Goal: Task Accomplishment & Management: Manage account settings

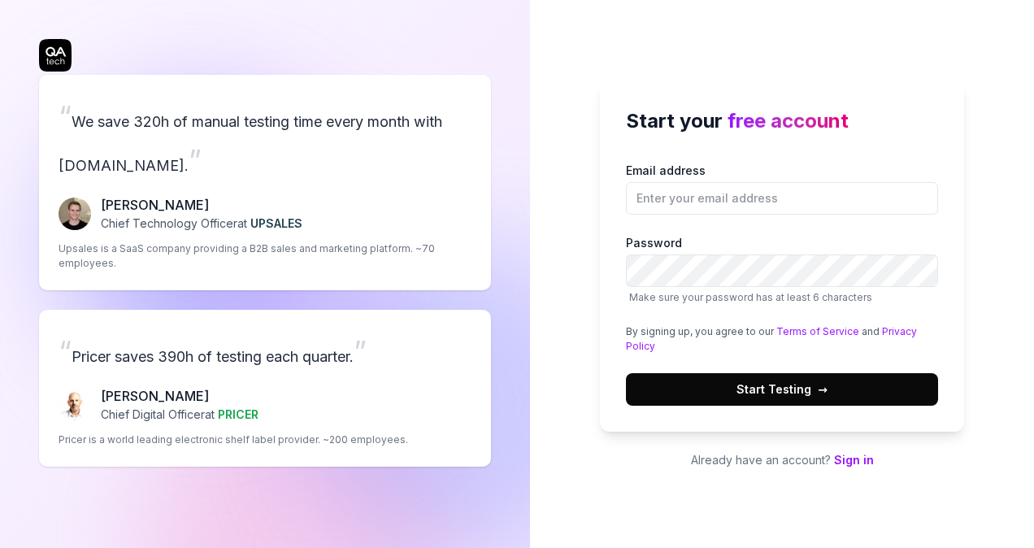
click at [857, 462] on link "Sign in" at bounding box center [854, 460] width 40 height 14
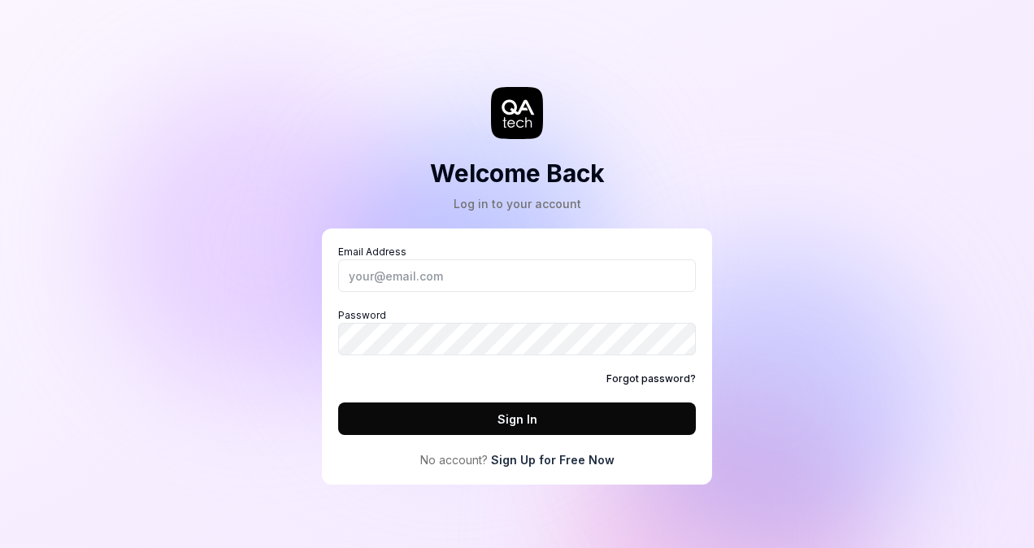
click at [541, 462] on link "Sign Up for Free Now" at bounding box center [553, 459] width 124 height 17
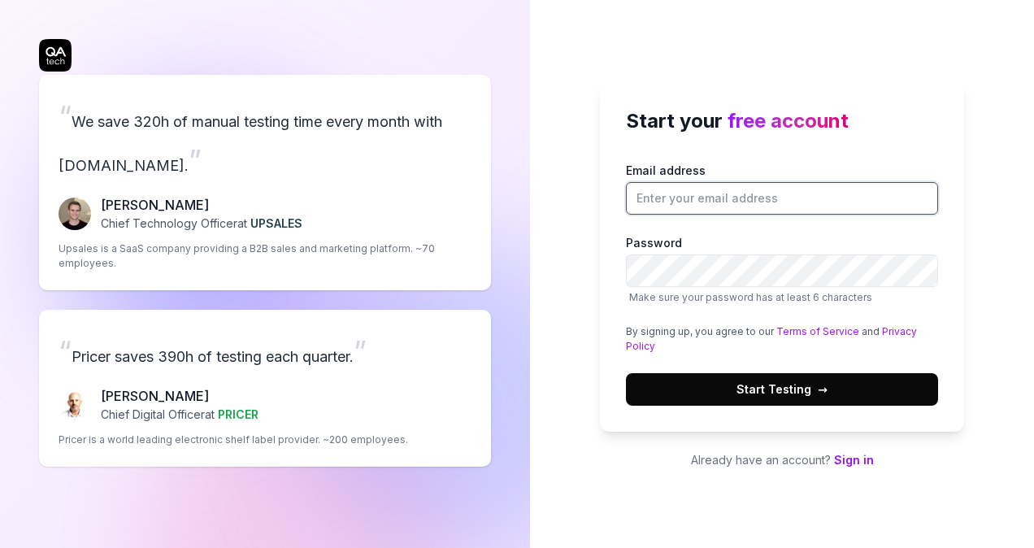
click at [701, 198] on input "Email address" at bounding box center [782, 198] width 312 height 33
click at [689, 188] on input "Email address" at bounding box center [782, 198] width 312 height 33
click at [724, 193] on input "[EMAIL_ADDRESS][DOMAIN_NAME]" at bounding box center [782, 198] width 312 height 33
type input "[EMAIL_ADDRESS][DOMAIN_NAME]"
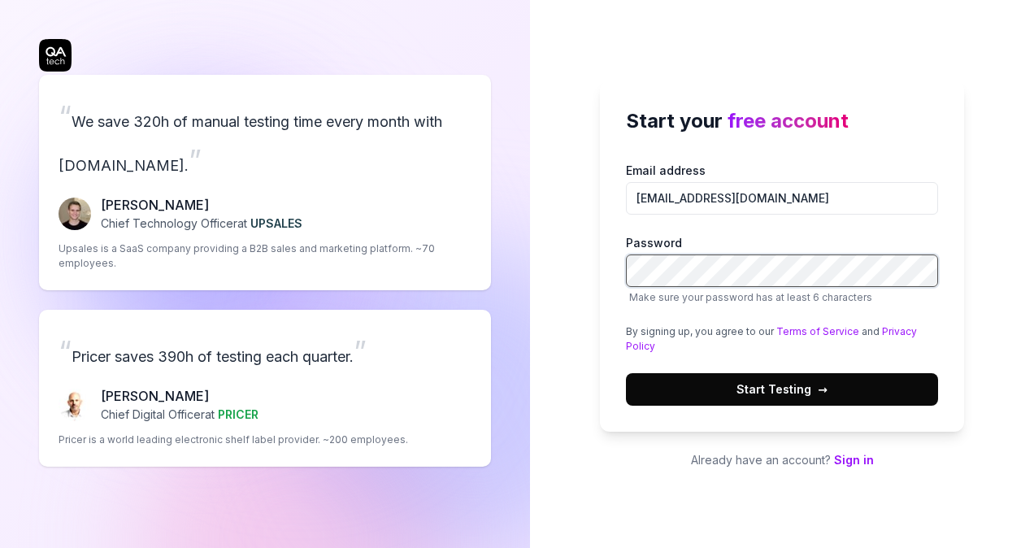
click at [626, 373] on button "Start Testing →" at bounding box center [782, 389] width 312 height 33
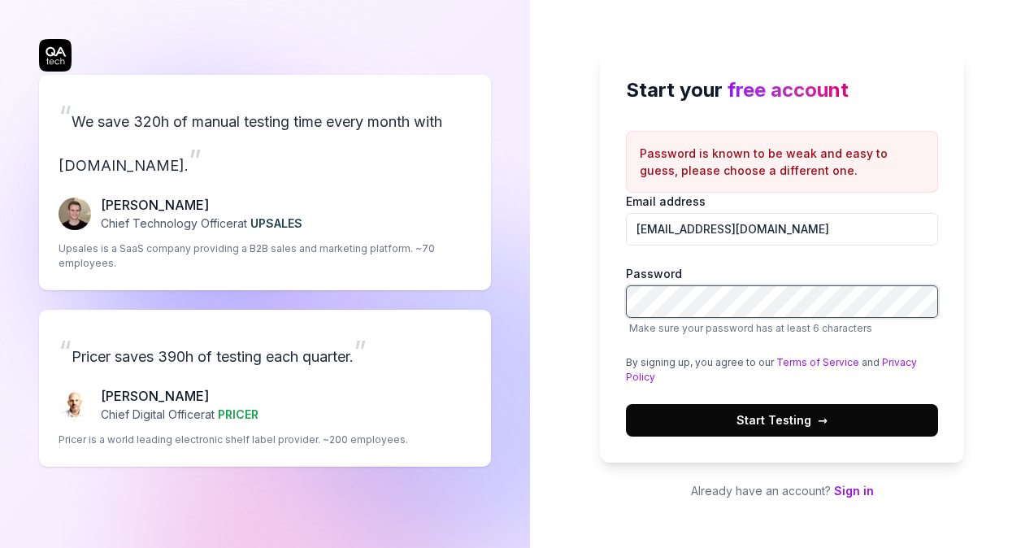
click at [610, 304] on div "Start your free account Password is known to be weak and easy to guess, please …" at bounding box center [782, 256] width 364 height 413
click at [626, 404] on button "Start Testing →" at bounding box center [782, 420] width 312 height 33
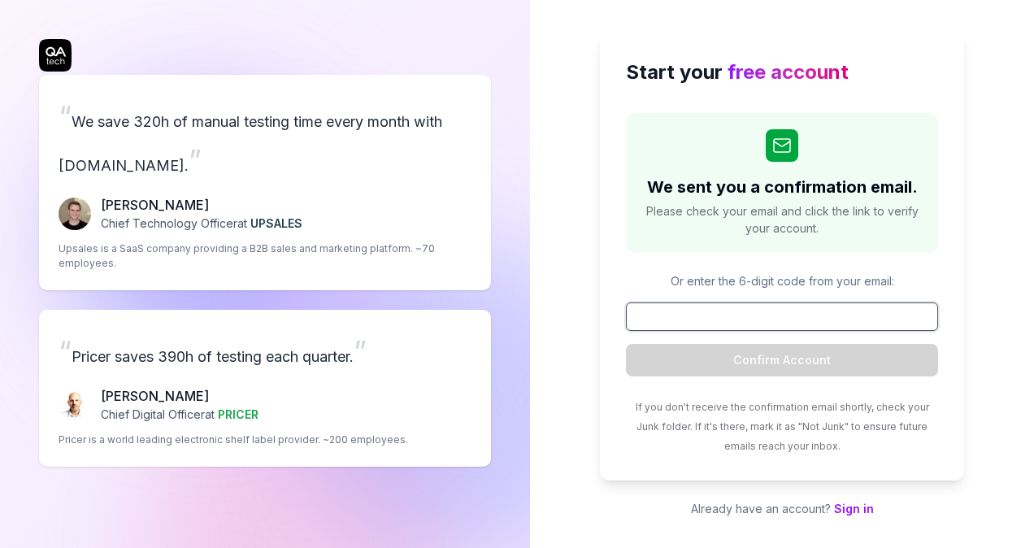
paste input "322759"
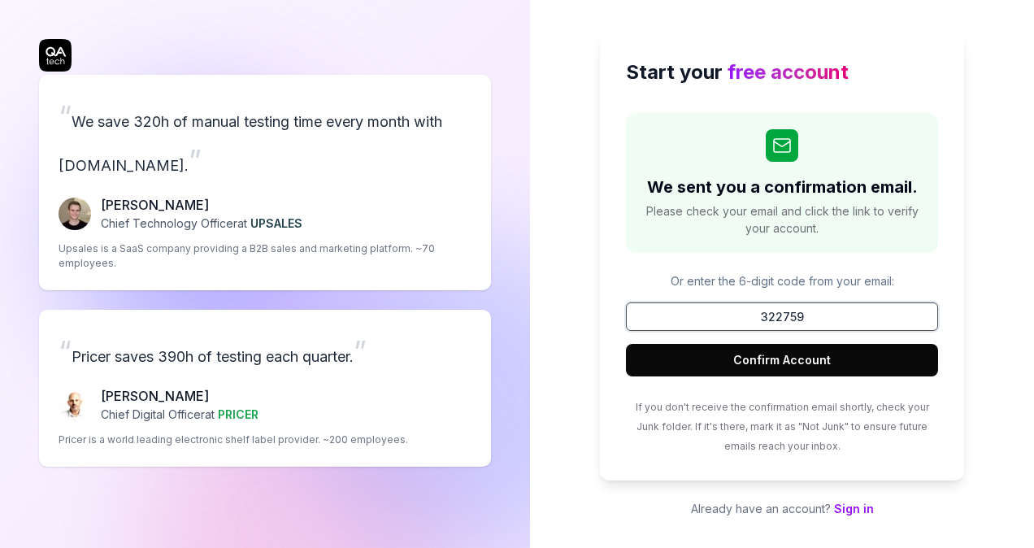
type input "322759"
click at [766, 363] on button "Confirm Account" at bounding box center [782, 360] width 312 height 33
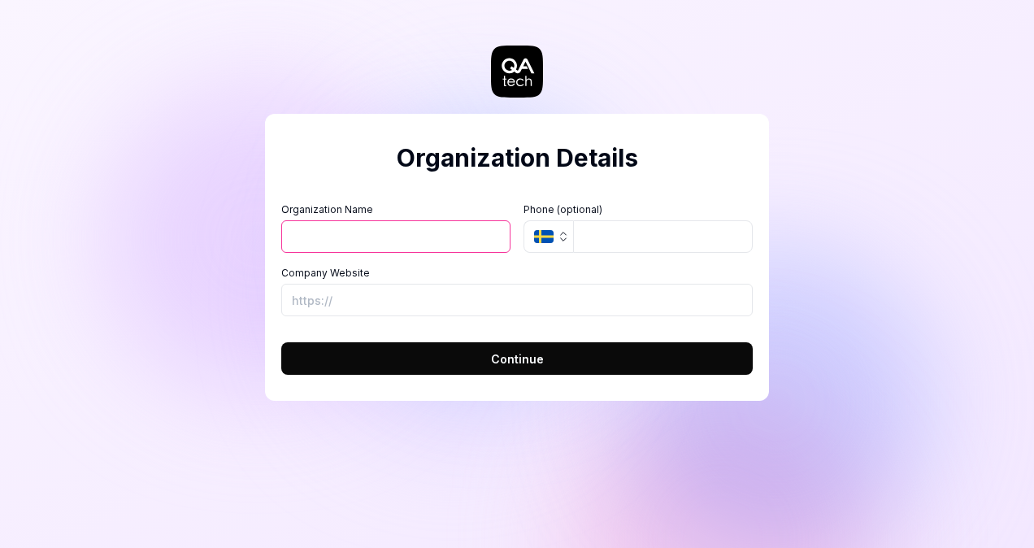
click at [354, 241] on input "Organization Name" at bounding box center [395, 236] width 229 height 33
type input "Personal"
click at [492, 363] on span "Continue" at bounding box center [517, 358] width 53 height 17
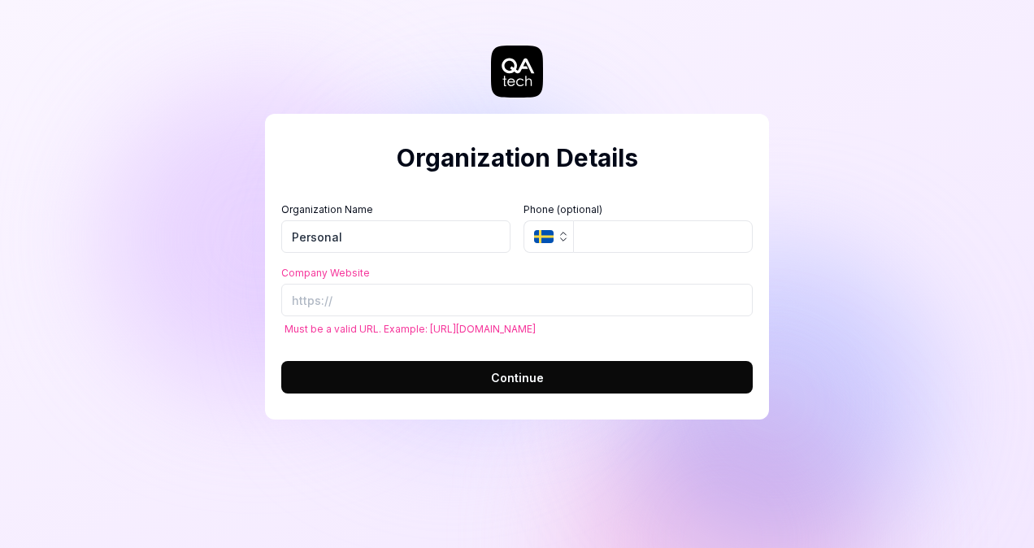
click at [554, 232] on button "SE" at bounding box center [548, 236] width 50 height 33
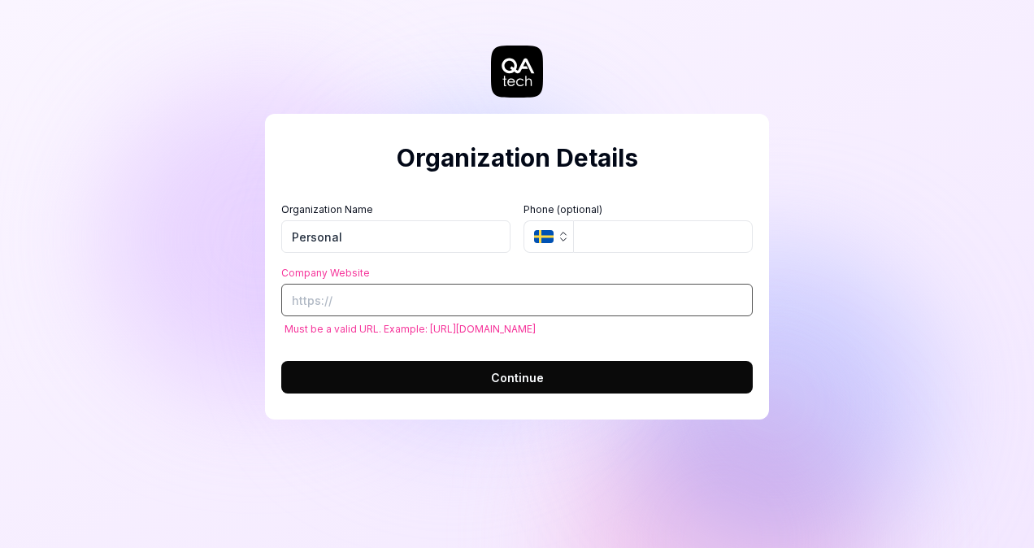
click at [318, 301] on input "Company Website" at bounding box center [516, 300] width 471 height 33
paste input "[URL]."
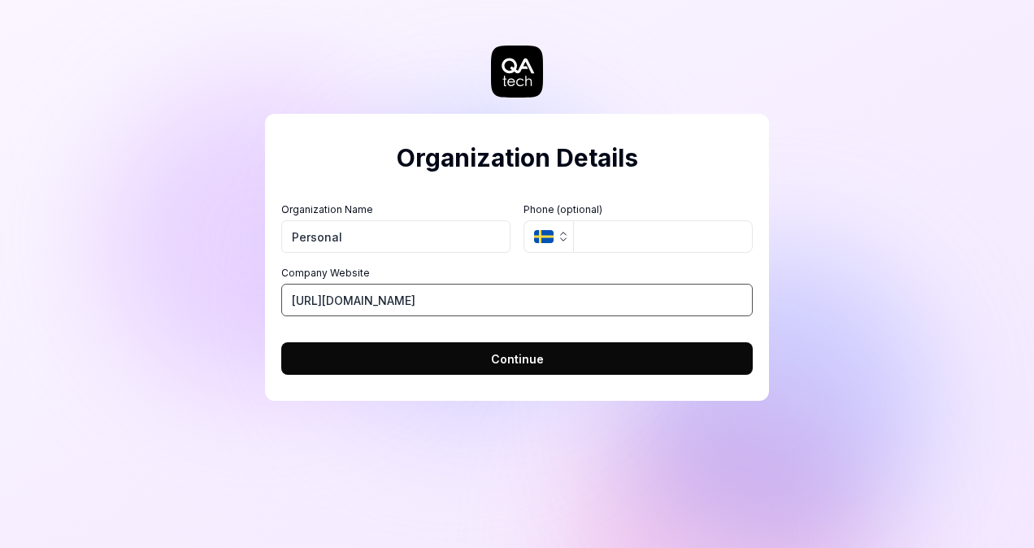
type input "[URL][DOMAIN_NAME]"
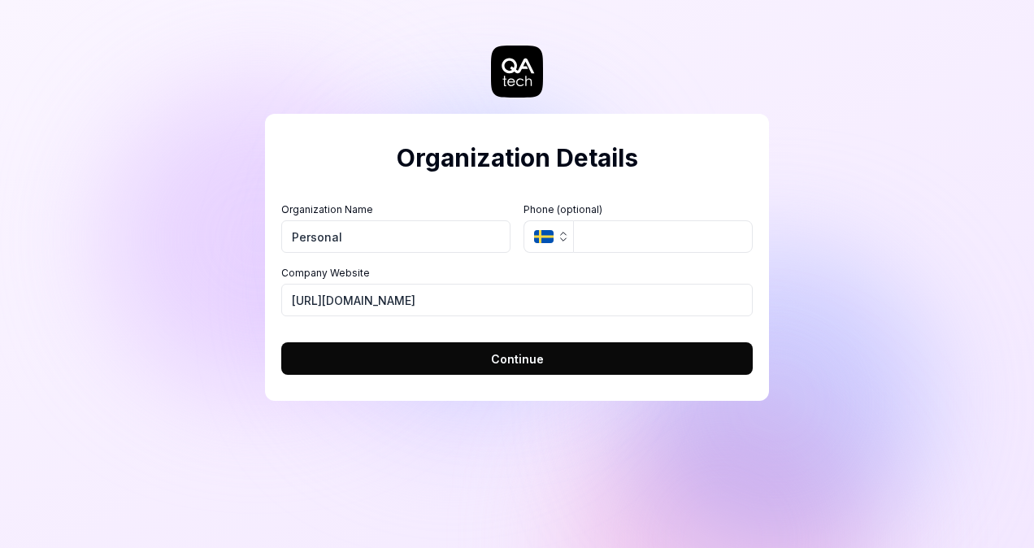
click at [505, 362] on span "Continue" at bounding box center [517, 358] width 53 height 17
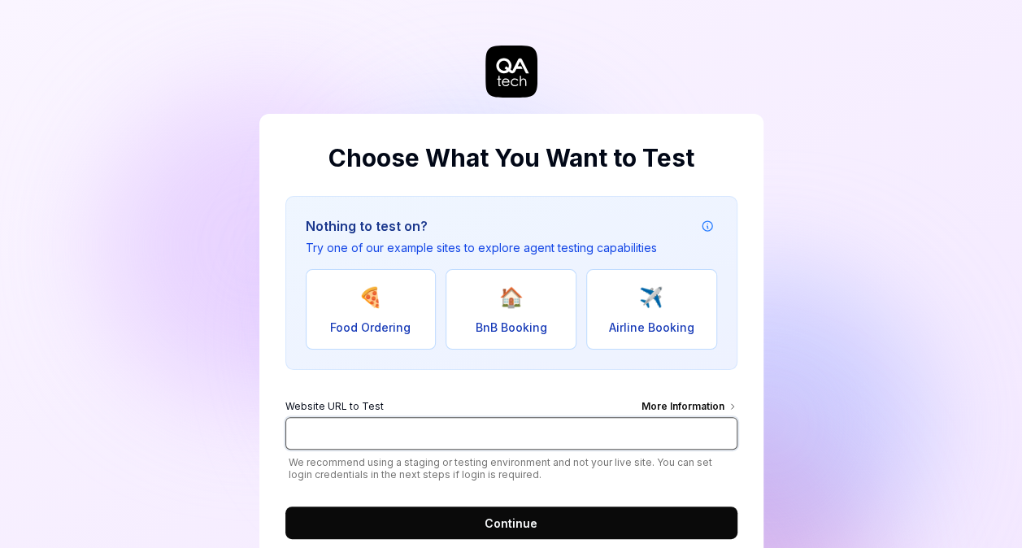
click at [364, 434] on input "Website URL to Test More Information" at bounding box center [511, 433] width 452 height 33
paste input "[URL][DOMAIN_NAME]"
type input "[URL][DOMAIN_NAME]"
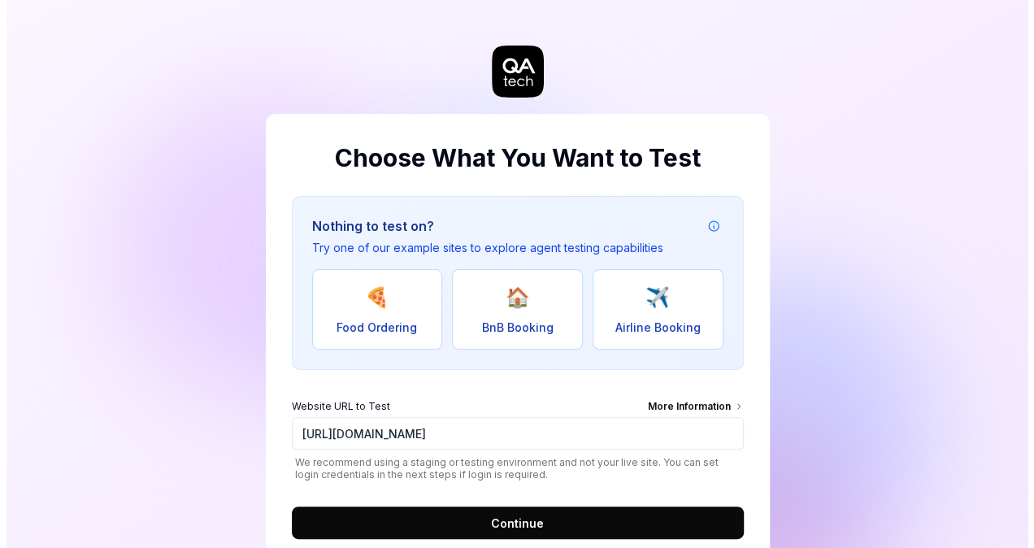
scroll to position [0, 0]
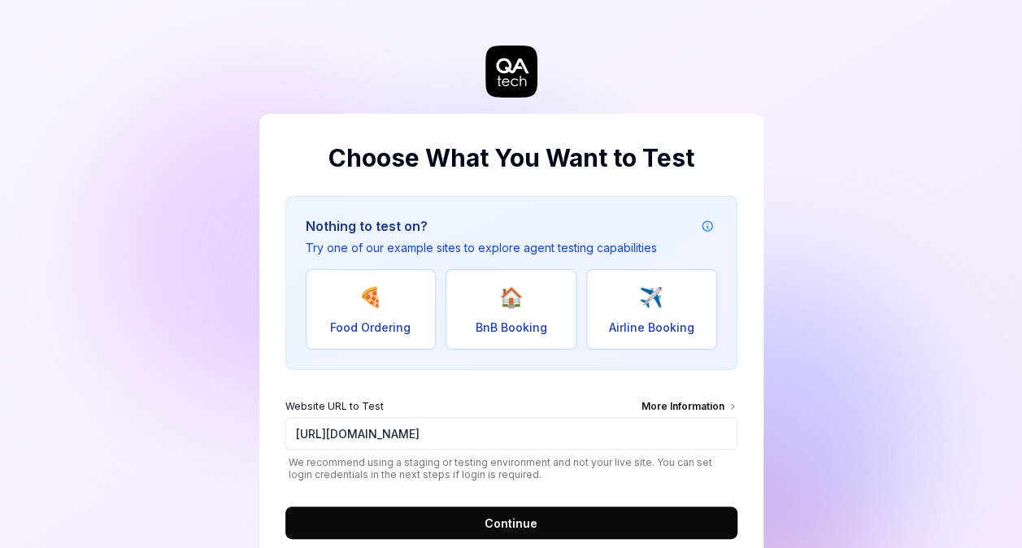
click at [480, 525] on button "Continue" at bounding box center [511, 522] width 452 height 33
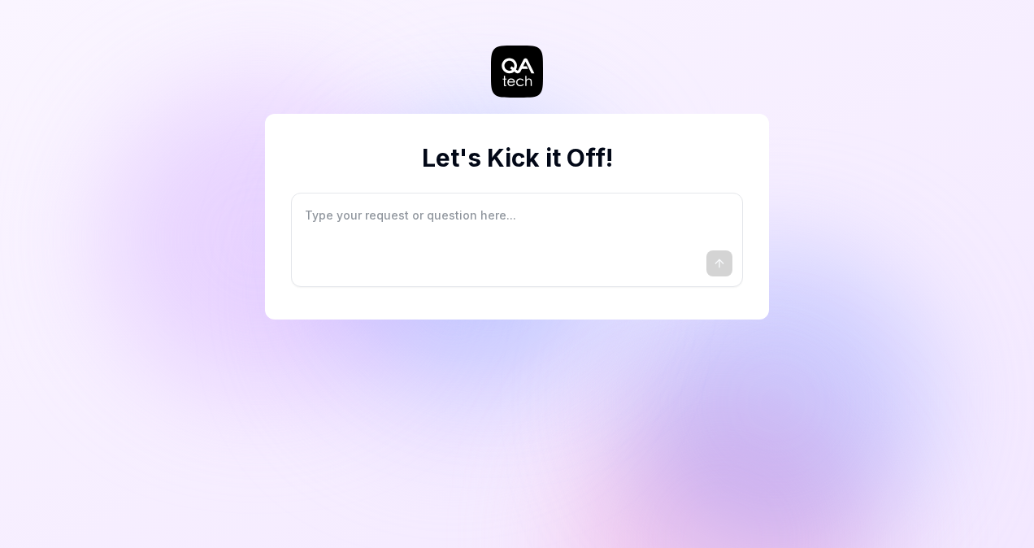
type textarea "*"
type textarea "I"
type textarea "*"
type textarea "I"
type textarea "*"
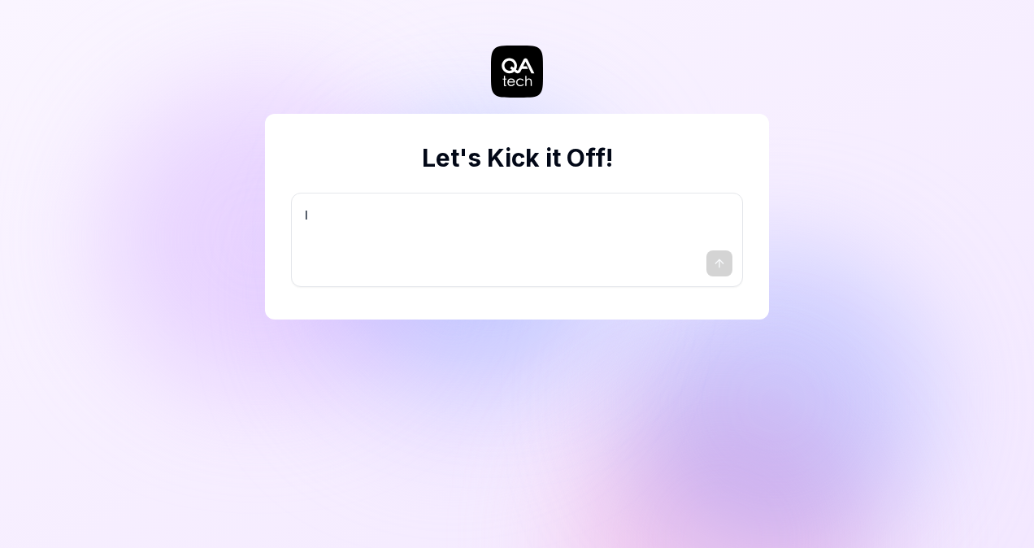
type textarea "I w"
type textarea "*"
type textarea "I wa"
type textarea "*"
type textarea "I wan"
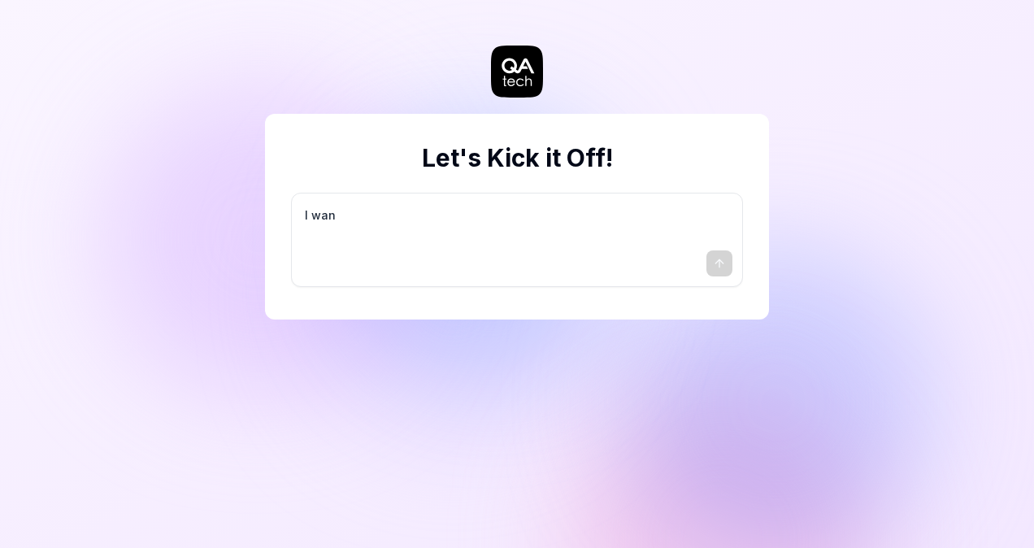
type textarea "*"
type textarea "I want"
type textarea "*"
type textarea "I want"
type textarea "*"
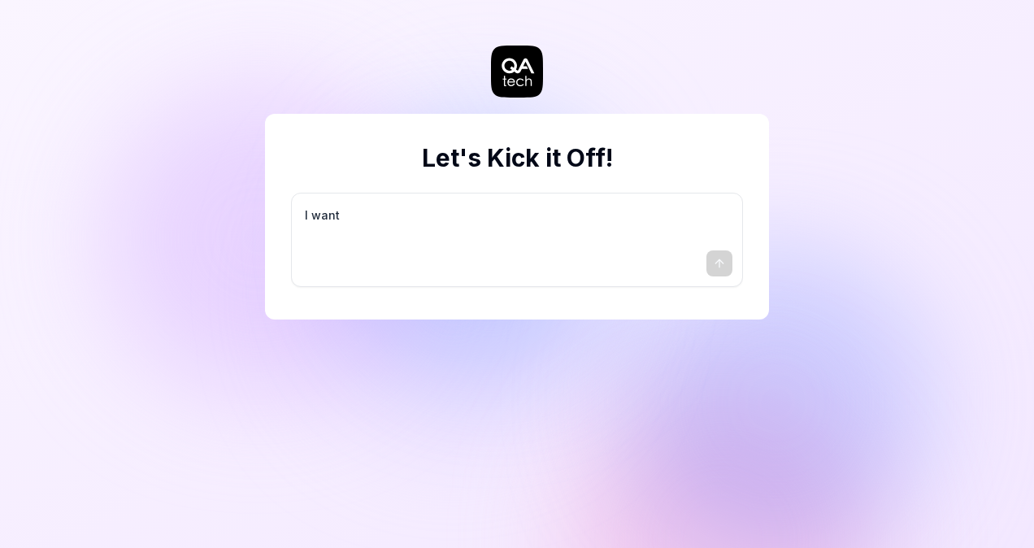
type textarea "I want a"
type textarea "*"
type textarea "I want a"
type textarea "*"
type textarea "I want a g"
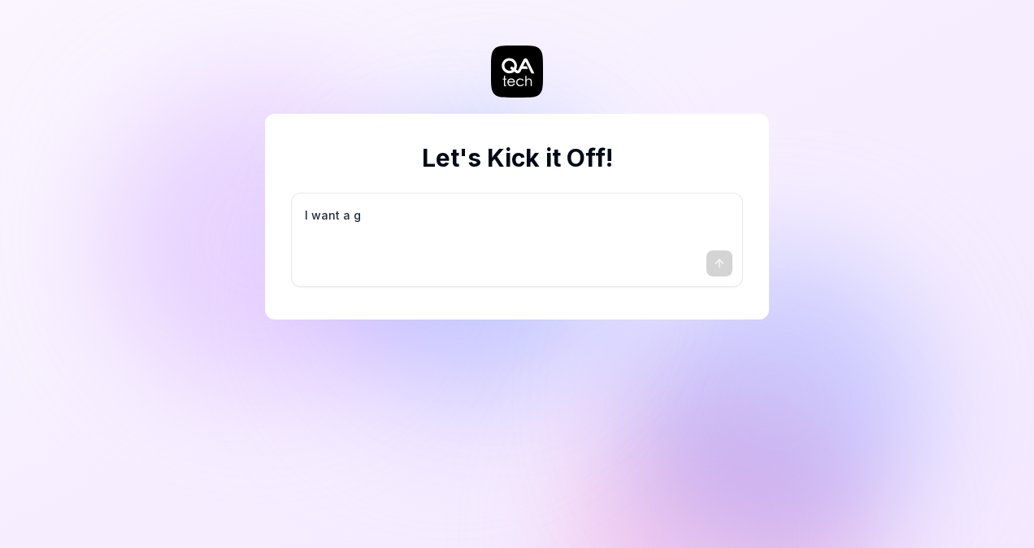
type textarea "*"
type textarea "I want a go"
type textarea "*"
type textarea "I want a goo"
type textarea "*"
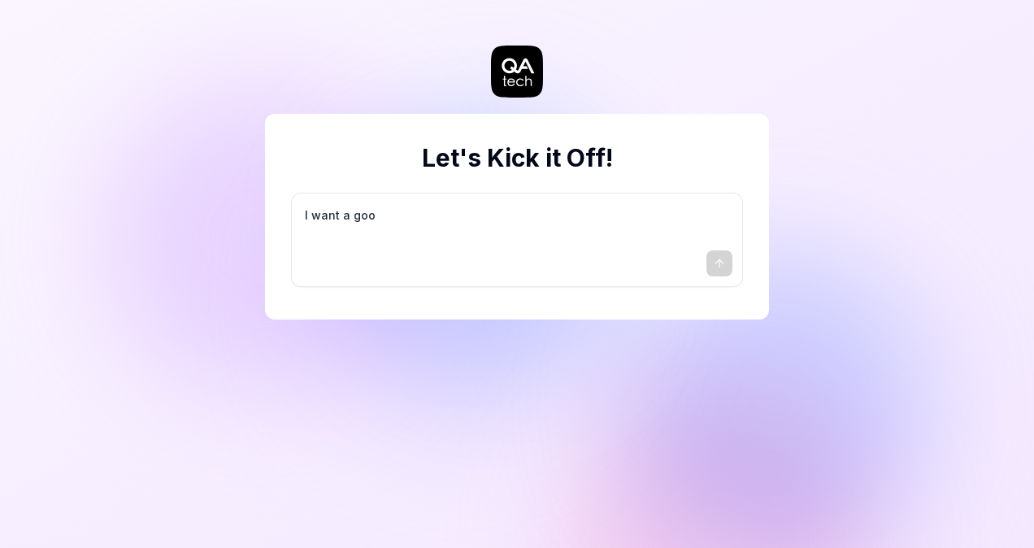
type textarea "I want a good"
type textarea "*"
type textarea "I want a good"
type textarea "*"
type textarea "I want a good t"
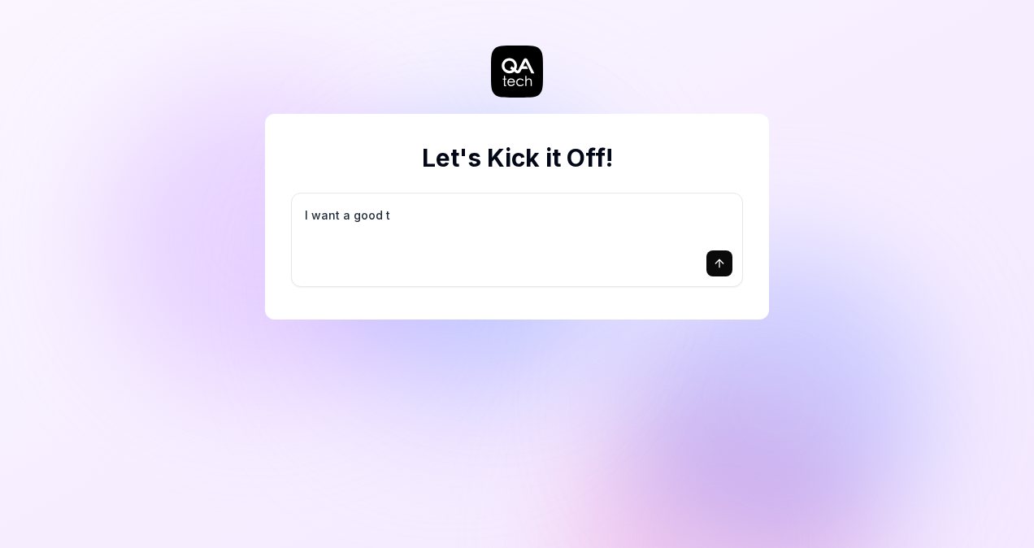
type textarea "*"
type textarea "I want a good te"
type textarea "*"
type textarea "I want a good tes"
type textarea "*"
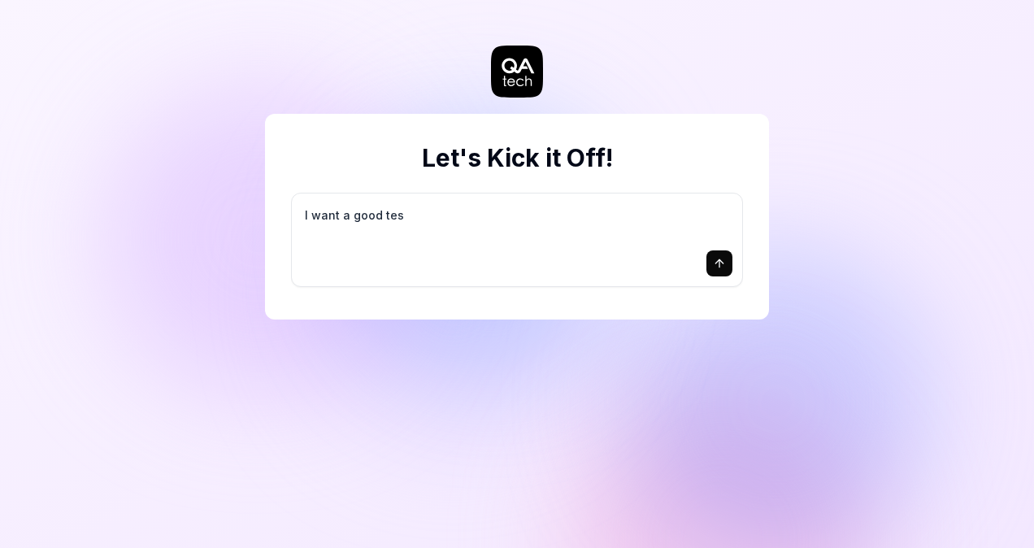
type textarea "I want a good test"
type textarea "*"
type textarea "I want a good test"
type textarea "*"
type textarea "I want a good test s"
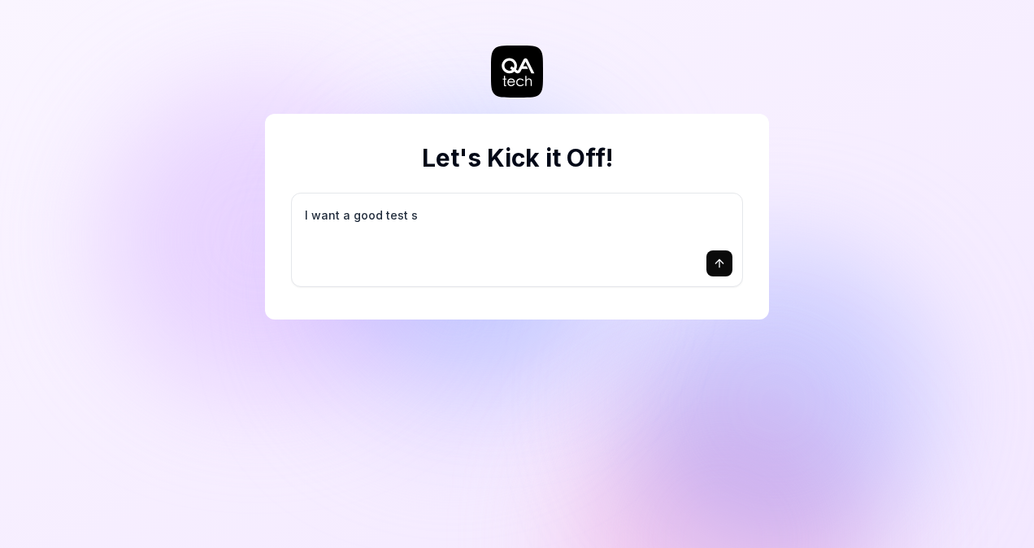
type textarea "*"
type textarea "I want a good test se"
type textarea "*"
type textarea "I want a good test set"
type textarea "*"
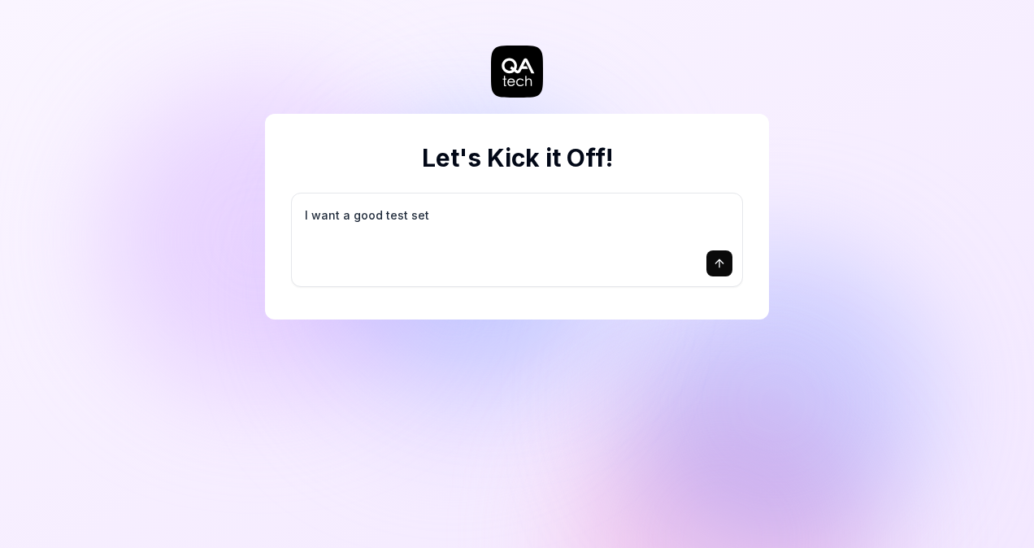
type textarea "I want a good test setu"
type textarea "*"
type textarea "I want a good test setup"
type textarea "*"
type textarea "I want a good test setup"
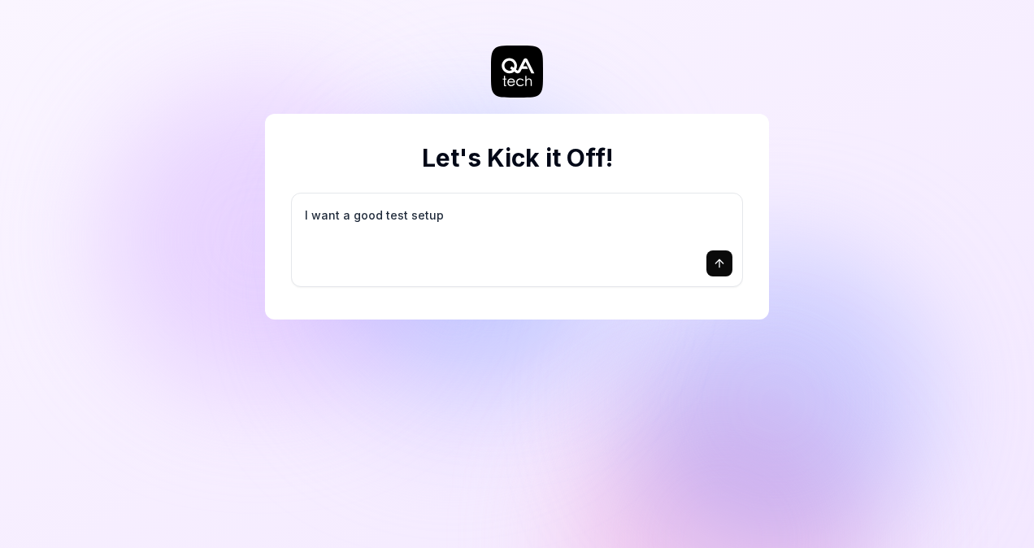
type textarea "*"
type textarea "I want a good test setup f"
type textarea "*"
type textarea "I want a good test setup fo"
type textarea "*"
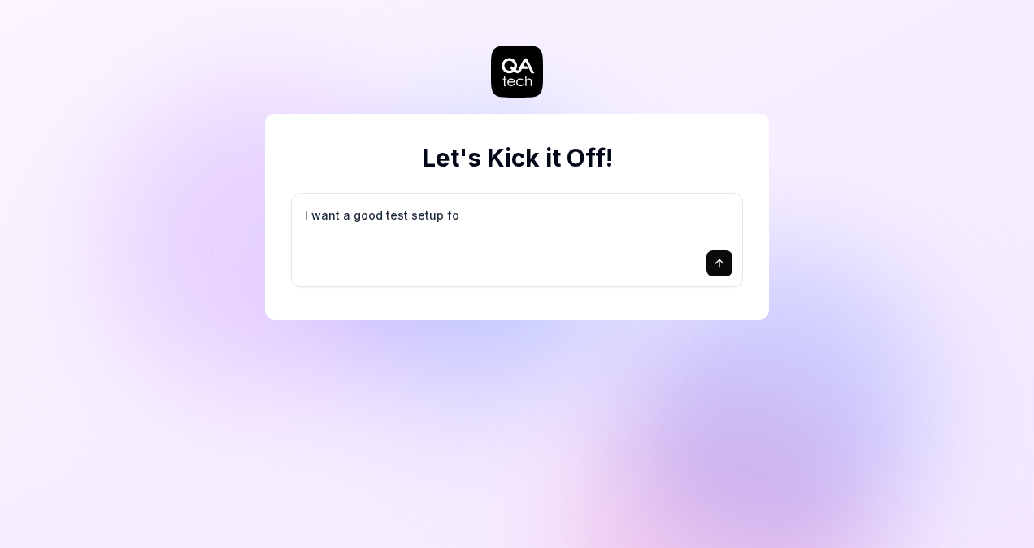
type textarea "I want a good test setup for"
type textarea "*"
type textarea "I want a good test setup for"
type textarea "*"
type textarea "I want a good test setup for m"
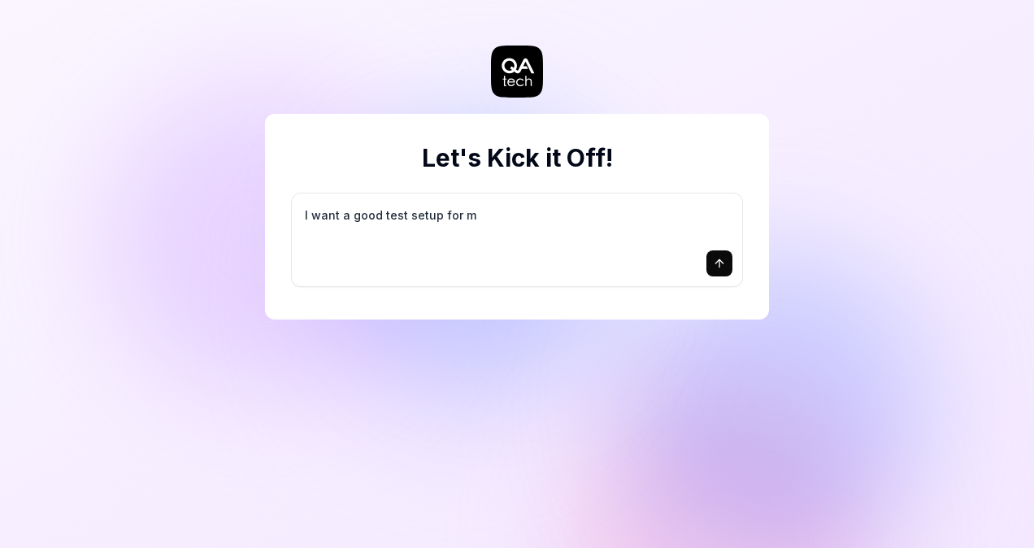
type textarea "*"
type textarea "I want a good test setup for my"
type textarea "*"
type textarea "I want a good test setup for my"
type textarea "*"
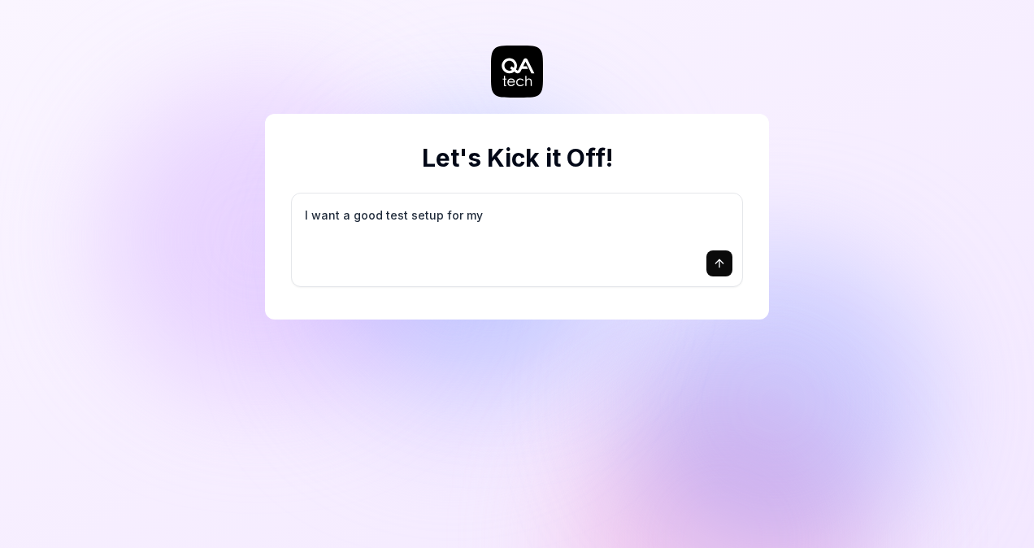
type textarea "I want a good test setup for my s"
type textarea "*"
type textarea "I want a good test setup for my si"
type textarea "*"
type textarea "I want a good test setup for my sit"
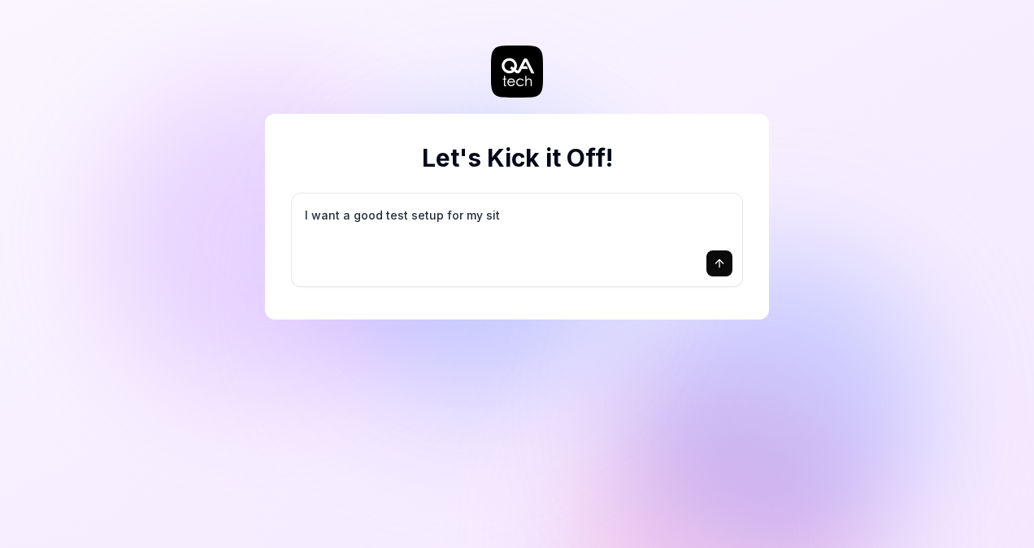
type textarea "*"
type textarea "I want a good test setup for my site"
type textarea "*"
type textarea "I want a good test setup for my site"
type textarea "*"
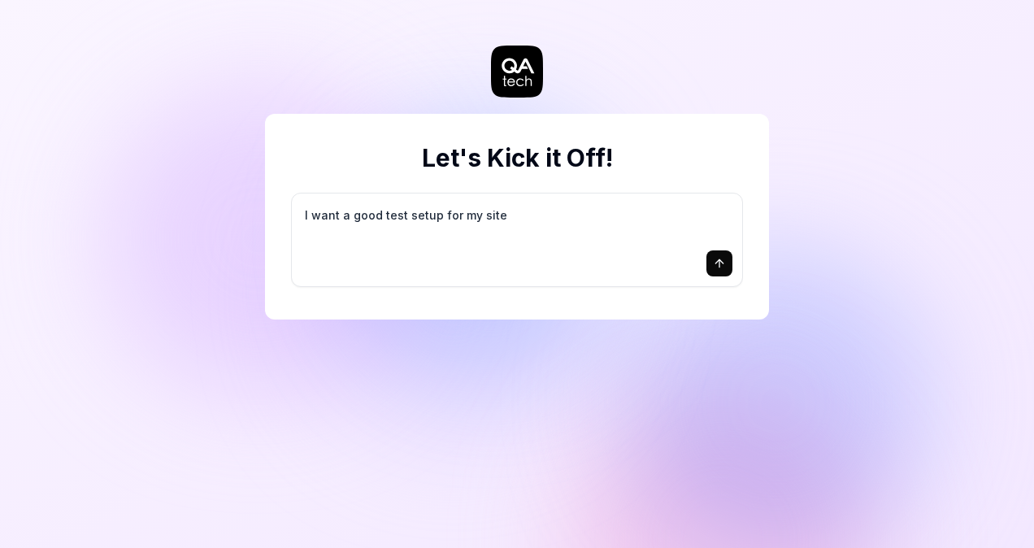
type textarea "I want a good test setup for my site -"
type textarea "*"
type textarea "I want a good test setup for my site -"
type textarea "*"
type textarea "I want a good test setup for my site - h"
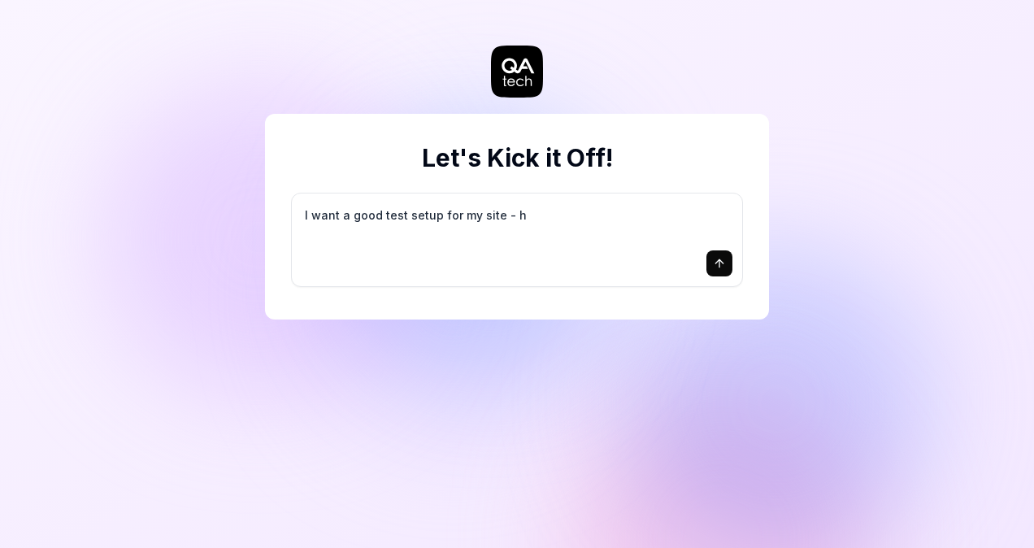
type textarea "*"
type textarea "I want a good test setup for my site - he"
type textarea "*"
type textarea "I want a good test setup for my site - hel"
type textarea "*"
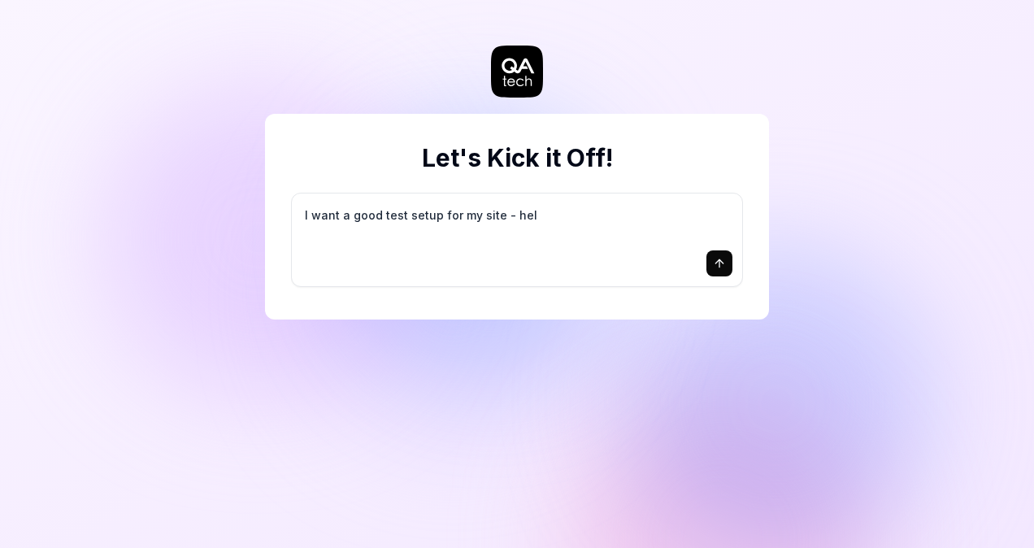
type textarea "I want a good test setup for my site - help"
type textarea "*"
type textarea "I want a good test setup for my site - help"
type textarea "*"
type textarea "I want a good test setup for my site - help m"
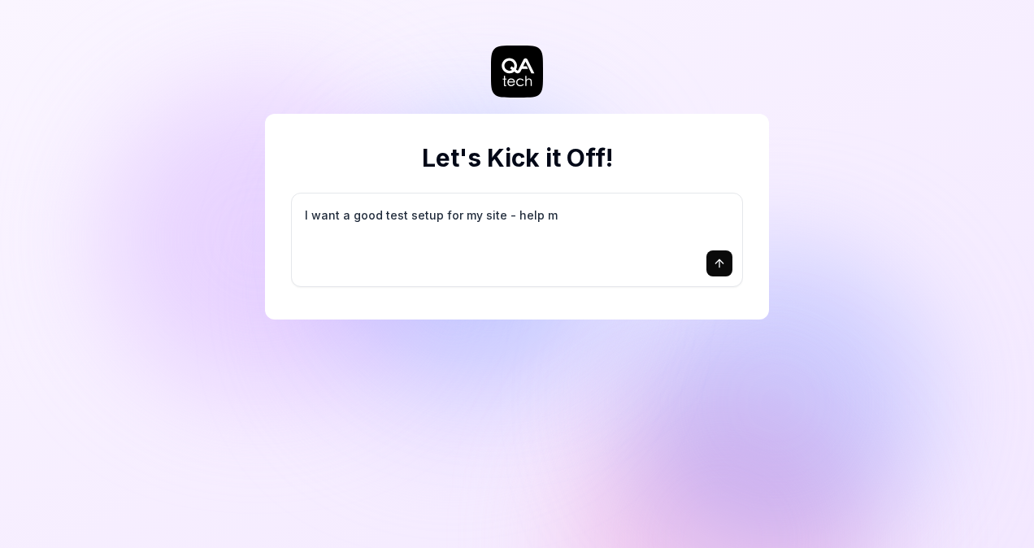
type textarea "*"
type textarea "I want a good test setup for my site - help me"
type textarea "*"
type textarea "I want a good test setup for my site - help me"
type textarea "*"
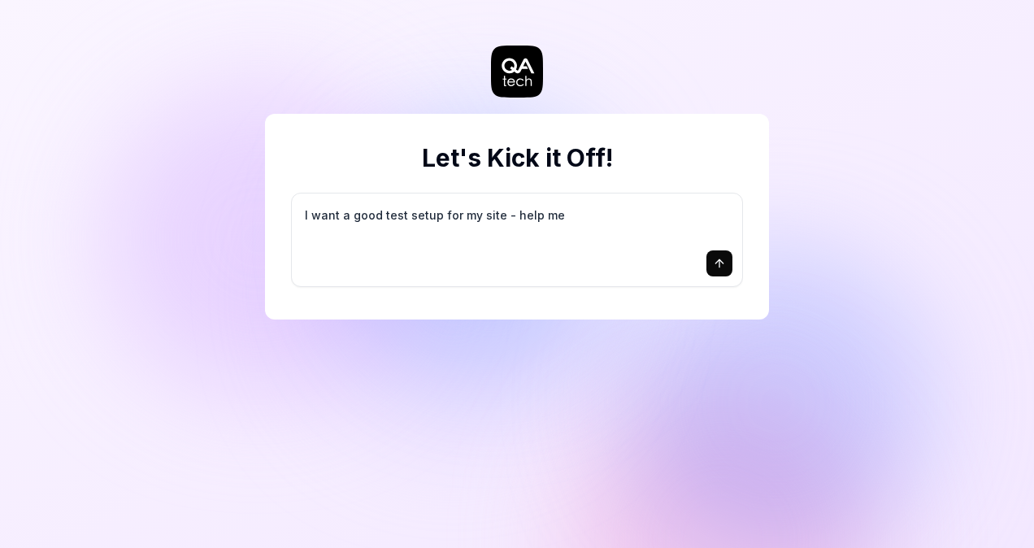
type textarea "I want a good test setup for my site - help me c"
type textarea "*"
type textarea "I want a good test setup for my site - help me cr"
type textarea "*"
type textarea "I want a good test setup for my site - help me cre"
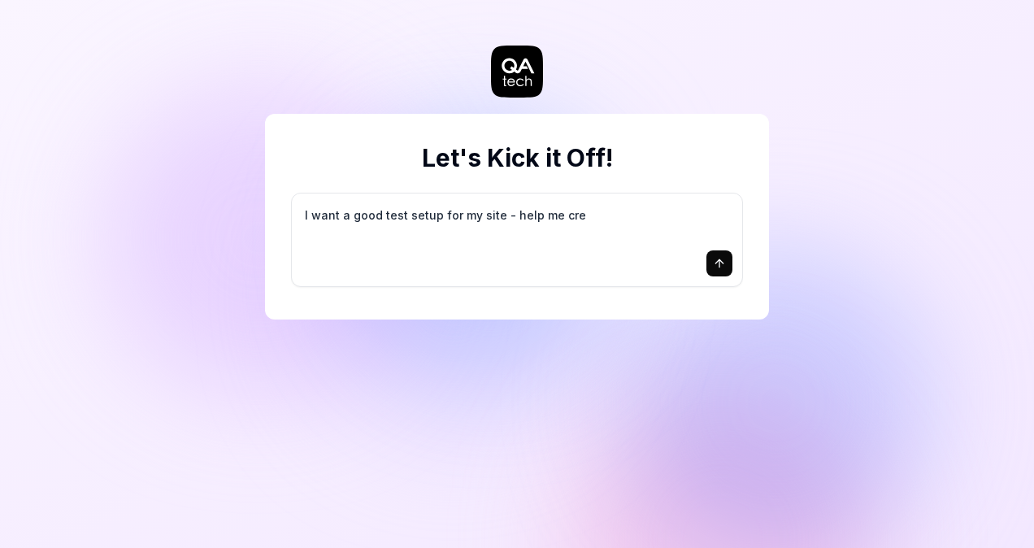
type textarea "*"
type textarea "I want a good test setup for my site - help me crea"
type textarea "*"
type textarea "I want a good test setup for my site - help me creat"
type textarea "*"
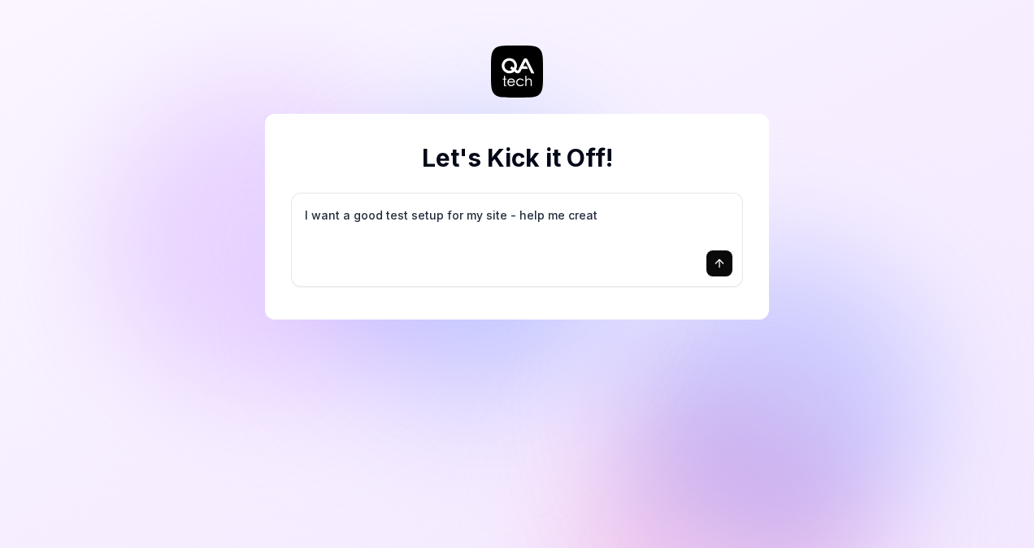
type textarea "I want a good test setup for my site - help me create"
type textarea "*"
type textarea "I want a good test setup for my site - help me create"
type textarea "*"
type textarea "I want a good test setup for my site - help me create t"
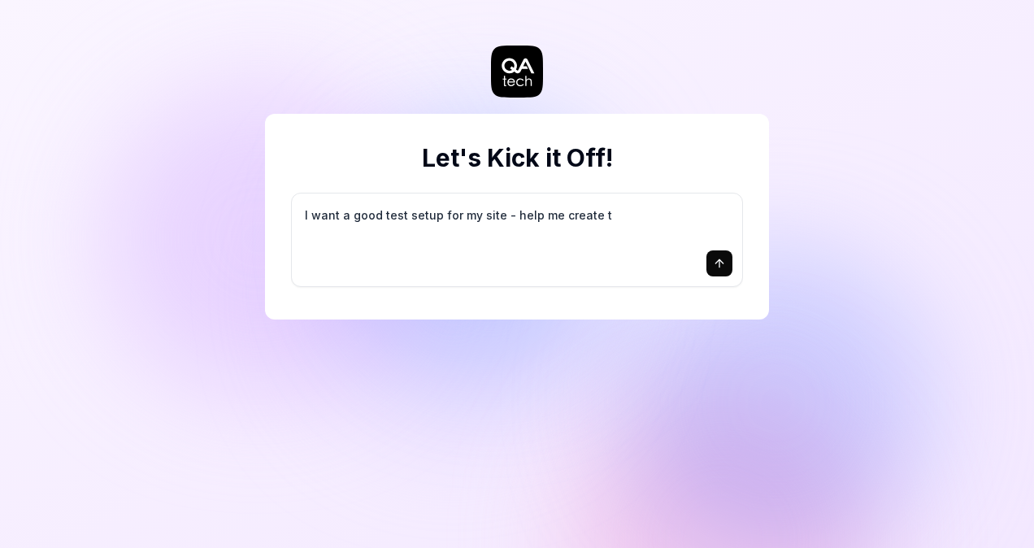
type textarea "*"
type textarea "I want a good test setup for my site - help me create th"
type textarea "*"
type textarea "I want a good test setup for my site - help me create the"
type textarea "*"
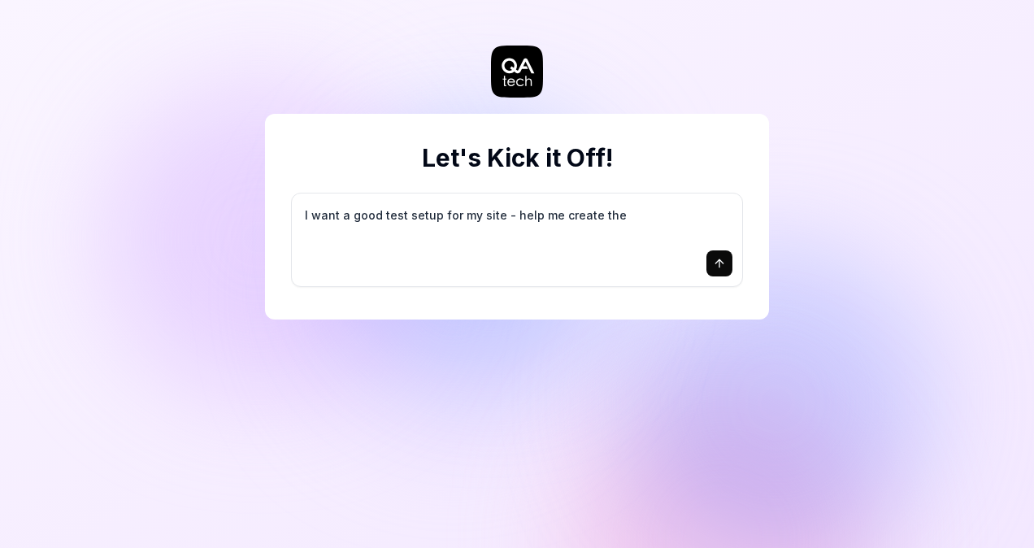
type textarea "I want a good test setup for my site - help me create the"
type textarea "*"
type textarea "I want a good test setup for my site - help me create the f"
type textarea "*"
type textarea "I want a good test setup for my site - help me create the fi"
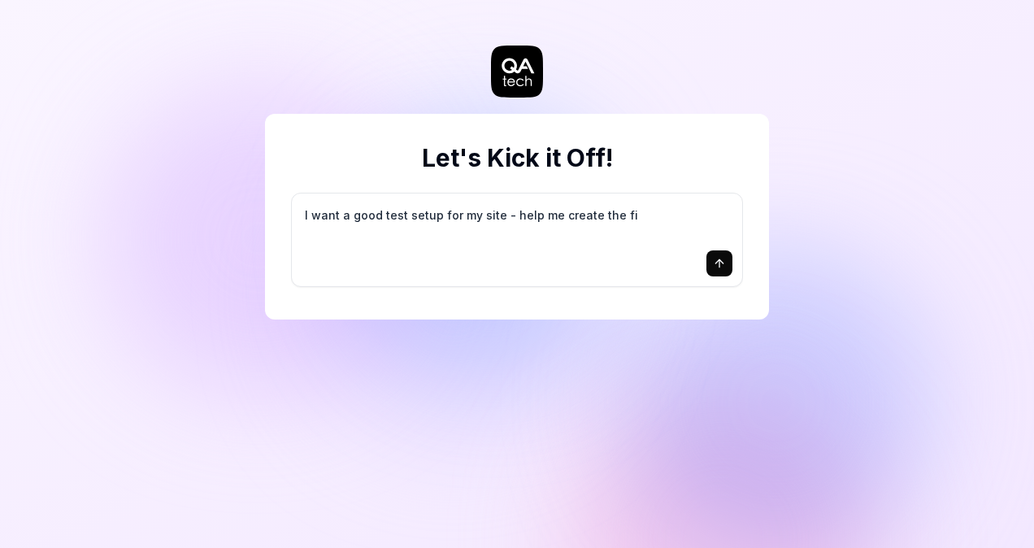
type textarea "*"
type textarea "I want a good test setup for my site - help me create the fir"
type textarea "*"
type textarea "I want a good test setup for my site - help me create the firs"
type textarea "*"
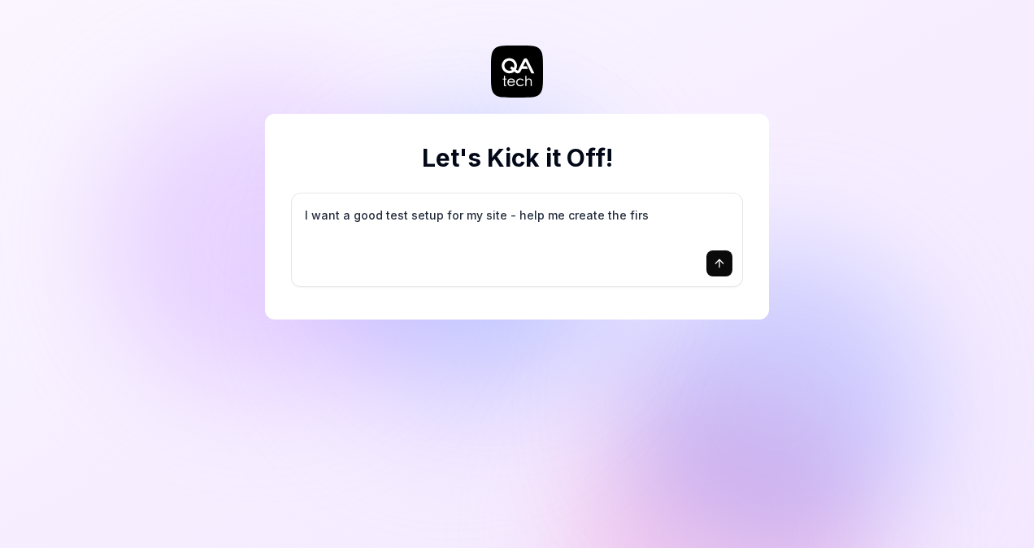
type textarea "I want a good test setup for my site - help me create the first"
type textarea "*"
type textarea "I want a good test setup for my site - help me create the first"
type textarea "*"
type textarea "I want a good test setup for my site - help me create the first 3"
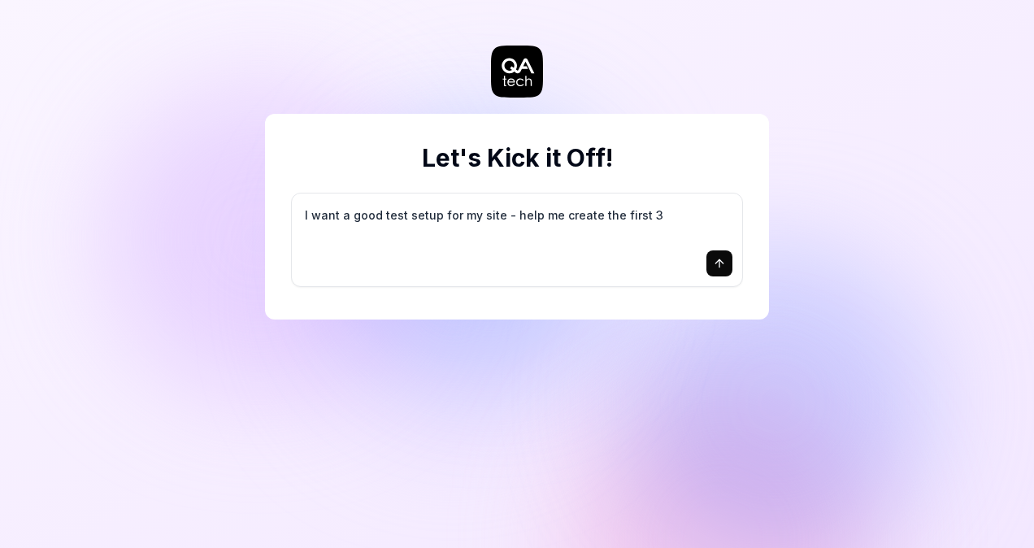
type textarea "*"
type textarea "I want a good test setup for my site - help me create the first 3-"
type textarea "*"
type textarea "I want a good test setup for my site - help me create the first 3-5"
type textarea "*"
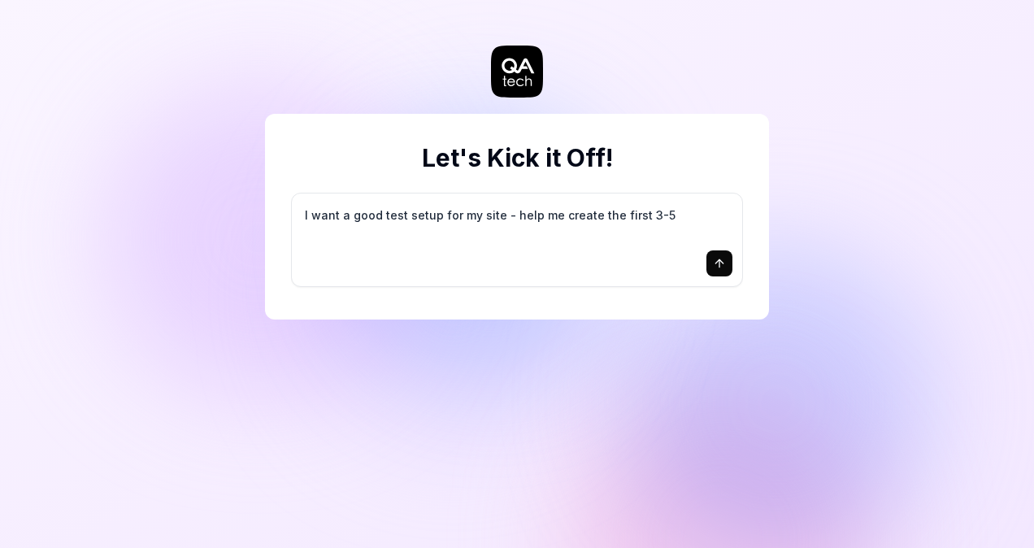
type textarea "I want a good test setup for my site - help me create the first 3-5"
type textarea "*"
type textarea "I want a good test setup for my site - help me create the first 3-5 t"
type textarea "*"
type textarea "I want a good test setup for my site - help me create the first 3-5 te"
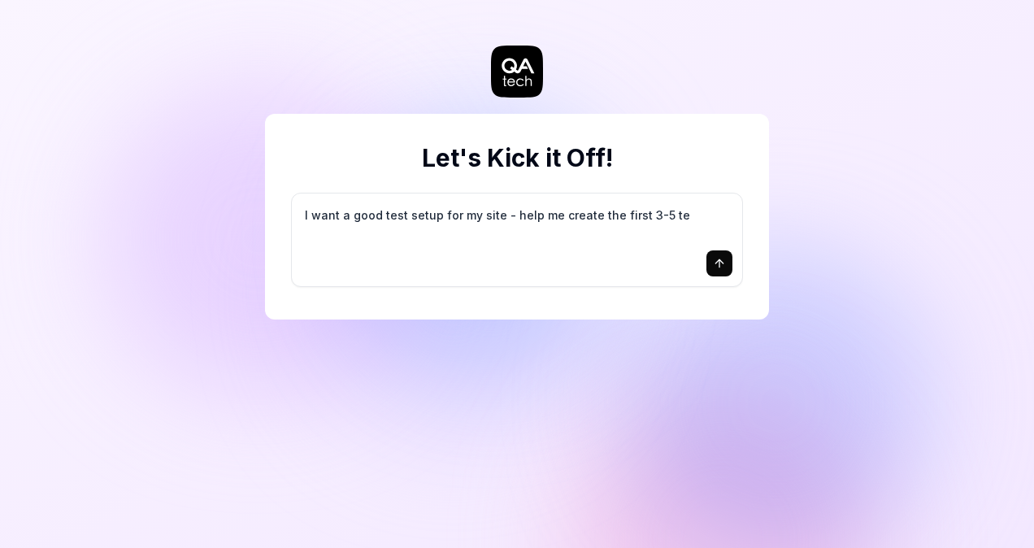
type textarea "*"
type textarea "I want a good test setup for my site - help me create the first 3-5 tes"
type textarea "*"
type textarea "I want a good test setup for my site - help me create the first 3-5 test"
type textarea "*"
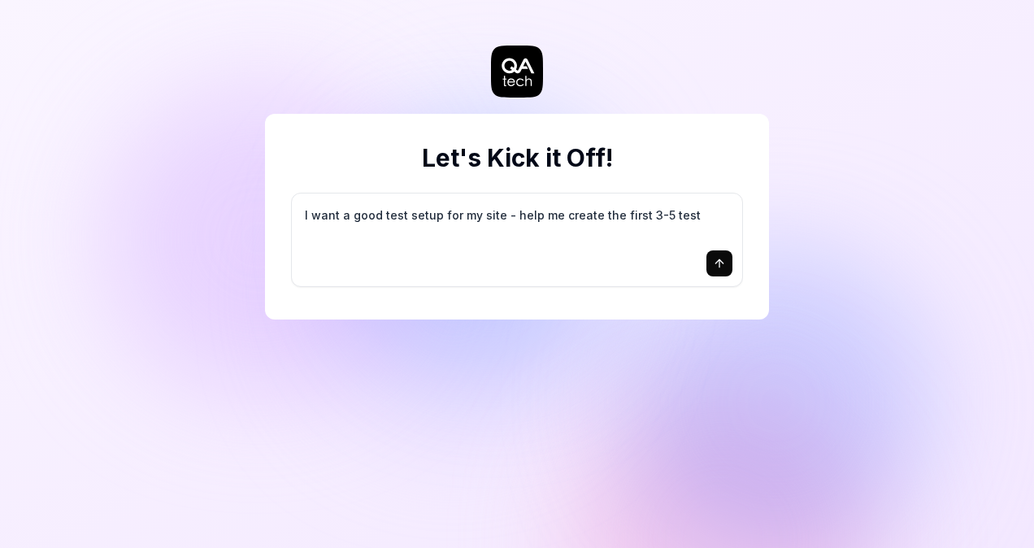
type textarea "I want a good test setup for my site - help me create the first 3-5 test"
type textarea "*"
type textarea "I want a good test setup for my site - help me create the first 3-5 test c"
type textarea "*"
type textarea "I want a good test setup for my site - help me create the first 3-5 test ca"
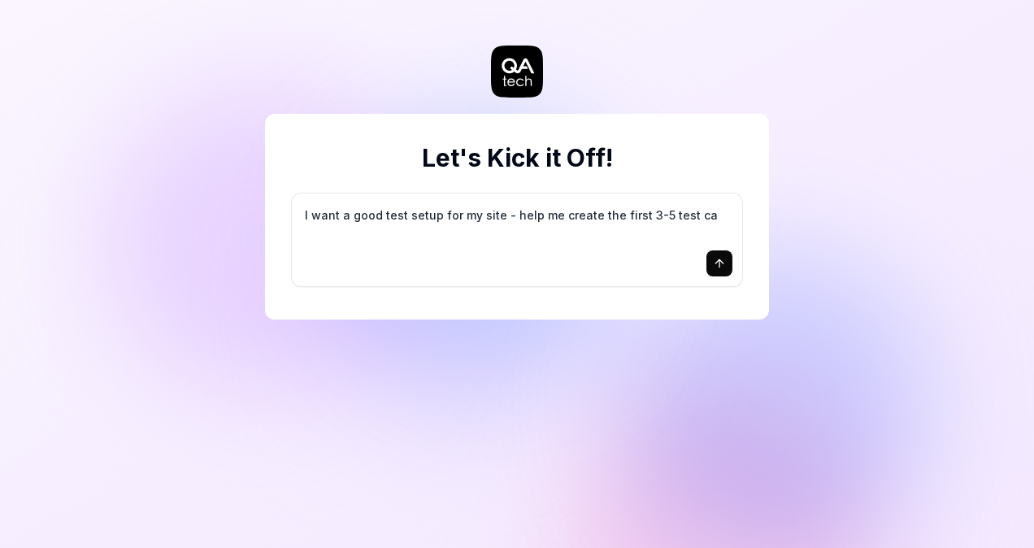
type textarea "*"
type textarea "I want a good test setup for my site - help me create the first 3-5 test cas"
type textarea "*"
type textarea "I want a good test setup for my site - help me create the first 3-5 test case"
type textarea "*"
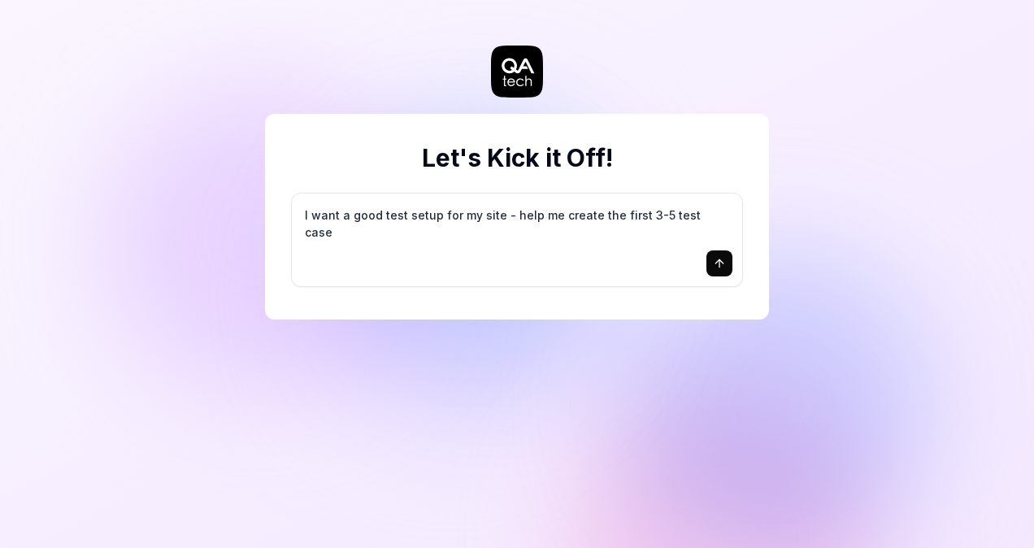
type textarea "I want a good test setup for my site - help me create the first 3-5 test cases"
click at [718, 261] on icon "submit" at bounding box center [718, 261] width 7 height 4
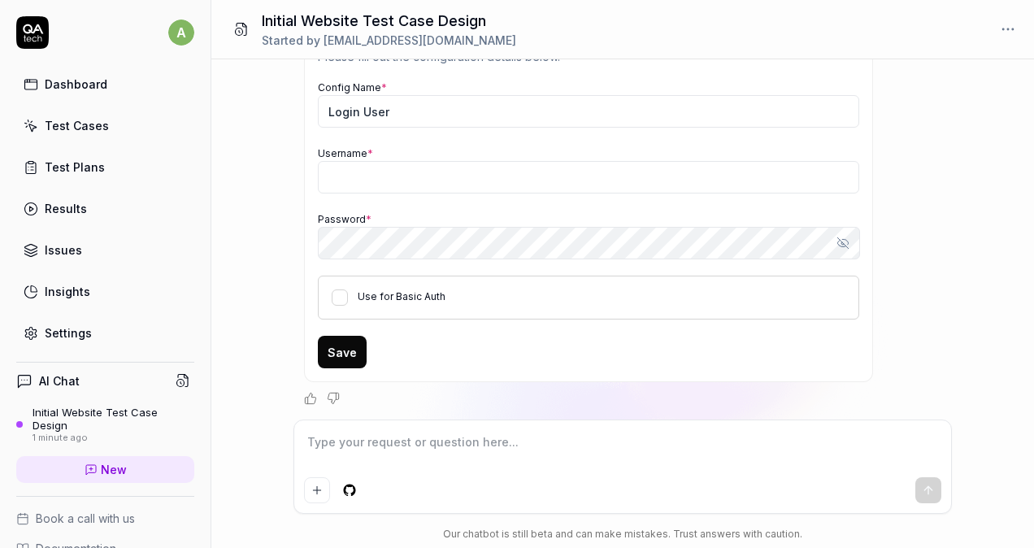
scroll to position [72, 0]
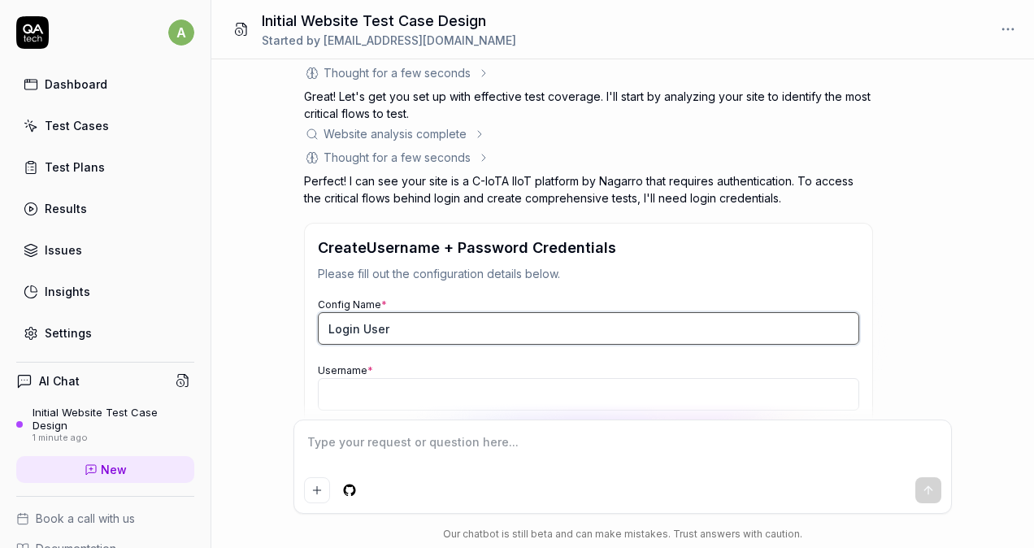
click at [423, 319] on input "Login User" at bounding box center [588, 328] width 541 height 33
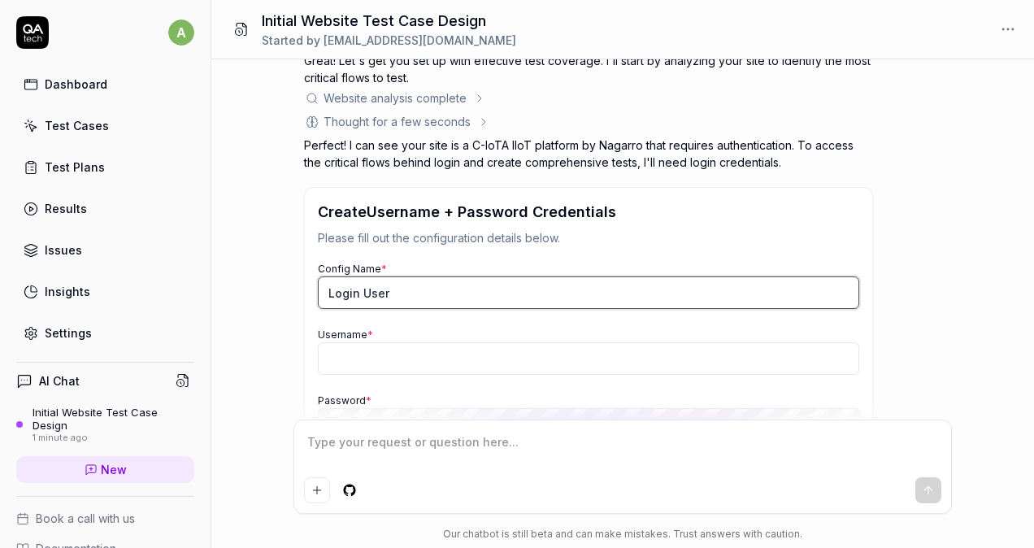
scroll to position [289, 0]
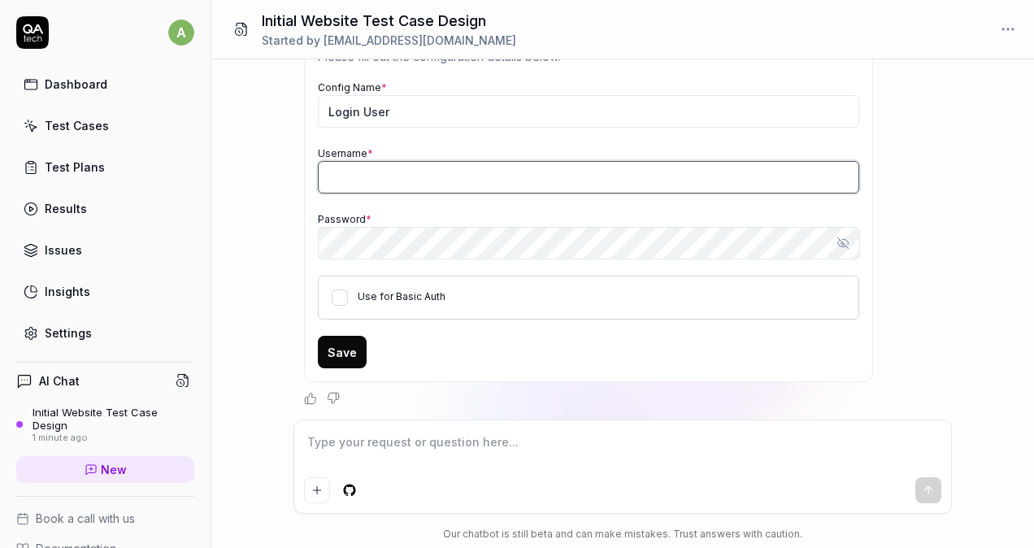
type textarea "*"
click at [366, 163] on input "Username *" at bounding box center [588, 177] width 541 height 33
type input "[EMAIL_ADDRESS][PERSON_NAME][DOMAIN_NAME]"
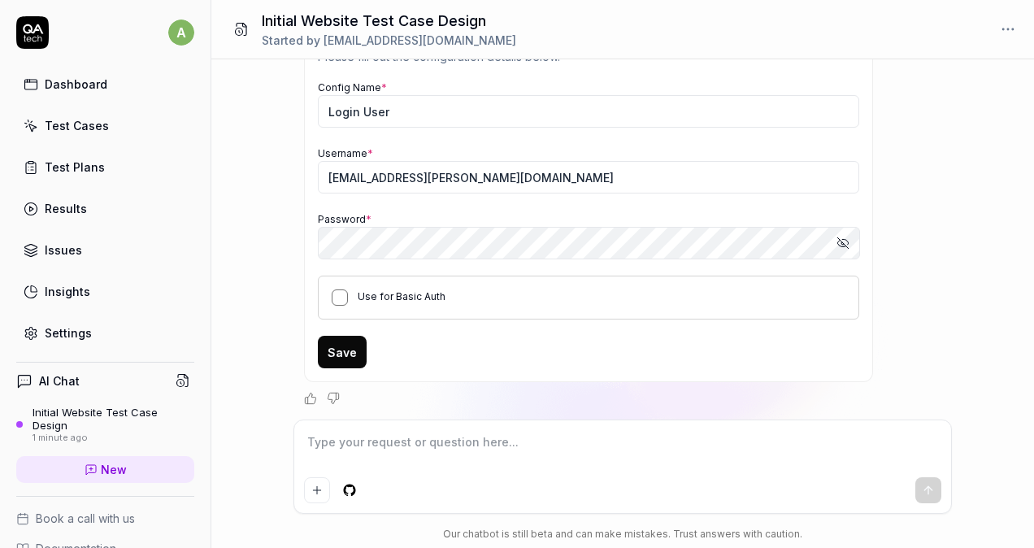
click at [340, 291] on button "Use for Basic Auth" at bounding box center [340, 297] width 16 height 16
click at [837, 241] on icon "button" at bounding box center [842, 242] width 13 height 13
click at [343, 354] on button "Save" at bounding box center [342, 352] width 49 height 33
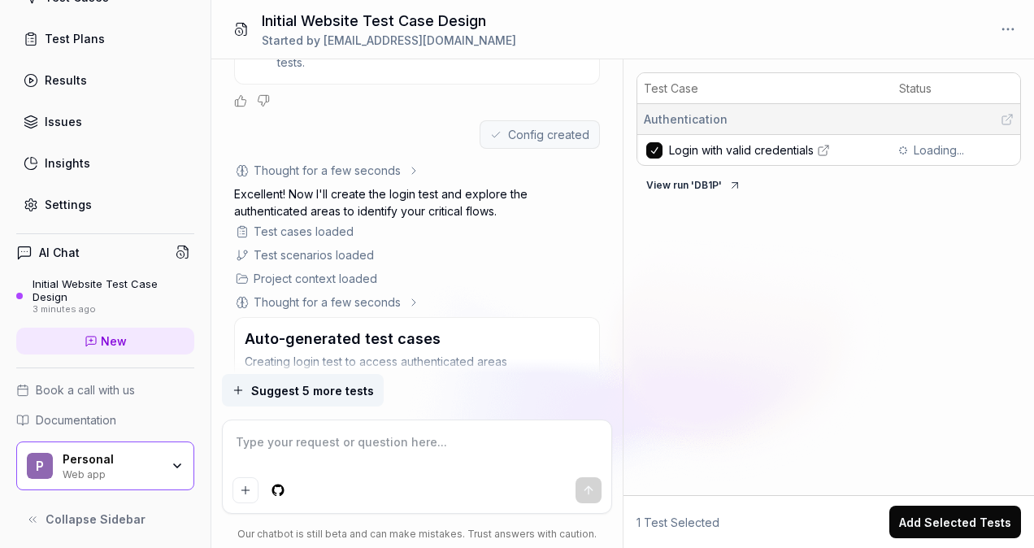
scroll to position [499, 0]
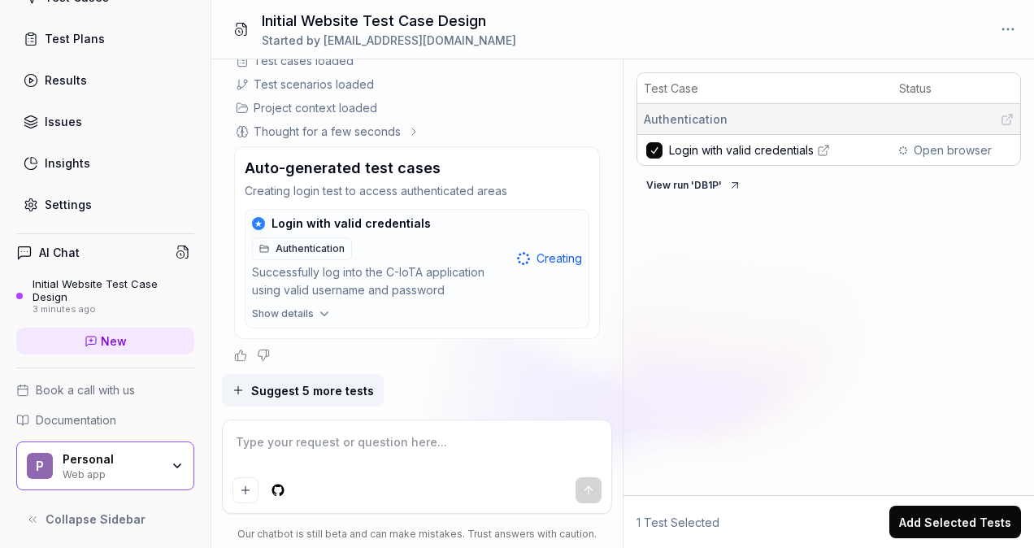
click at [705, 183] on button "View run ' DB1P '" at bounding box center [693, 185] width 115 height 26
click at [307, 309] on span "Show details" at bounding box center [283, 313] width 62 height 15
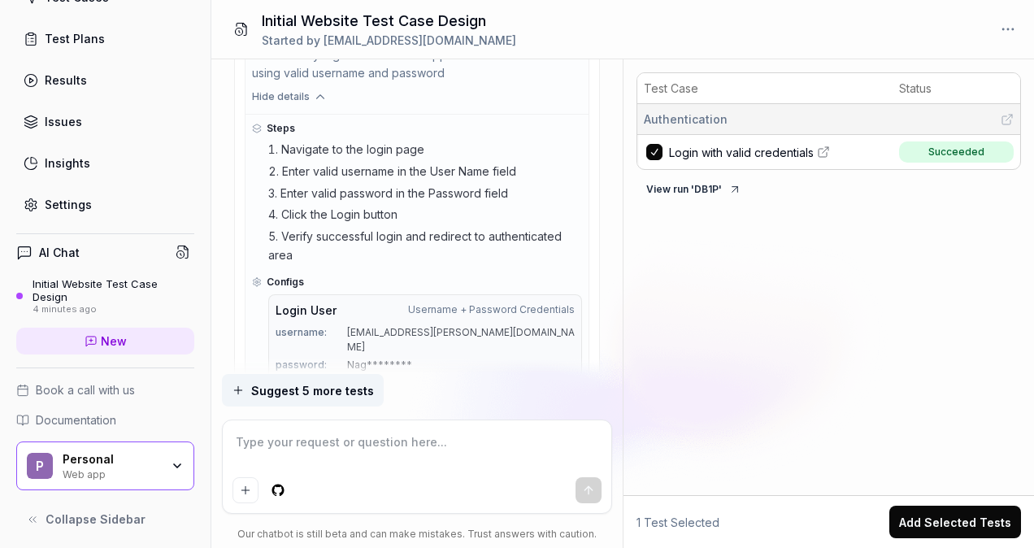
scroll to position [777, 0]
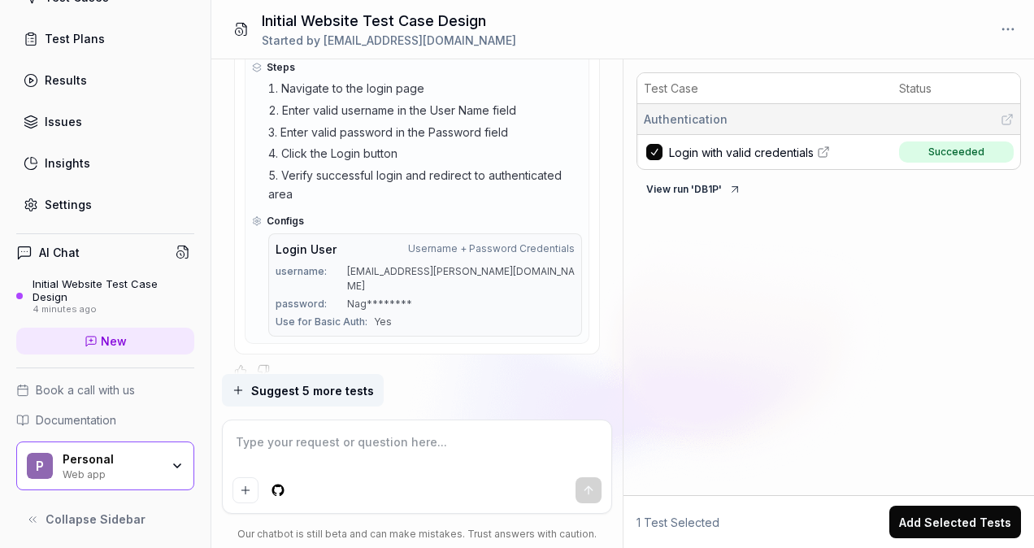
click at [314, 392] on span "Suggest 5 more tests" at bounding box center [312, 390] width 123 height 17
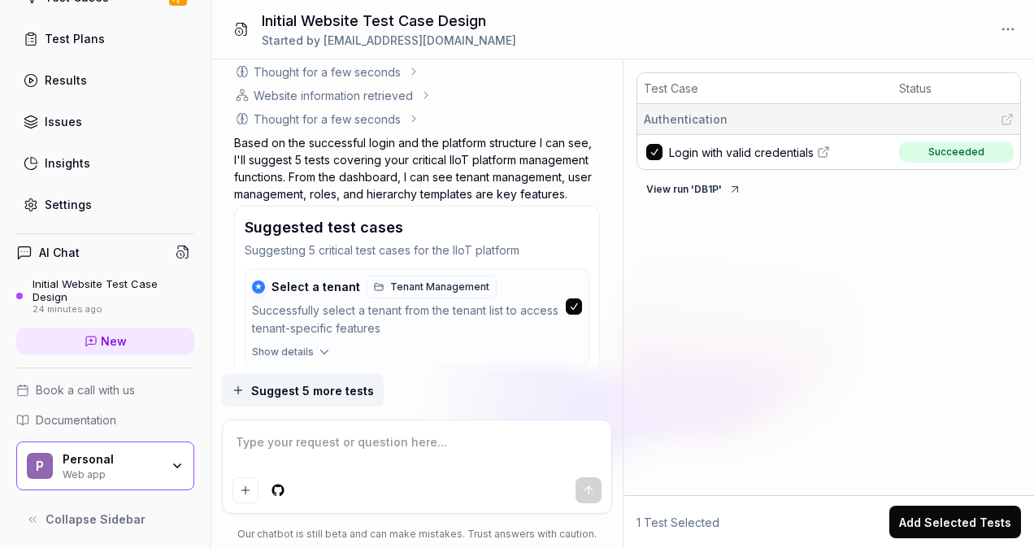
scroll to position [1642, 0]
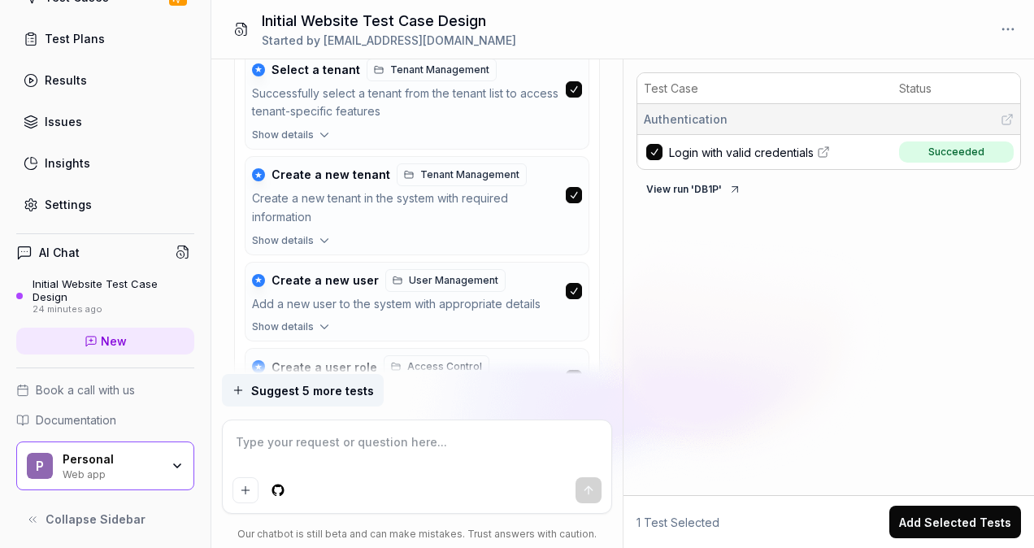
click at [297, 233] on span "Show details" at bounding box center [283, 240] width 62 height 15
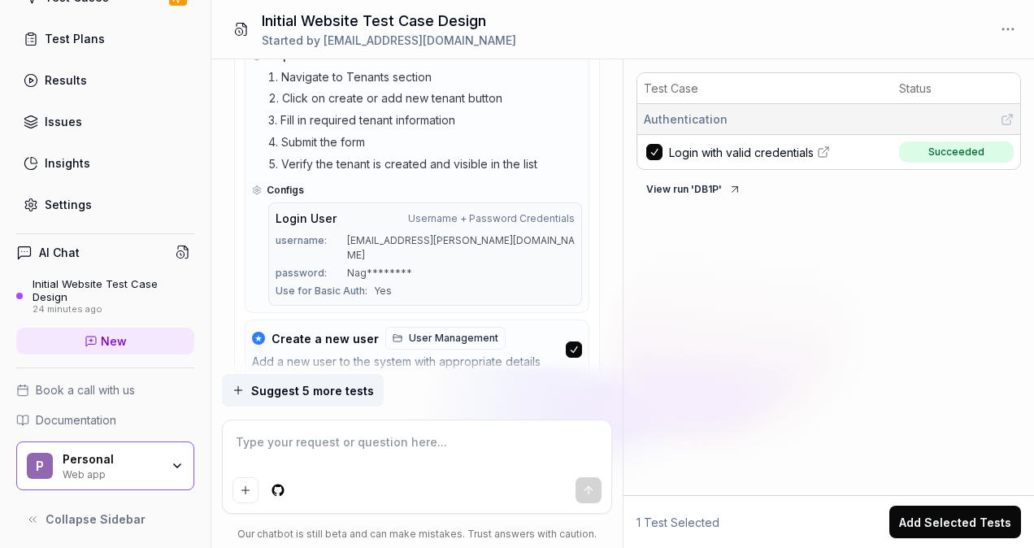
scroll to position [1967, 0]
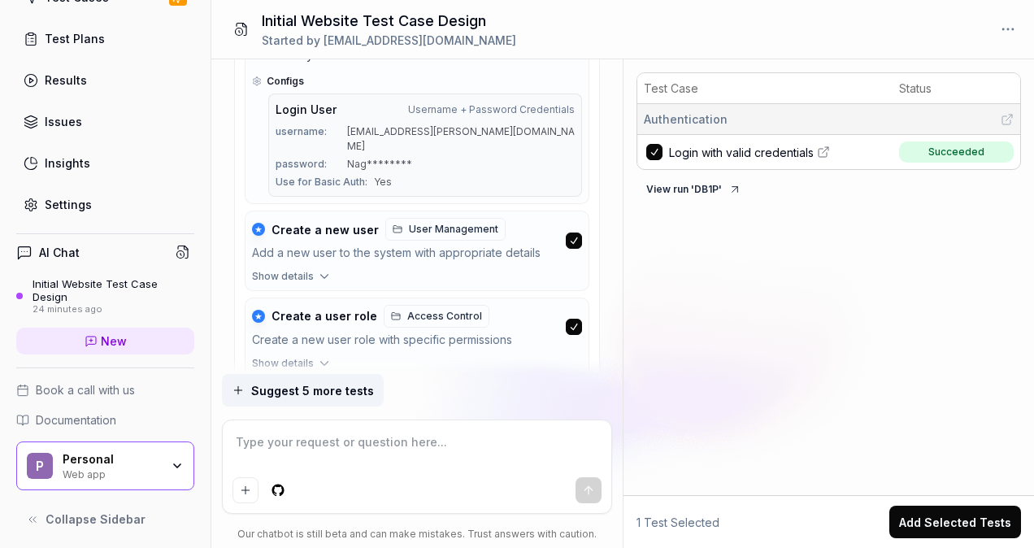
click at [321, 269] on icon "button" at bounding box center [324, 276] width 15 height 15
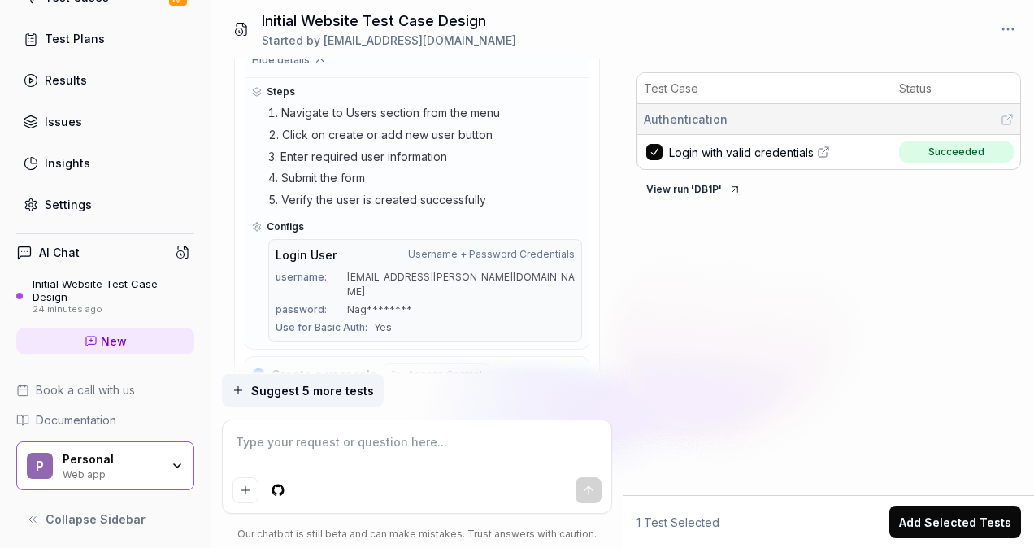
scroll to position [2292, 0]
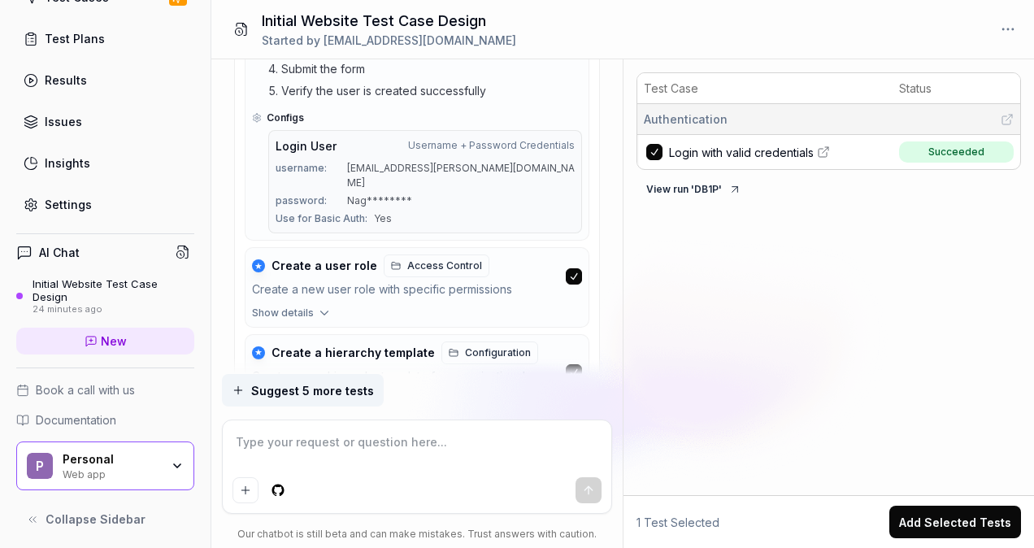
click at [317, 306] on icon "button" at bounding box center [324, 313] width 15 height 15
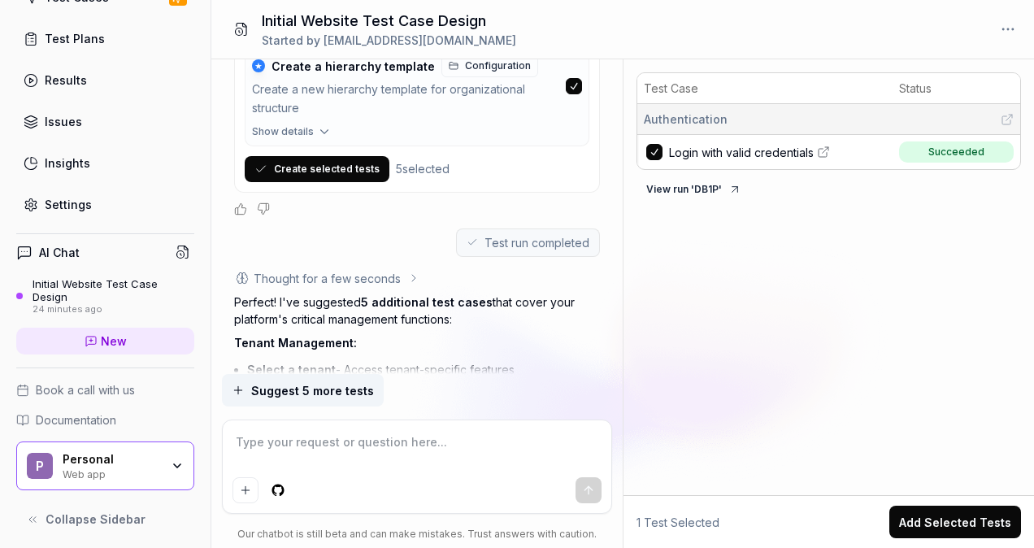
scroll to position [2310, 0]
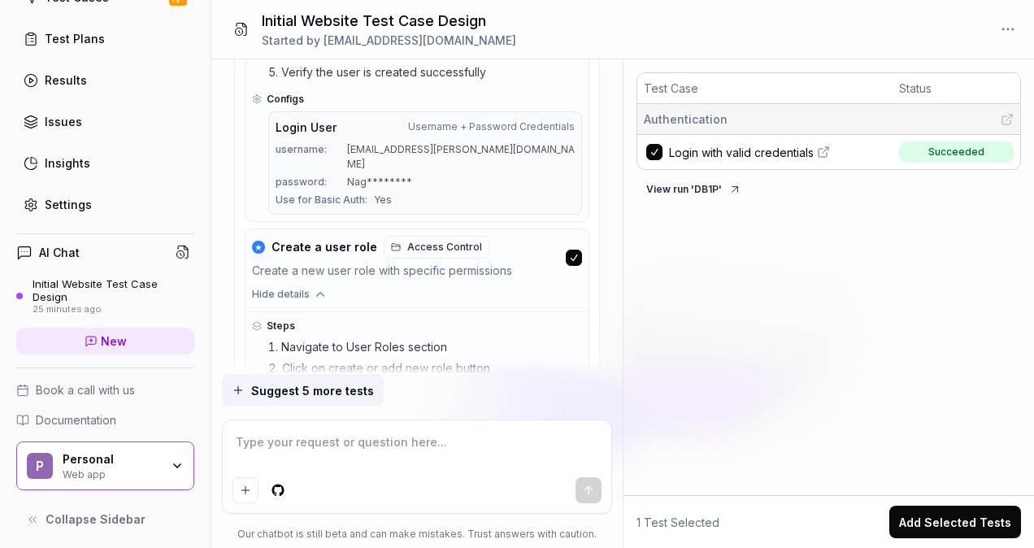
click at [428, 240] on span "Access Control" at bounding box center [444, 247] width 75 height 15
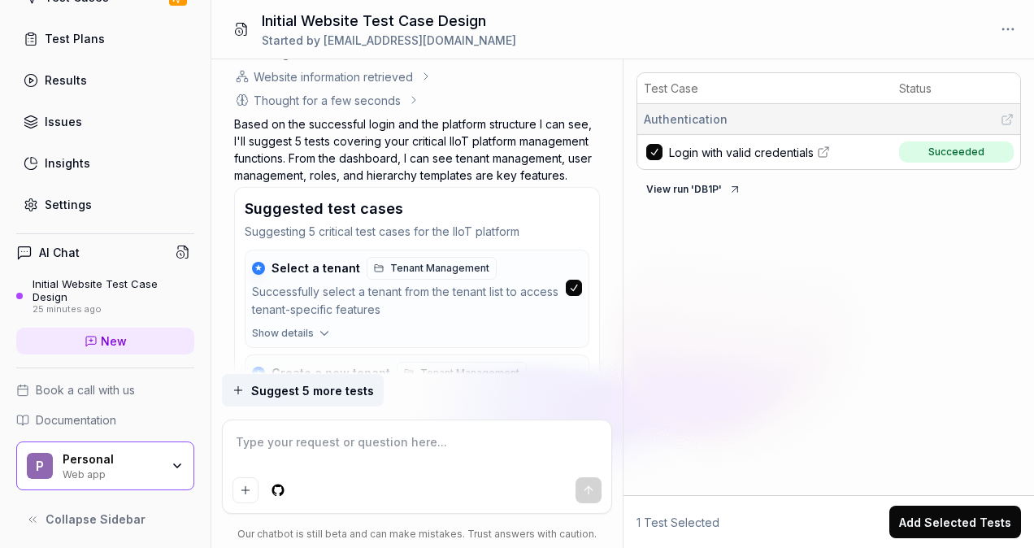
scroll to position [1552, 0]
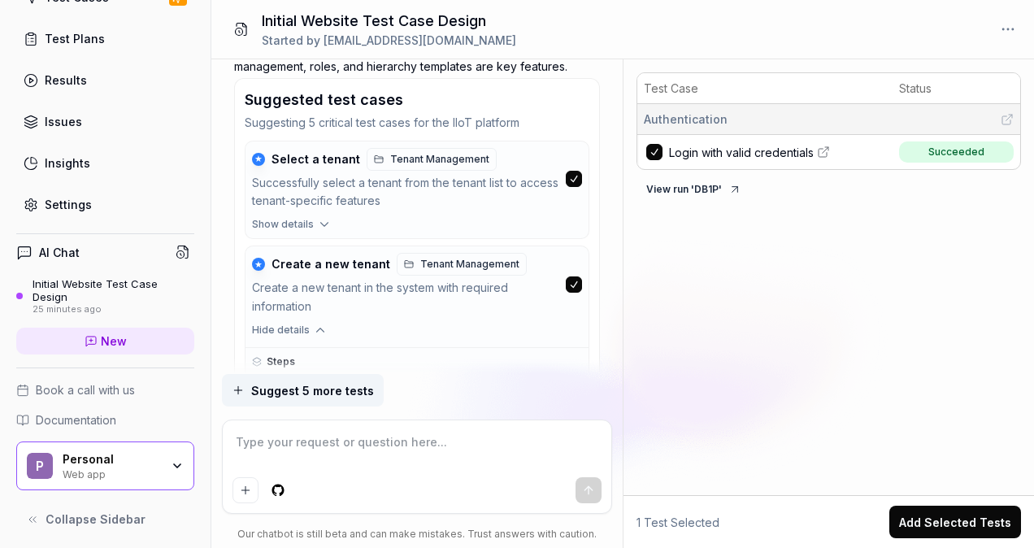
click at [310, 217] on span "Show details" at bounding box center [283, 224] width 62 height 15
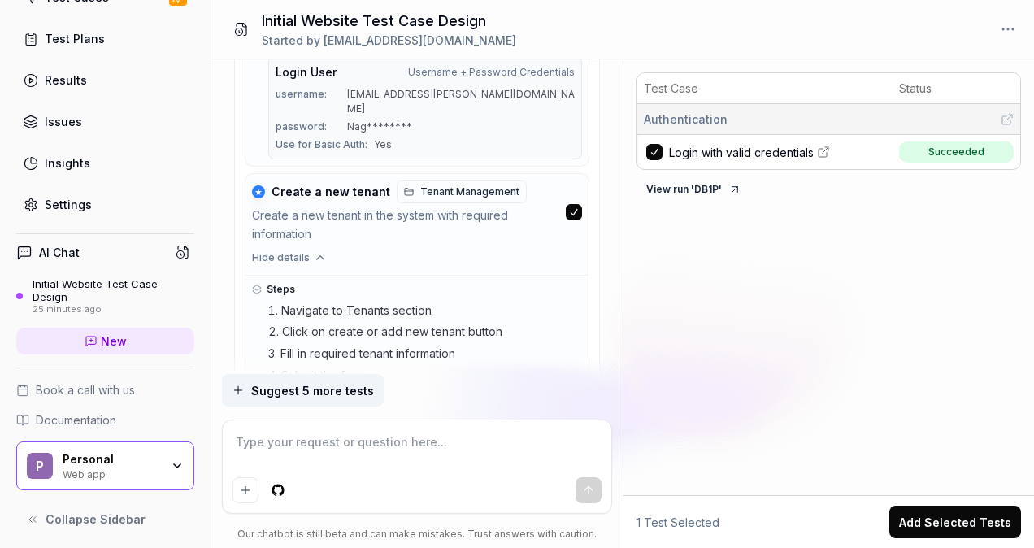
scroll to position [2310, 0]
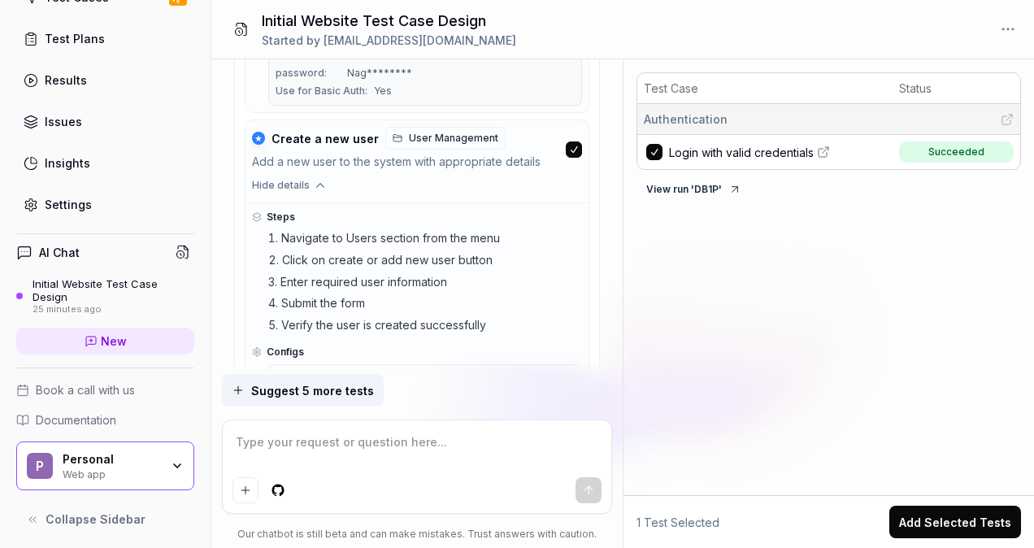
click at [81, 72] on div "Results" at bounding box center [66, 80] width 42 height 17
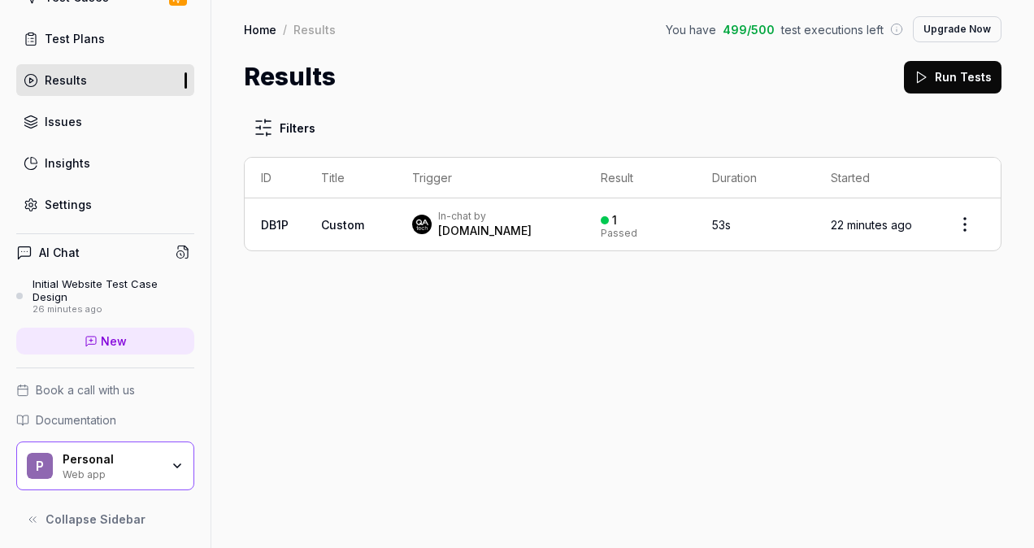
click at [336, 226] on span "Custom" at bounding box center [342, 225] width 43 height 14
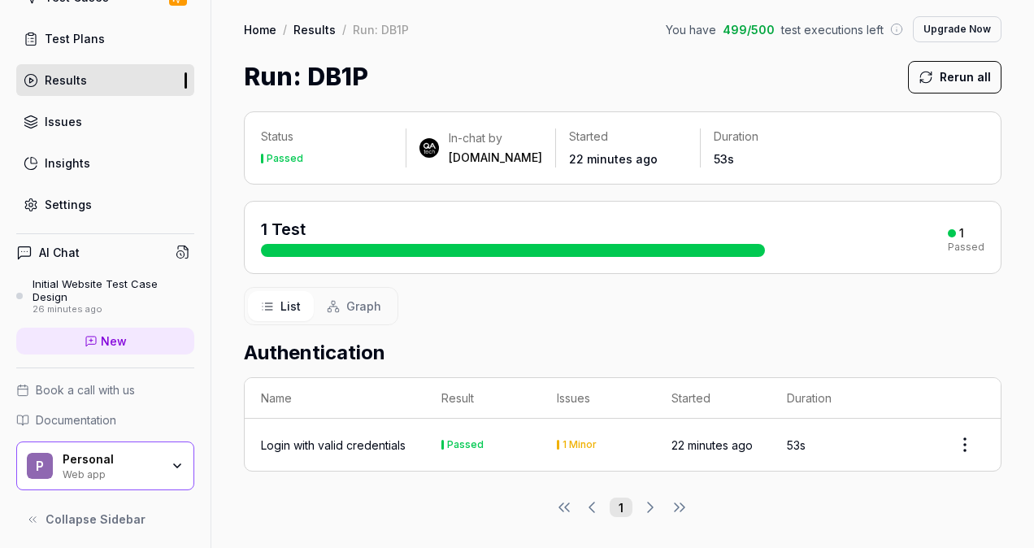
click at [941, 78] on button "Rerun all" at bounding box center [954, 77] width 93 height 33
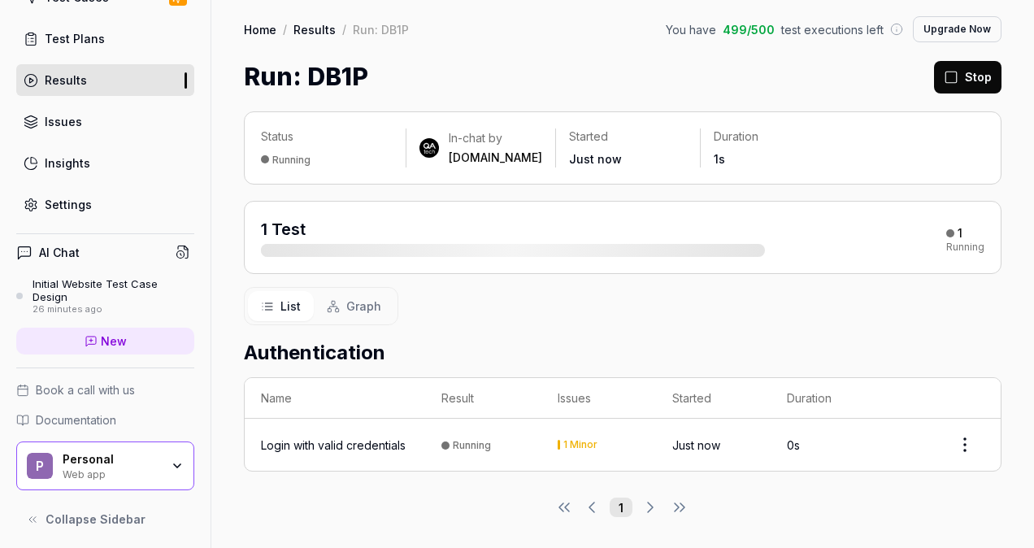
scroll to position [1, 0]
click at [332, 309] on icon at bounding box center [333, 305] width 13 height 13
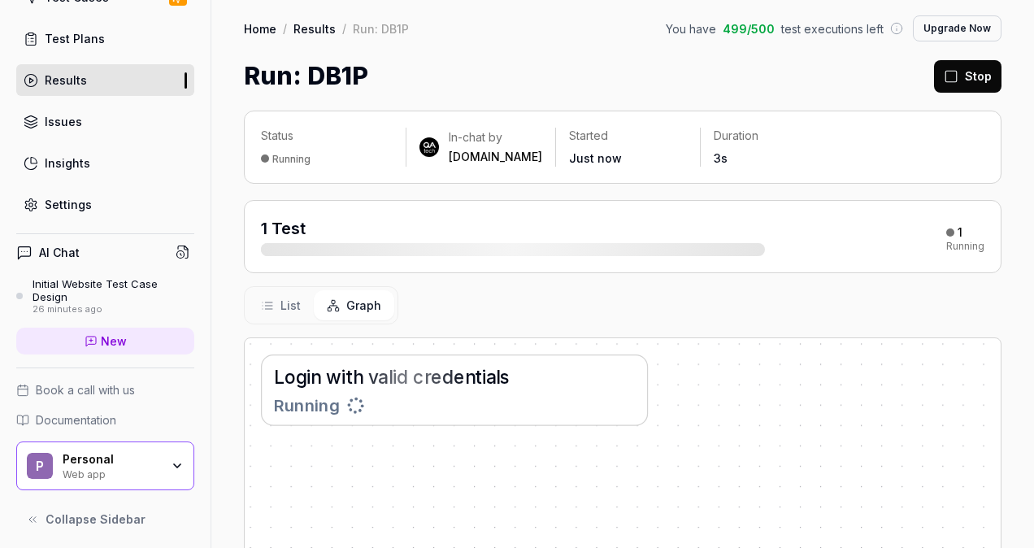
click at [290, 314] on button "List" at bounding box center [281, 305] width 66 height 30
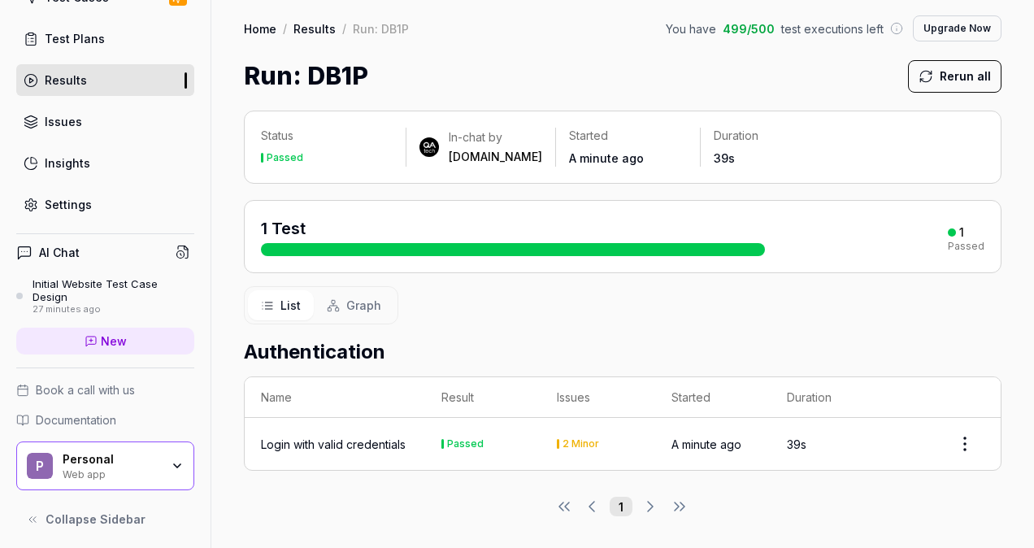
click at [89, 43] on div "Test Plans" at bounding box center [75, 38] width 60 height 17
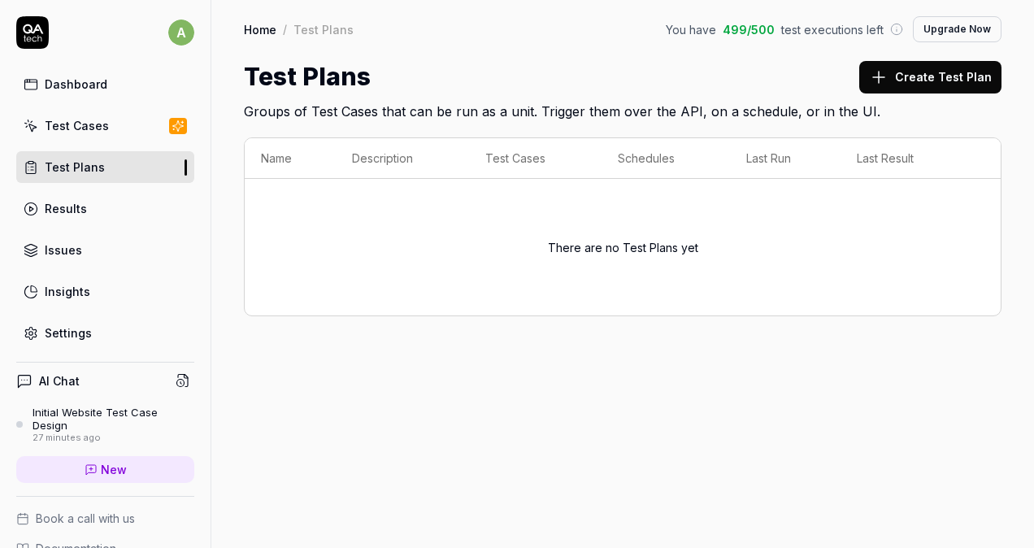
click at [95, 78] on div "Dashboard" at bounding box center [76, 84] width 63 height 17
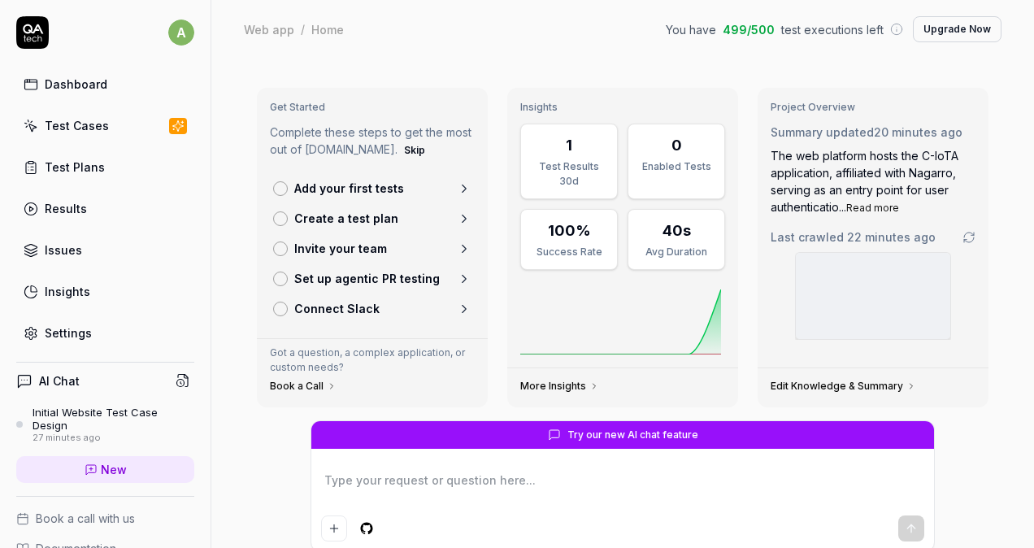
click at [873, 210] on button "Read more" at bounding box center [872, 208] width 53 height 15
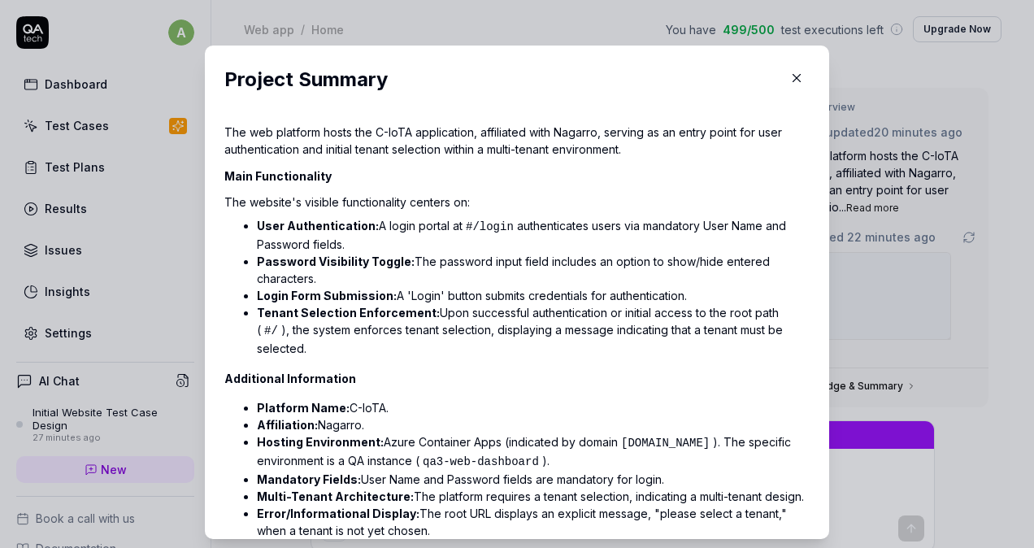
click at [789, 73] on icon "button" at bounding box center [796, 78] width 15 height 15
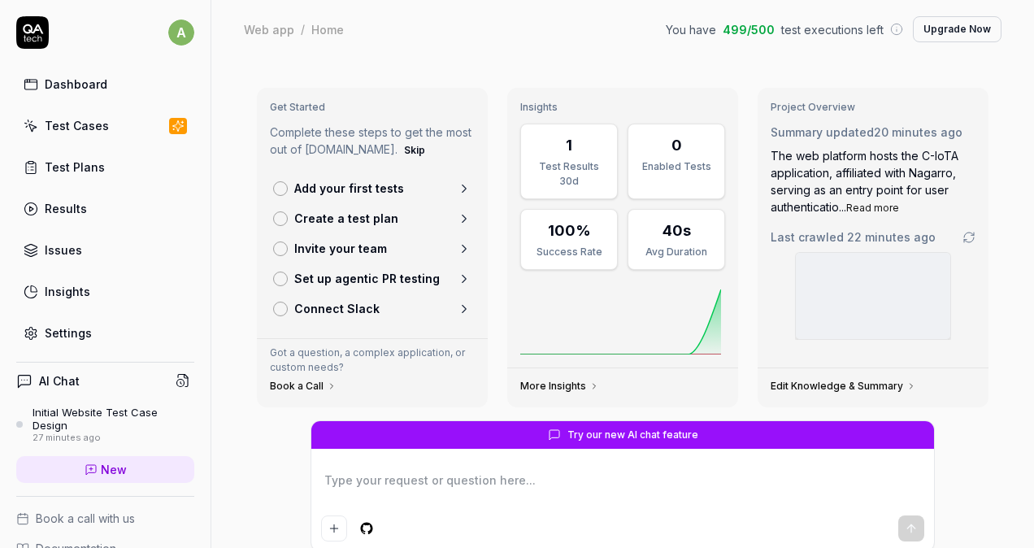
click at [824, 383] on link "Edit Knowledge & Summary" at bounding box center [842, 386] width 145 height 13
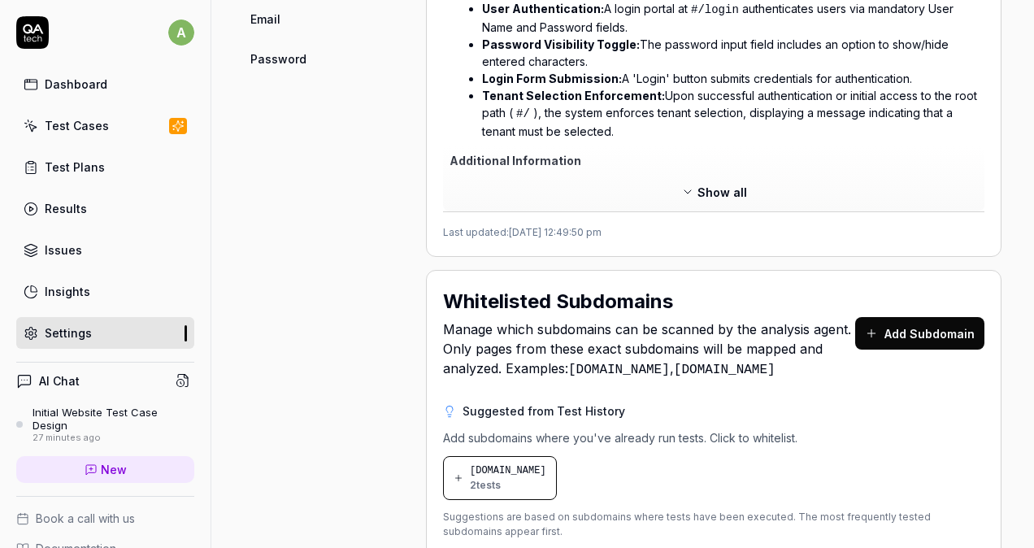
scroll to position [650, 0]
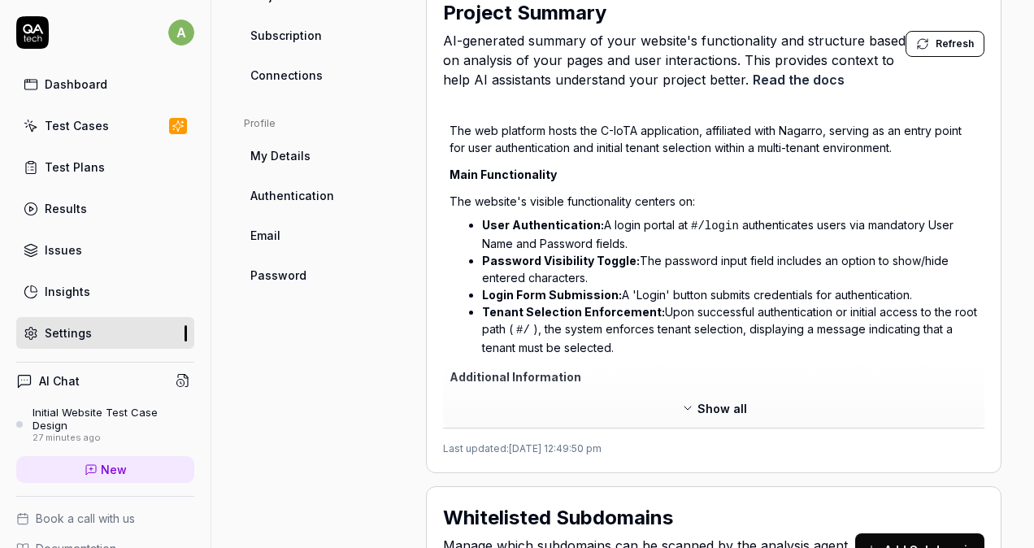
click at [703, 417] on span "Show all" at bounding box center [722, 408] width 50 height 17
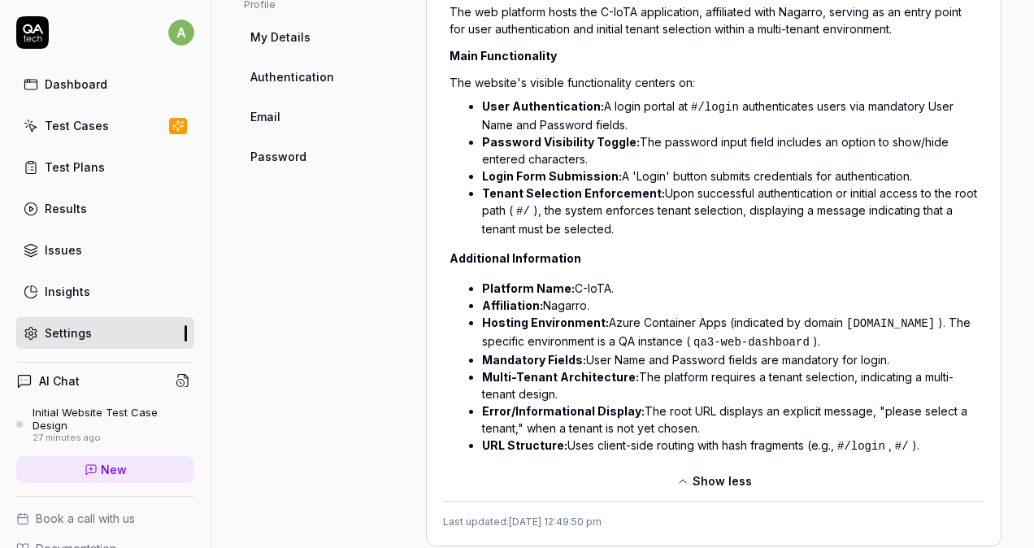
scroll to position [661, 0]
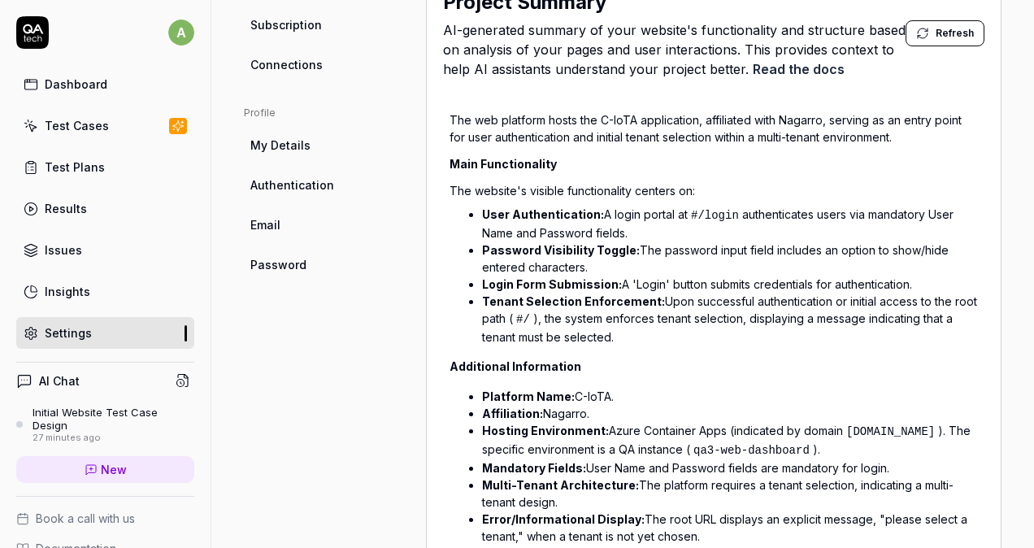
click at [289, 189] on span "Authentication" at bounding box center [292, 184] width 84 height 17
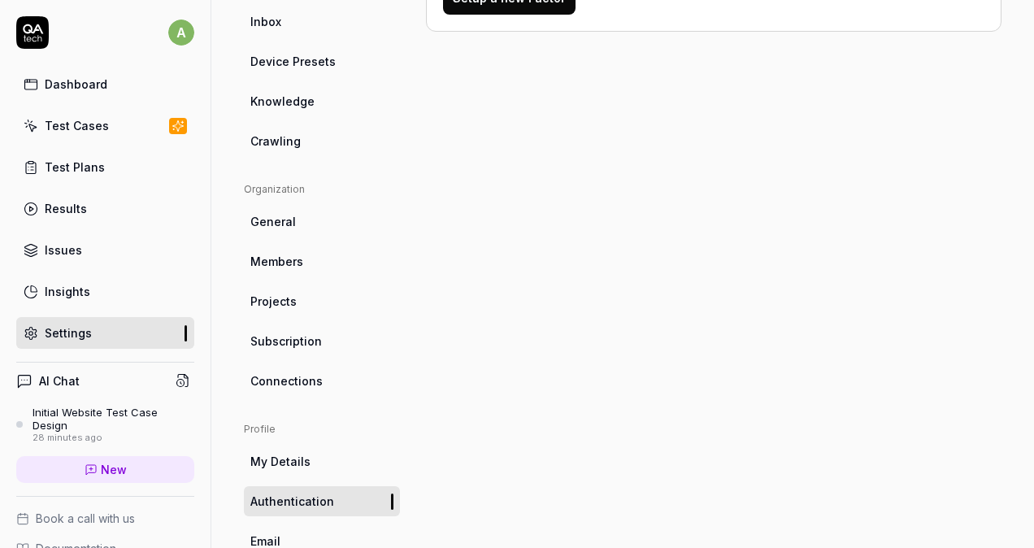
scroll to position [425, 0]
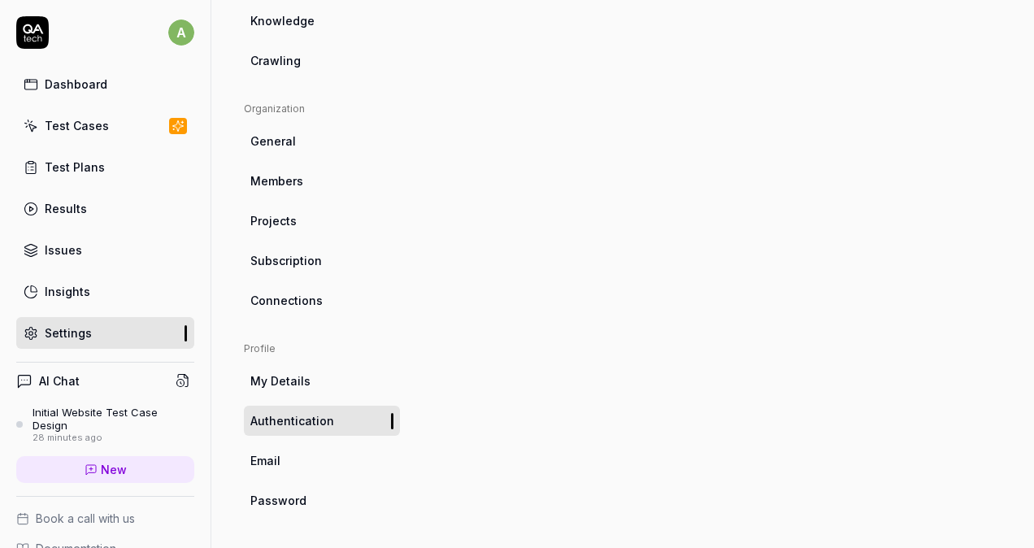
click at [276, 463] on span "Email" at bounding box center [265, 460] width 30 height 17
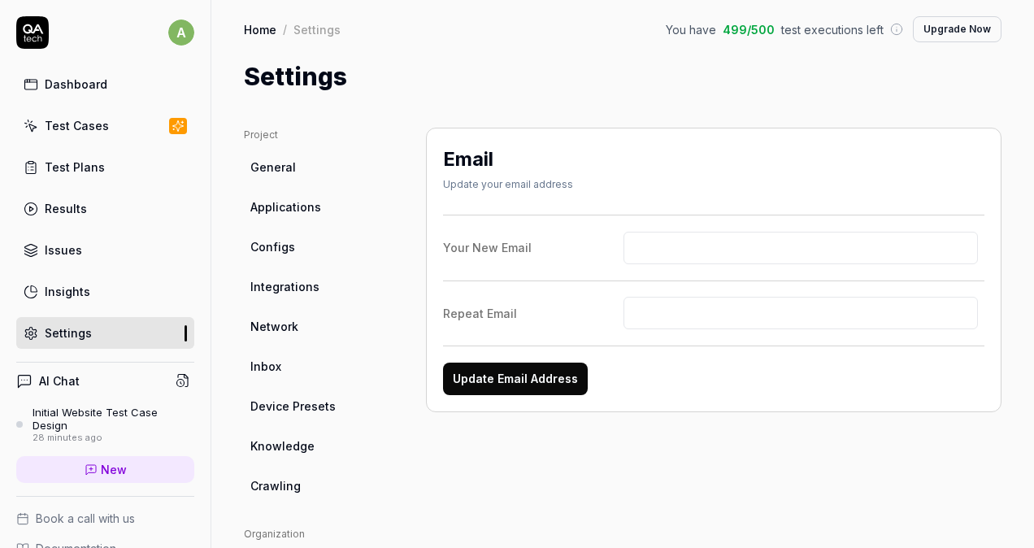
click at [73, 218] on link "Results" at bounding box center [105, 209] width 178 height 32
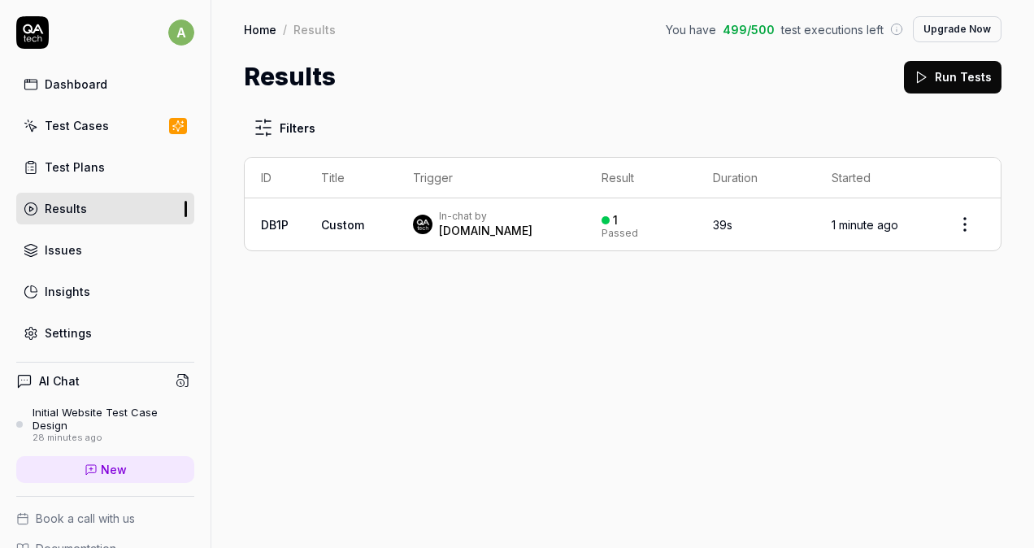
click at [335, 223] on span "Custom" at bounding box center [342, 225] width 43 height 14
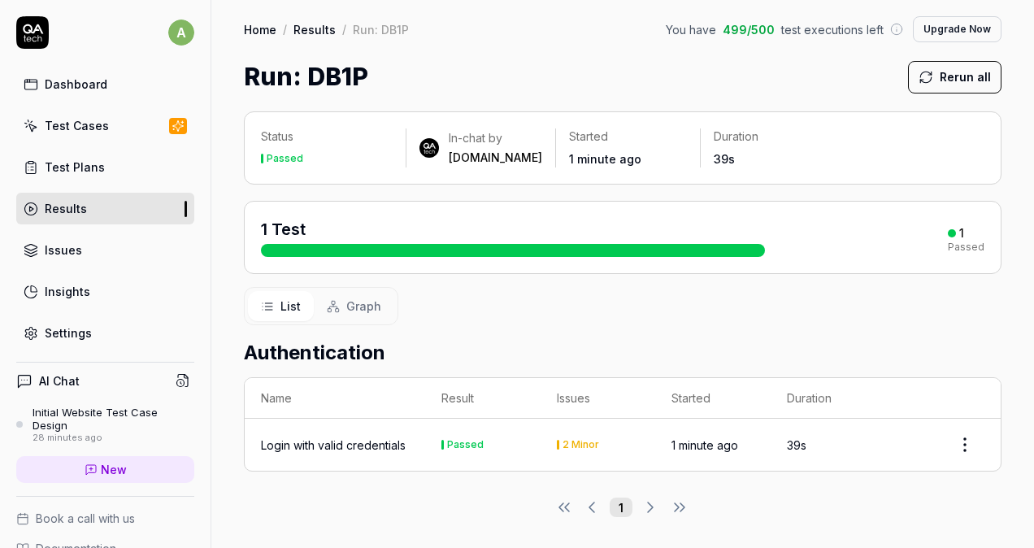
click at [91, 167] on div "Test Plans" at bounding box center [75, 166] width 60 height 17
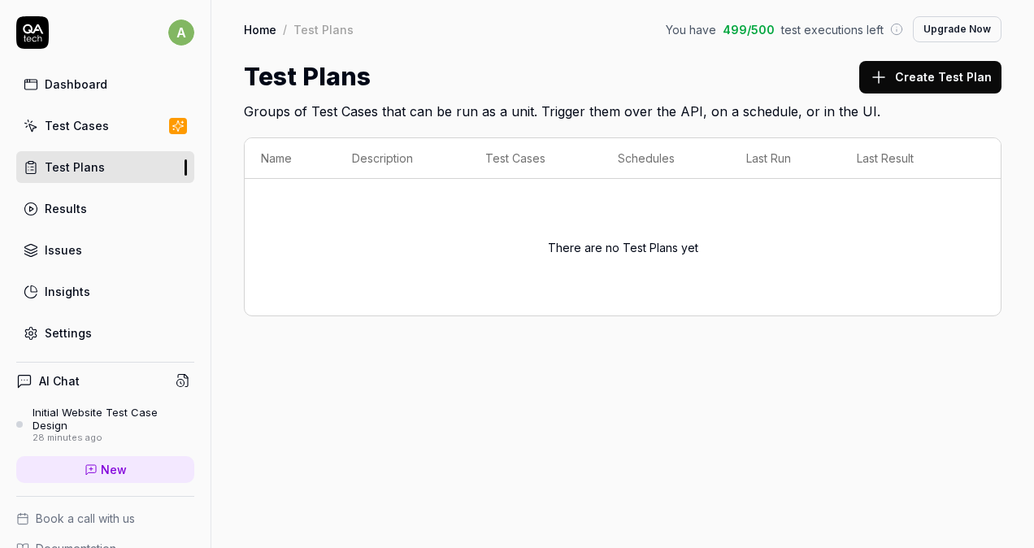
click at [85, 242] on link "Issues" at bounding box center [105, 250] width 178 height 32
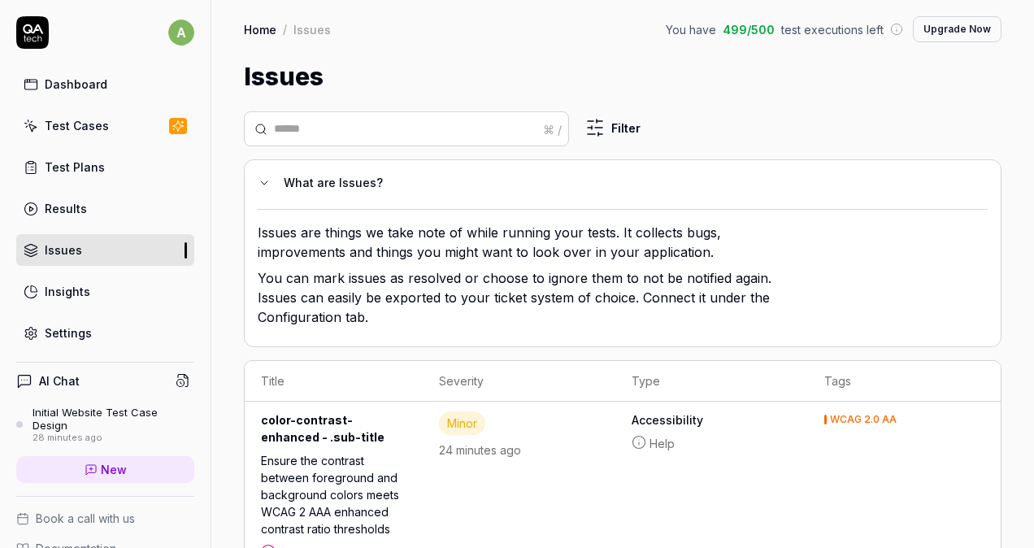
scroll to position [54, 0]
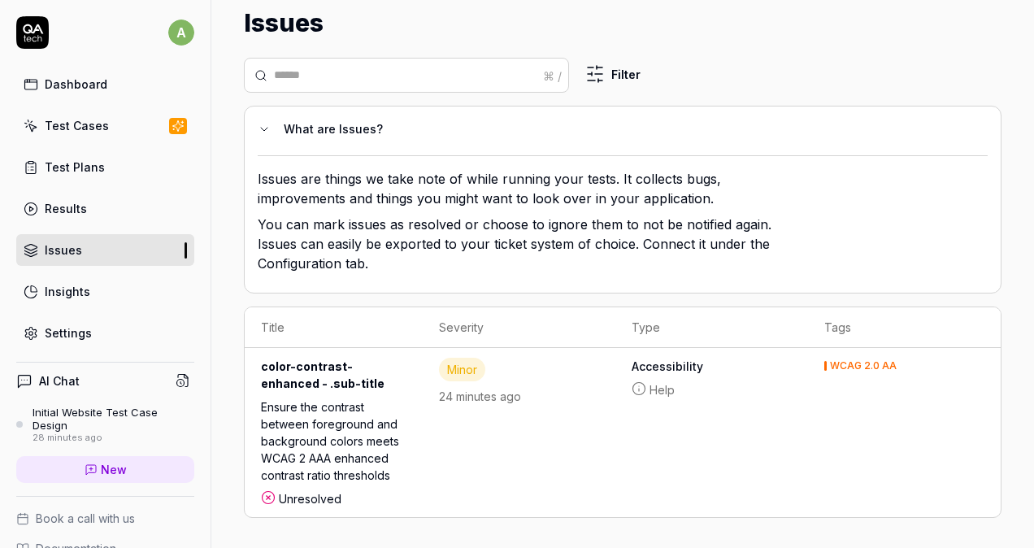
click at [75, 328] on div "Settings" at bounding box center [68, 332] width 47 height 17
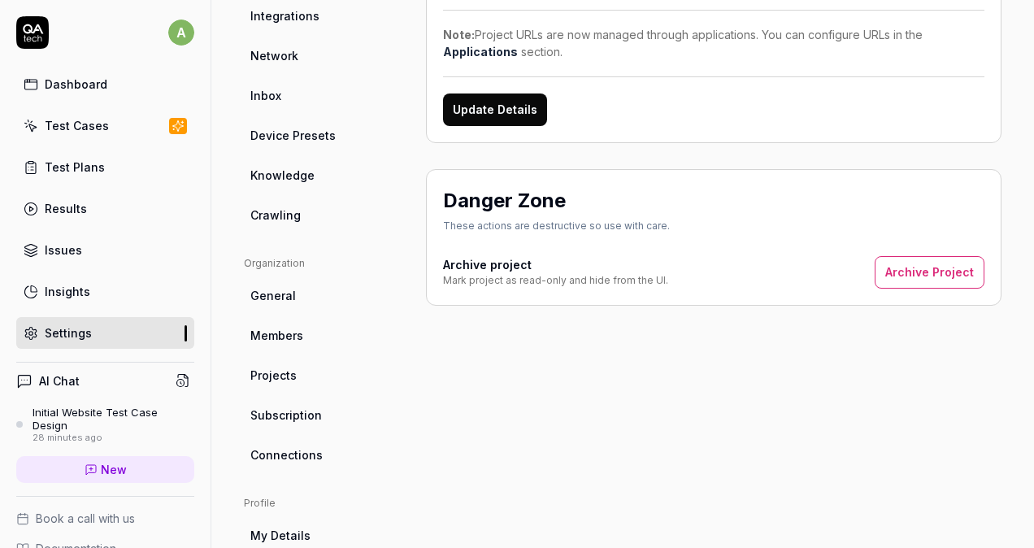
scroll to position [163, 0]
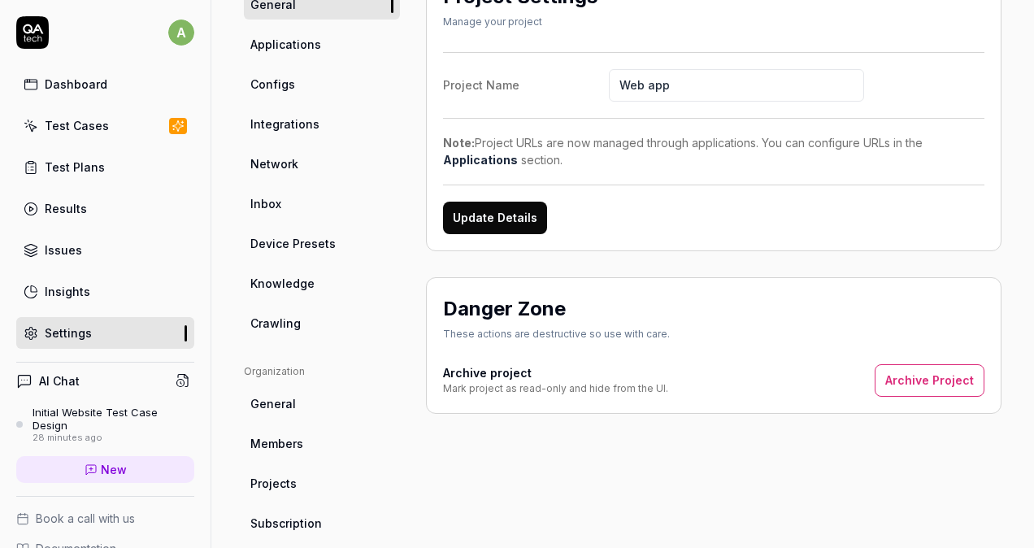
click at [274, 50] on span "Applications" at bounding box center [285, 44] width 71 height 17
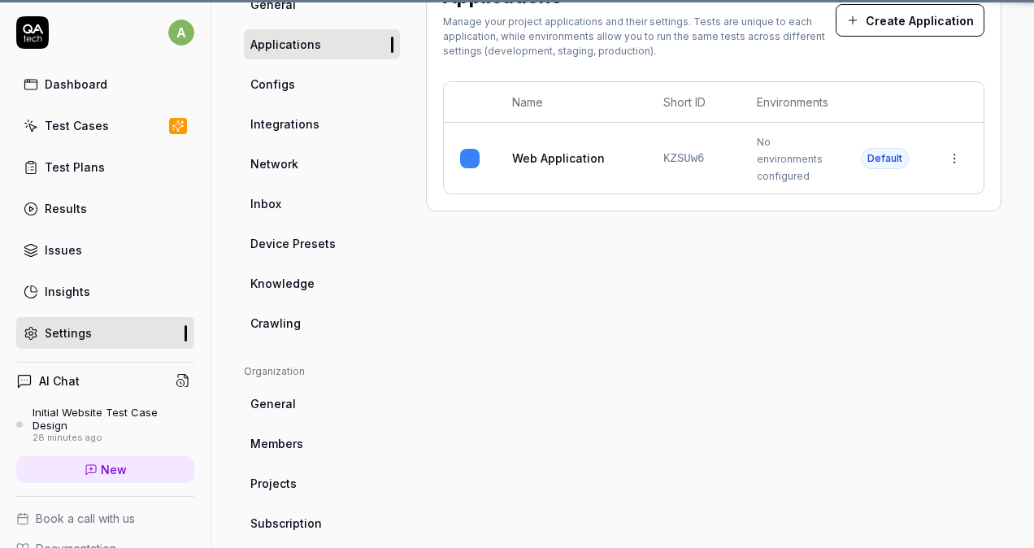
scroll to position [128, 0]
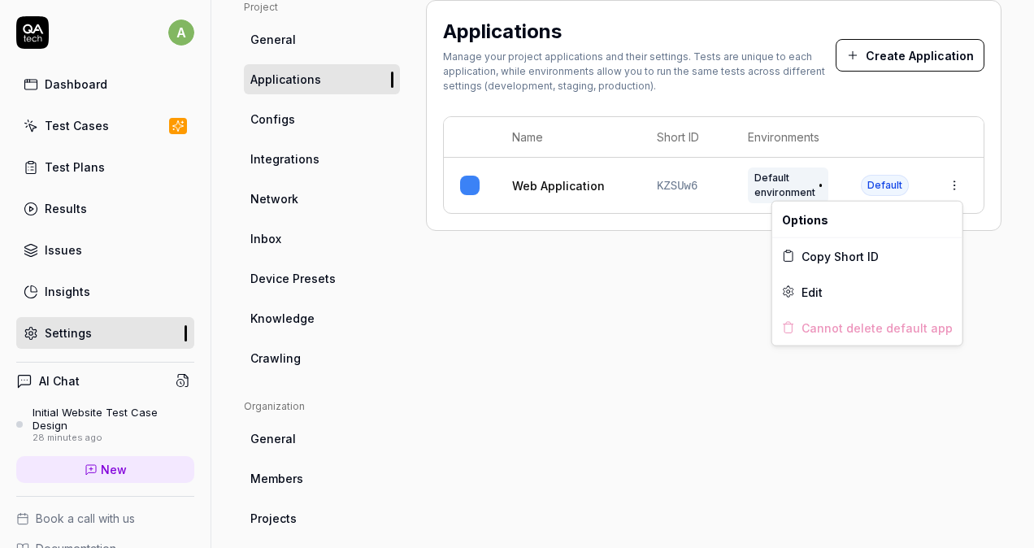
click at [953, 189] on html "a Dashboard Test Cases Test Plans Results Issues Insights Settings AI Chat Init…" at bounding box center [517, 274] width 1034 height 548
drag, startPoint x: 621, startPoint y: 275, endPoint x: 582, endPoint y: 223, distance: 65.0
click at [622, 274] on html "a Dashboard Test Cases Test Plans Results Issues Insights Settings AI Chat Init…" at bounding box center [517, 274] width 1034 height 548
click at [566, 187] on link "Web Application" at bounding box center [558, 185] width 93 height 17
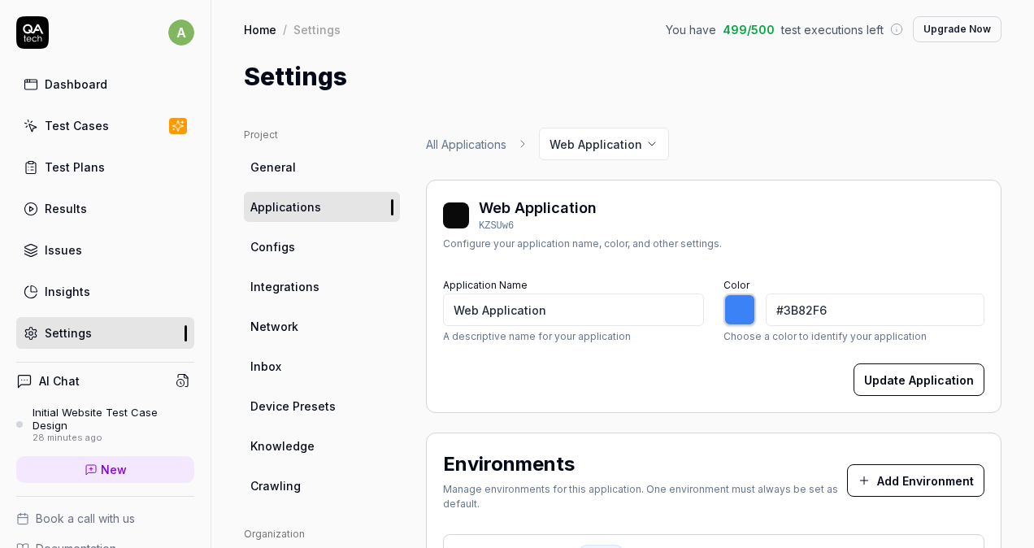
click at [283, 245] on span "Configs" at bounding box center [272, 246] width 45 height 17
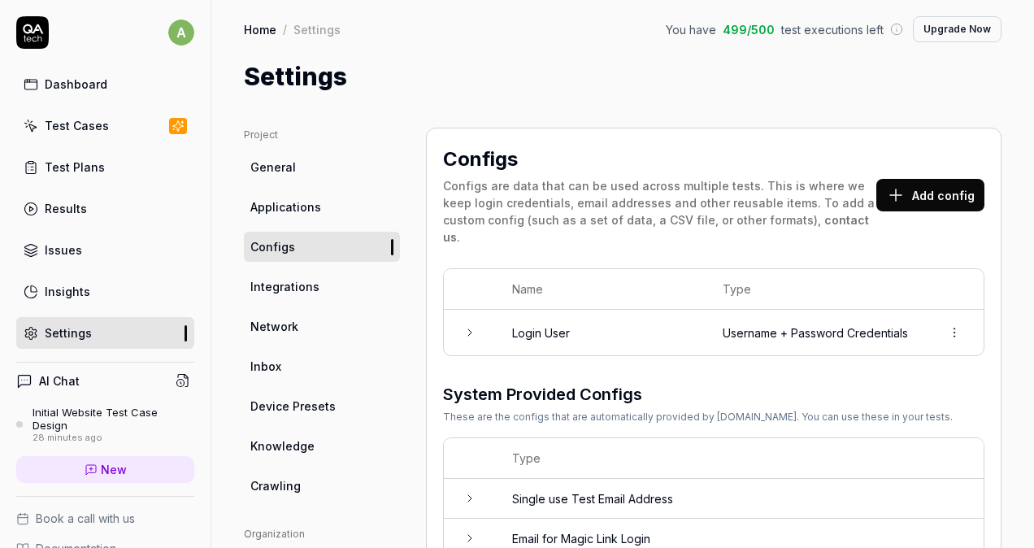
scroll to position [108, 0]
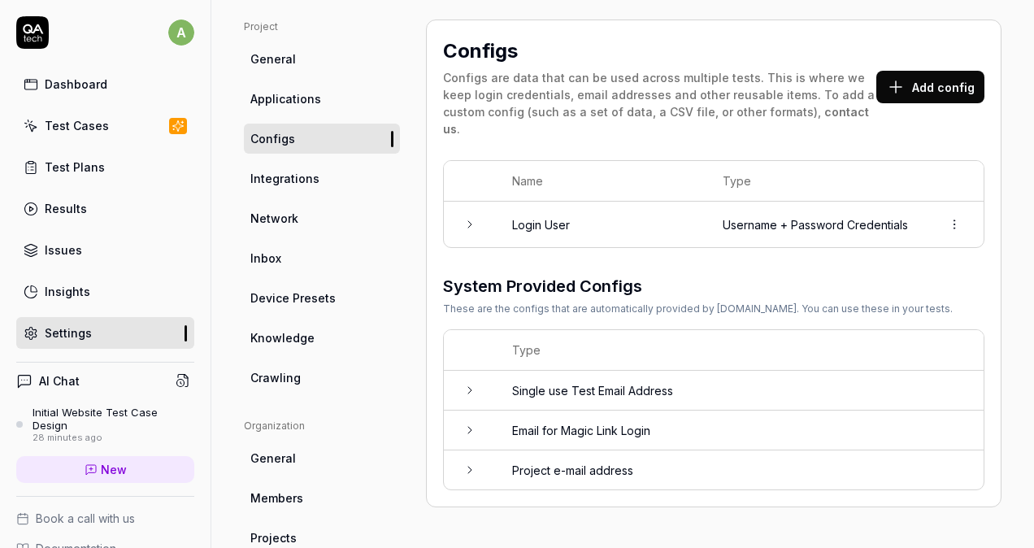
click at [468, 384] on icon at bounding box center [469, 390] width 13 height 13
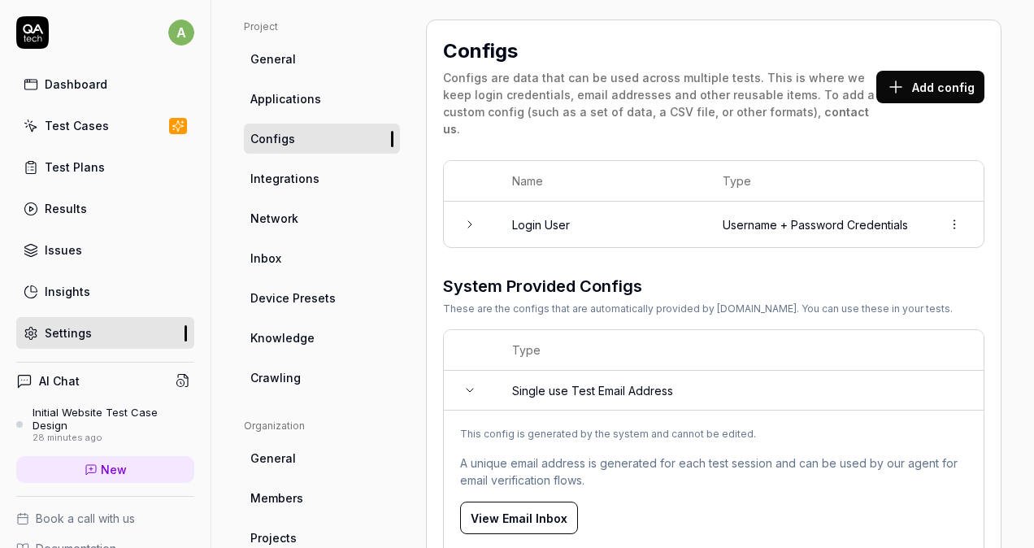
click at [468, 384] on icon at bounding box center [469, 390] width 13 height 13
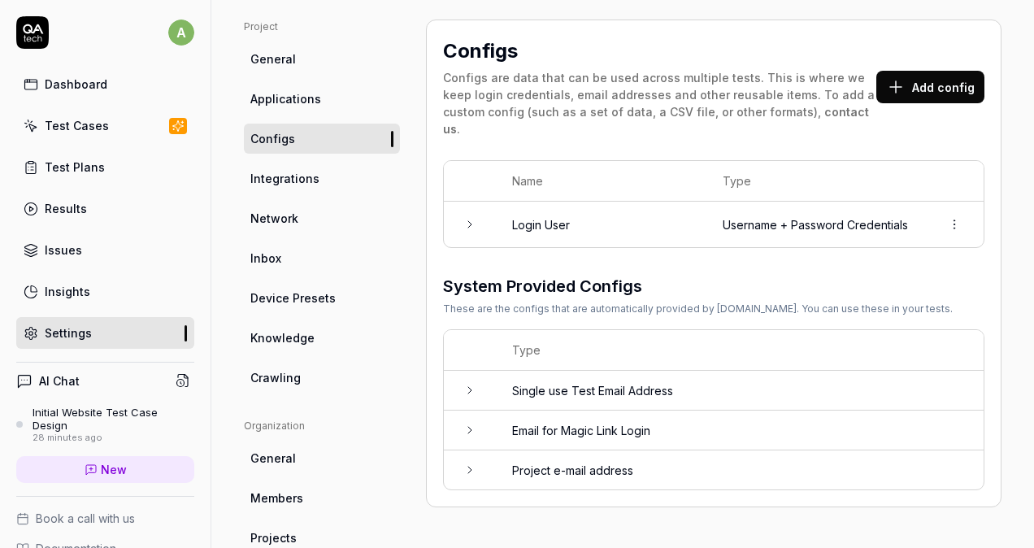
click at [466, 423] on icon at bounding box center [469, 429] width 13 height 13
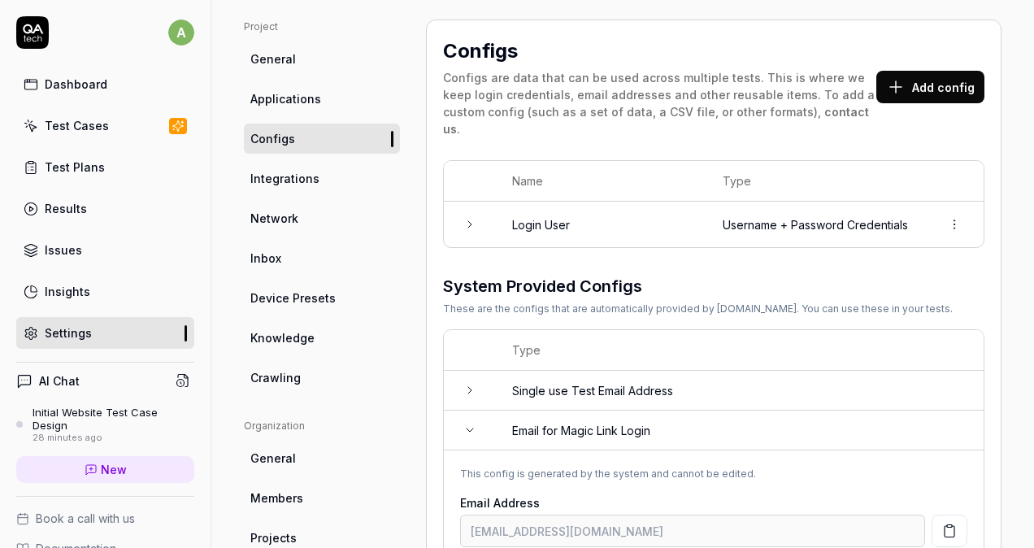
click at [466, 423] on icon at bounding box center [469, 429] width 13 height 13
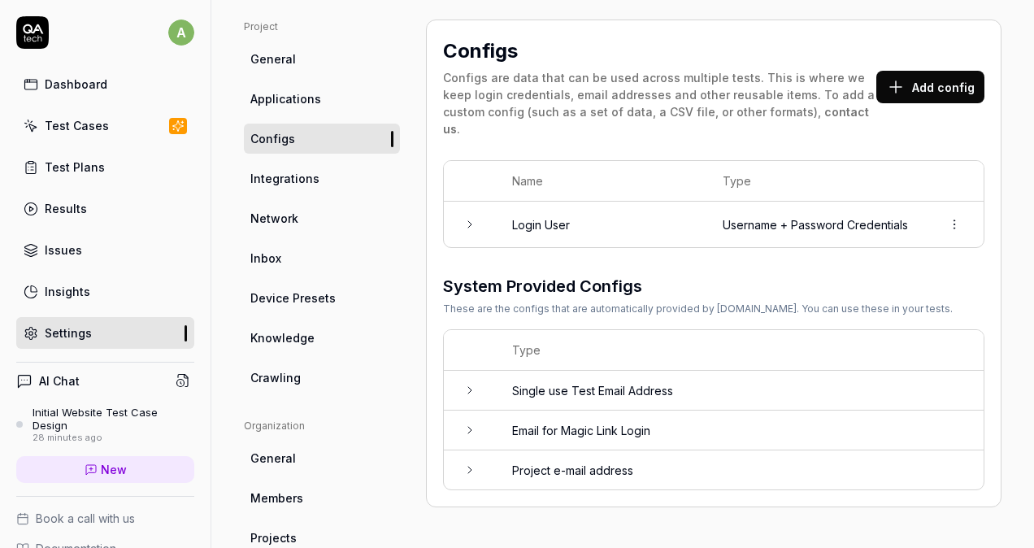
scroll to position [216, 0]
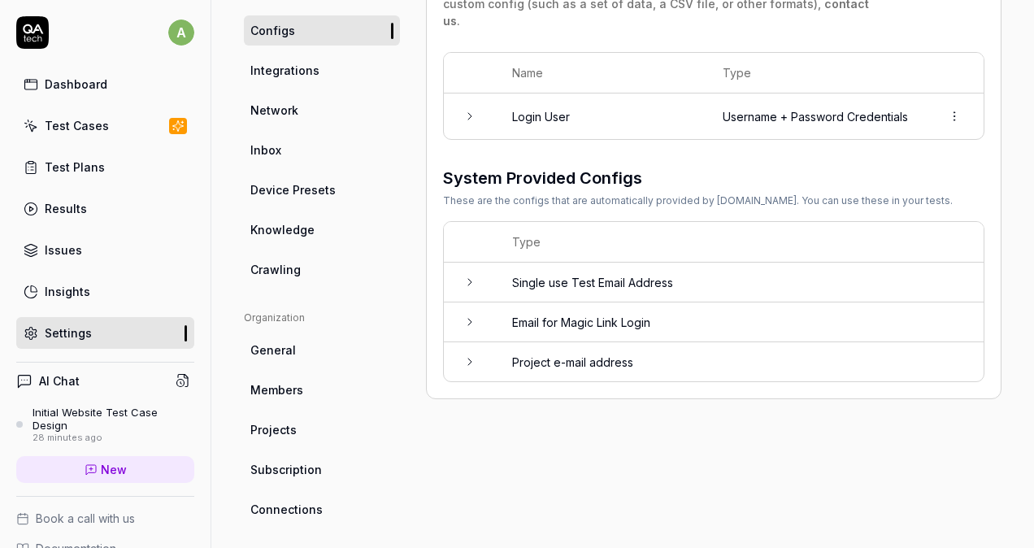
click at [282, 78] on link "Integrations" at bounding box center [322, 70] width 156 height 30
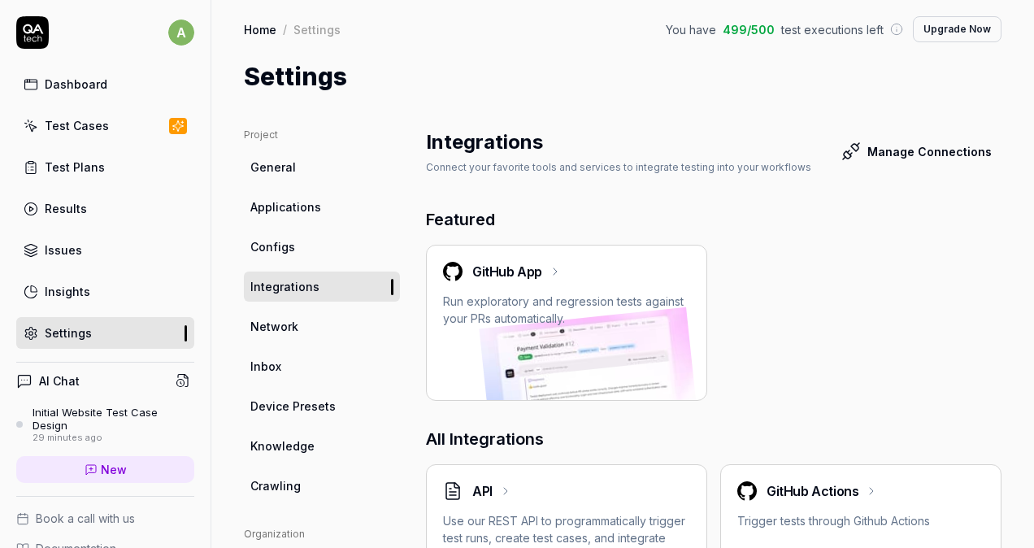
click at [299, 326] on link "Network" at bounding box center [322, 326] width 156 height 30
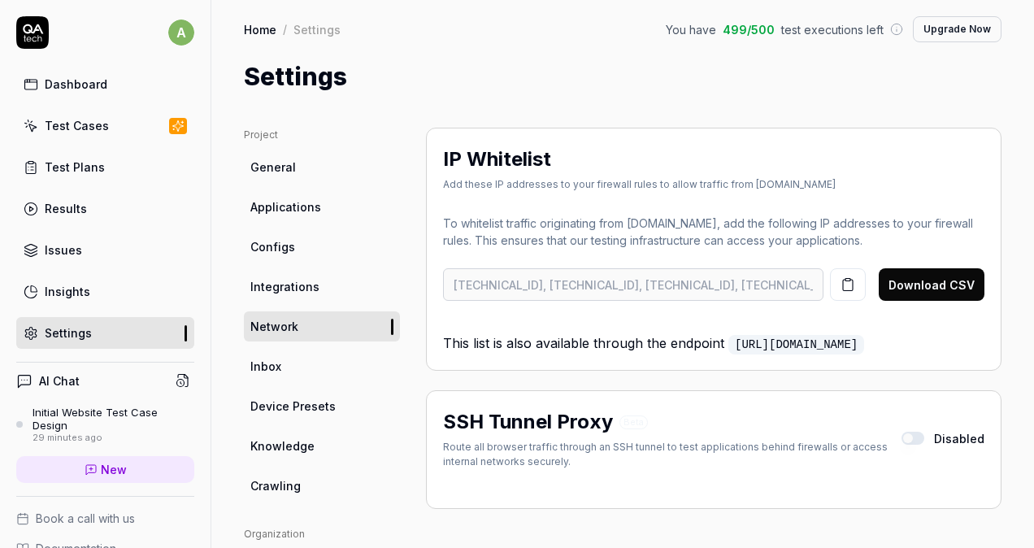
scroll to position [216, 0]
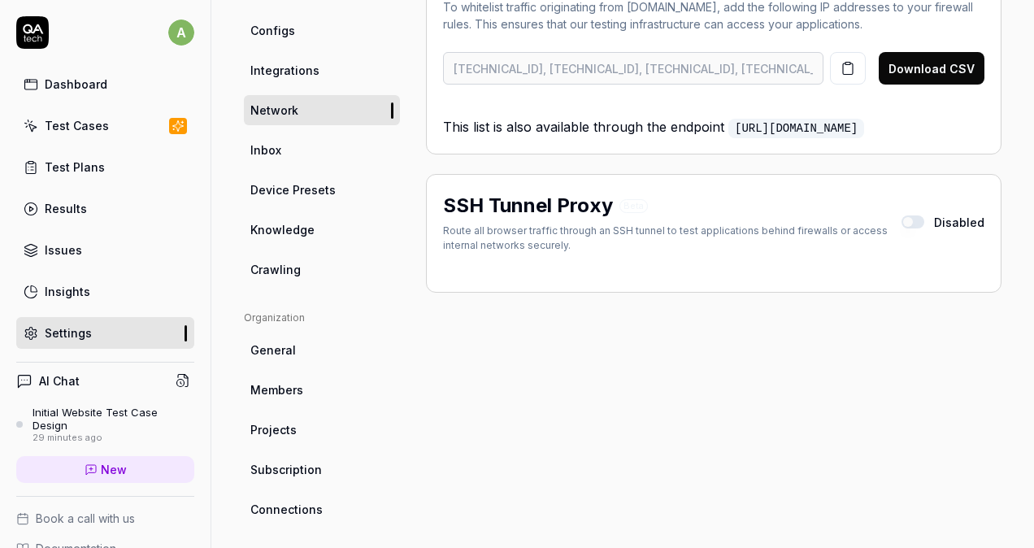
click at [80, 173] on div "Test Plans" at bounding box center [75, 166] width 60 height 17
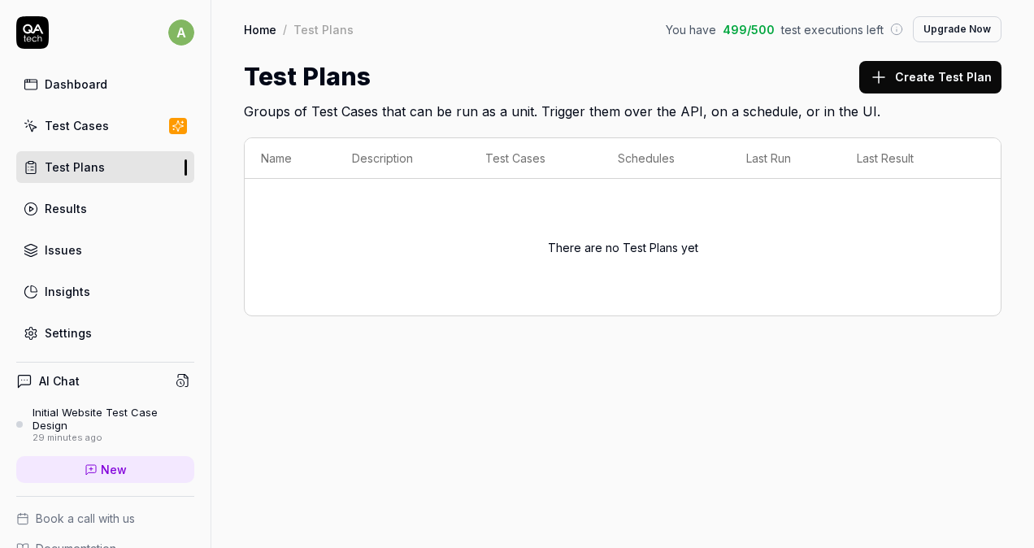
click at [86, 88] on div "Dashboard" at bounding box center [76, 84] width 63 height 17
click at [31, 36] on icon at bounding box center [32, 32] width 33 height 33
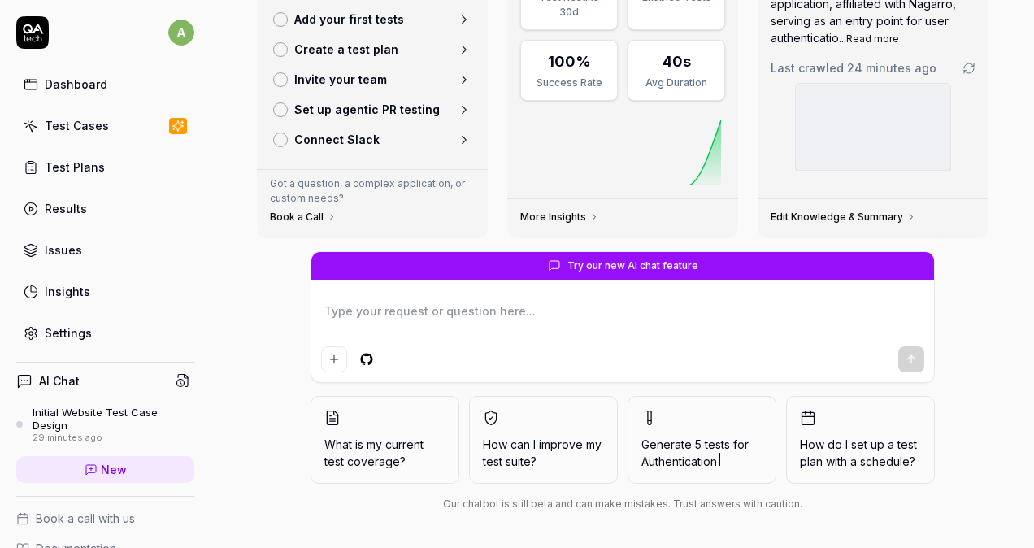
scroll to position [128, 0]
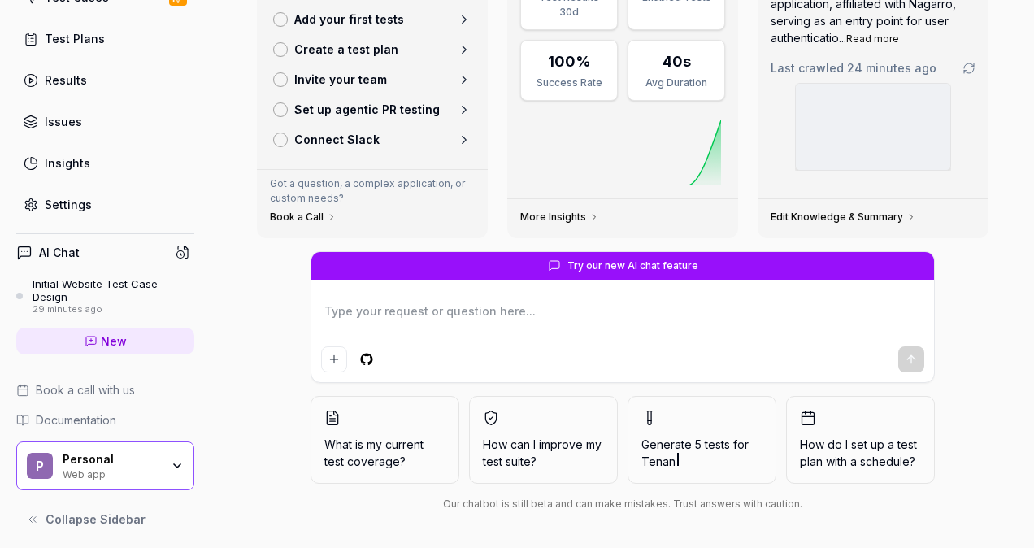
click at [85, 460] on div "Personal" at bounding box center [112, 459] width 98 height 15
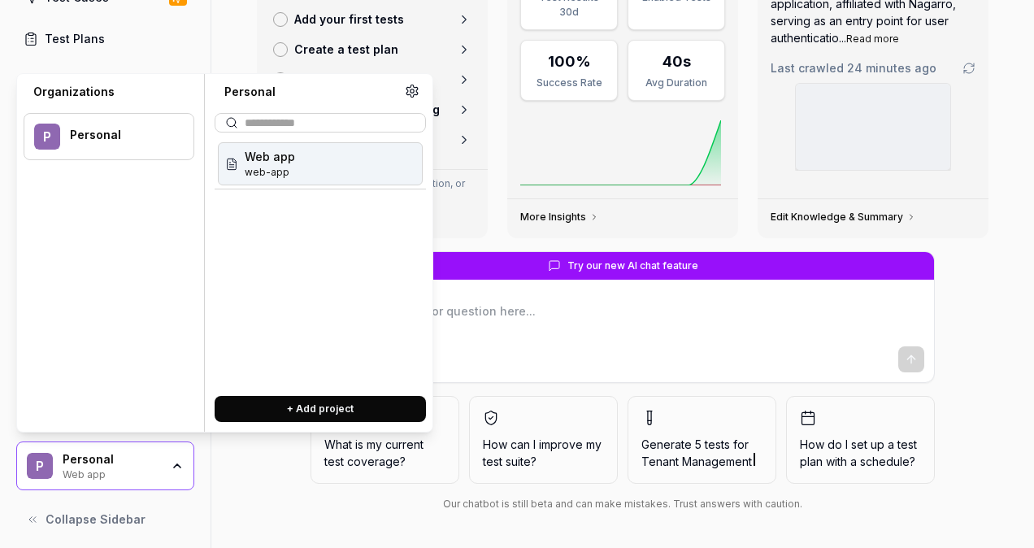
click at [409, 89] on icon at bounding box center [412, 91] width 15 height 15
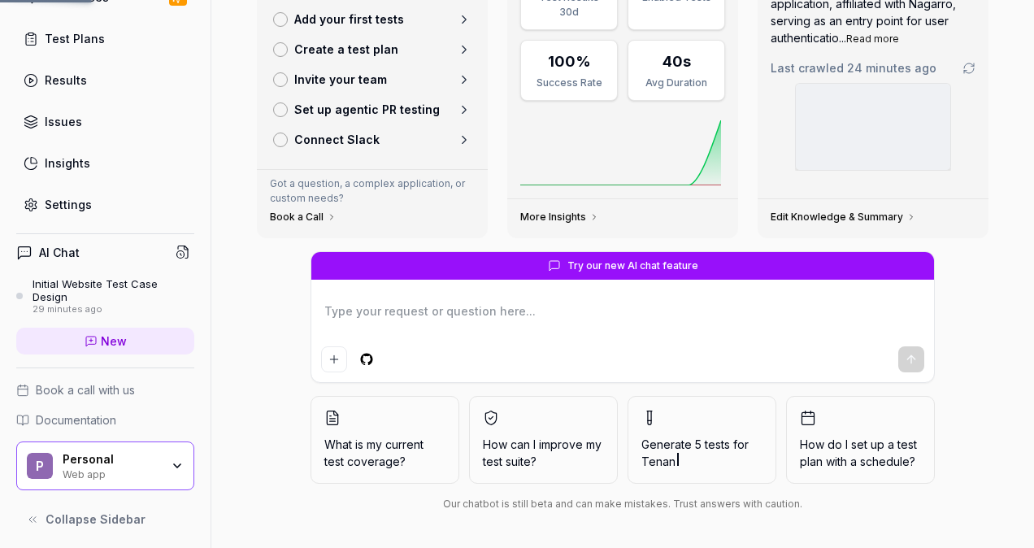
type textarea "*"
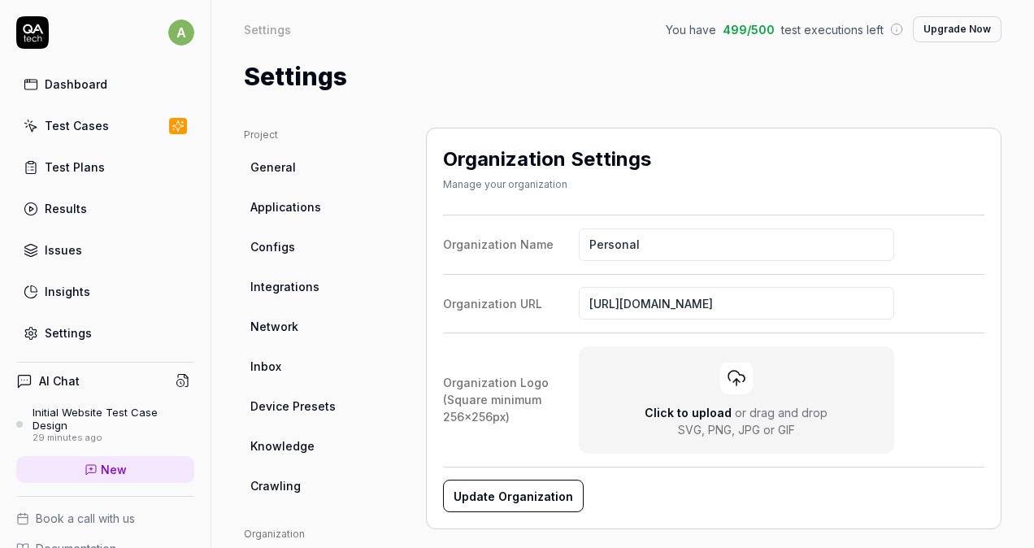
click at [944, 26] on button "Upgrade Now" at bounding box center [957, 29] width 89 height 26
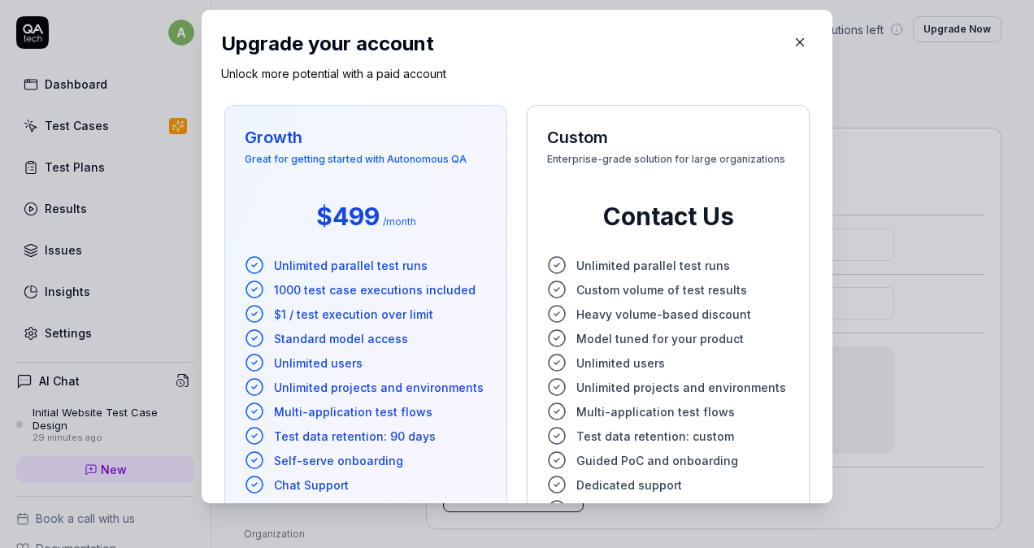
click at [792, 37] on icon "button" at bounding box center [799, 42] width 15 height 15
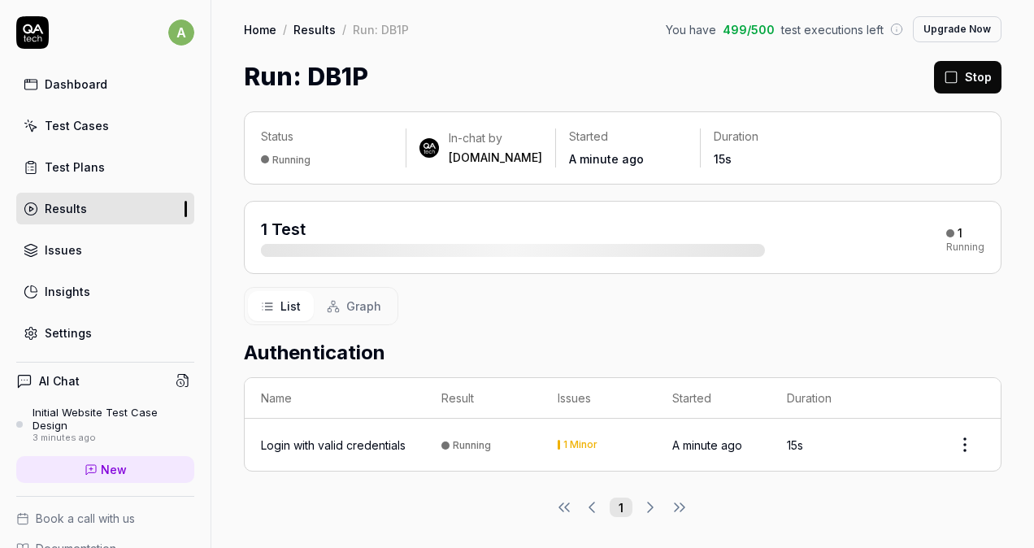
click at [577, 440] on div "1 Minor" at bounding box center [580, 445] width 34 height 10
click at [570, 442] on div "1 Minor" at bounding box center [580, 445] width 34 height 10
click at [967, 448] on html "a Dashboard Test Cases Test Plans Results Issues Insights Settings AI Chat Init…" at bounding box center [517, 274] width 1034 height 548
click at [686, 359] on html "a Dashboard Test Cases Test Plans Results Issues Insights Settings AI Chat Init…" at bounding box center [517, 274] width 1034 height 548
click at [398, 438] on div "Login with valid credentials" at bounding box center [333, 444] width 145 height 17
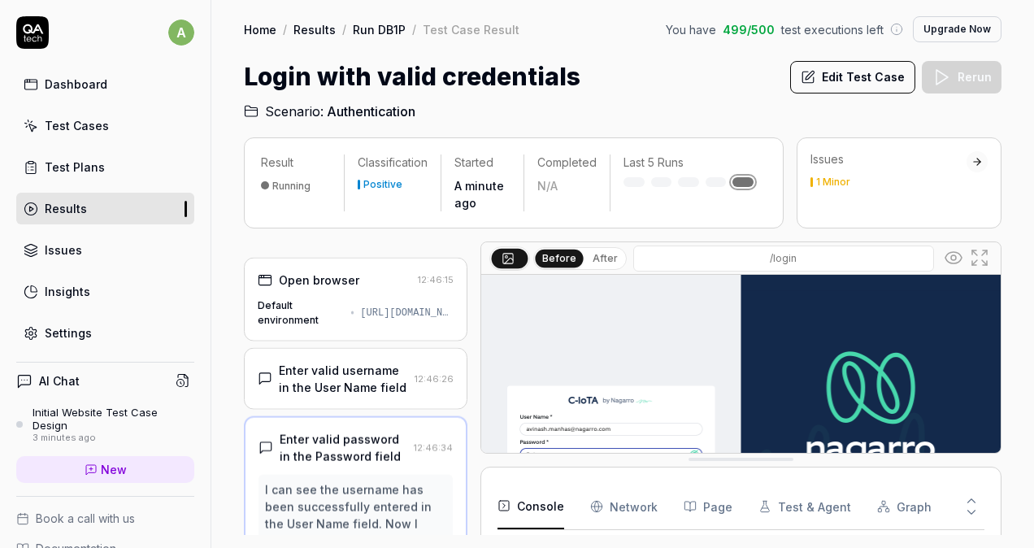
scroll to position [242, 0]
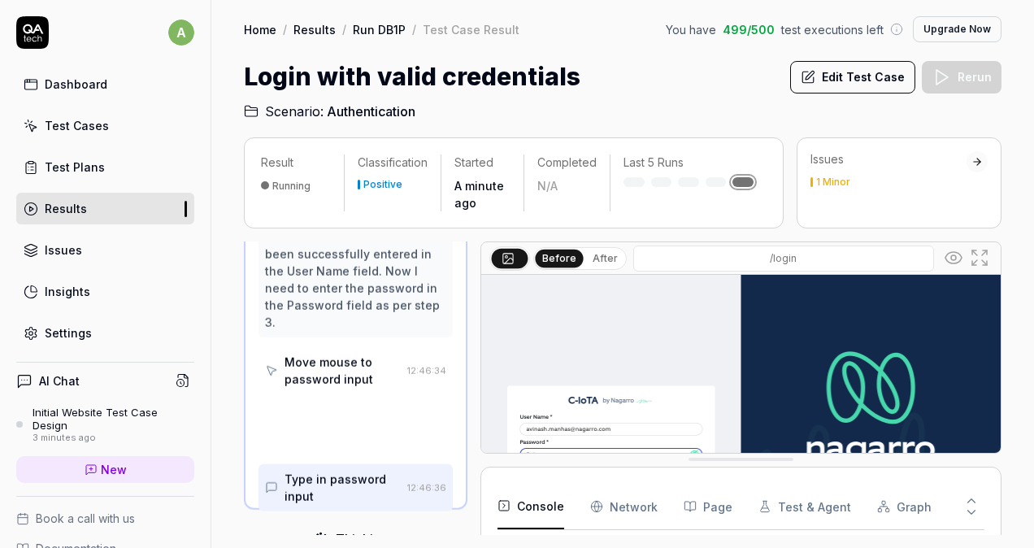
click at [833, 185] on div "1 Minor" at bounding box center [833, 182] width 34 height 10
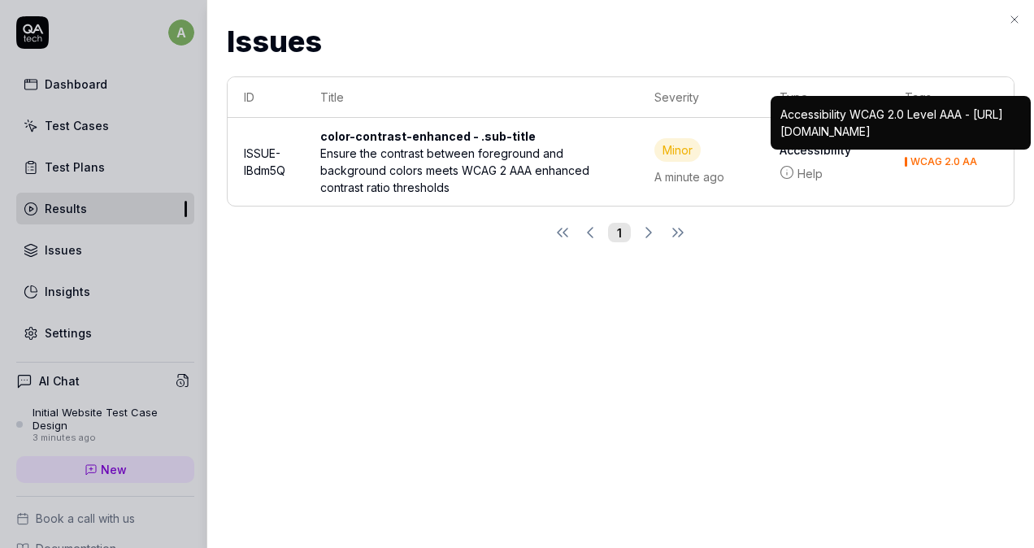
scroll to position [46, 0]
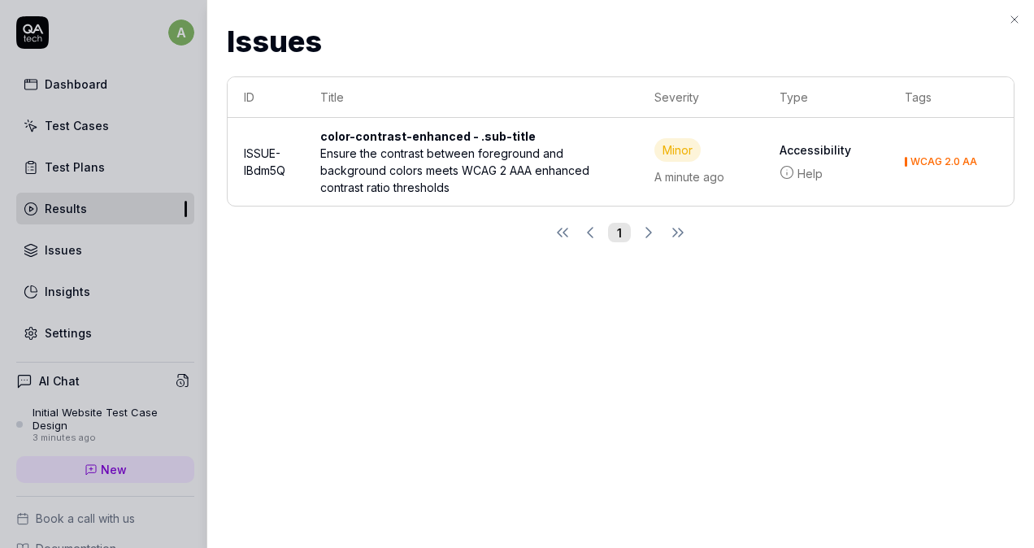
click at [462, 267] on div "Issues Issues ID Title Severity Type Tags ISSUE-lBdm5Q color-contrast-enhanced …" at bounding box center [619, 274] width 827 height 548
click at [1013, 18] on icon "button" at bounding box center [1014, 19] width 7 height 7
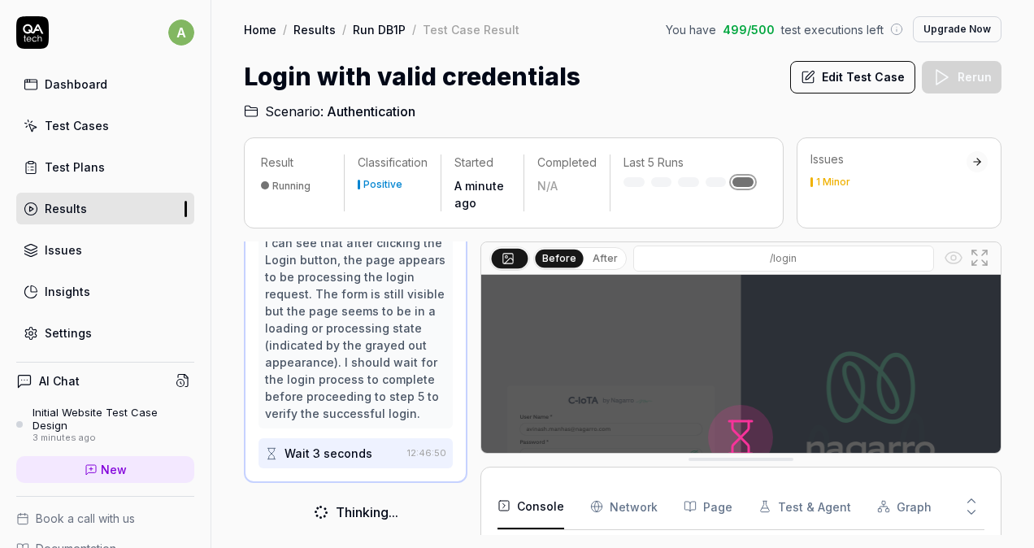
scroll to position [137, 0]
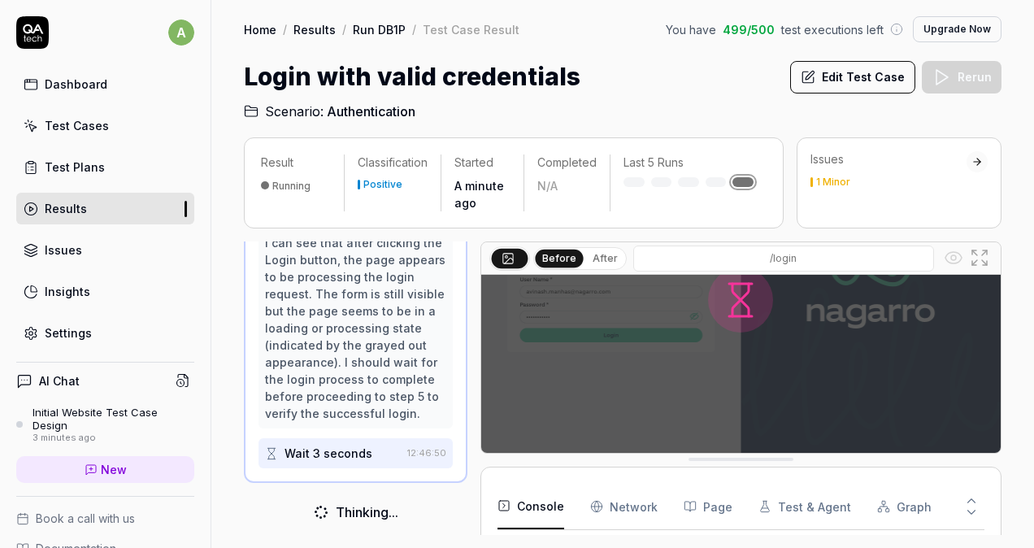
click at [609, 254] on button "After" at bounding box center [605, 258] width 38 height 18
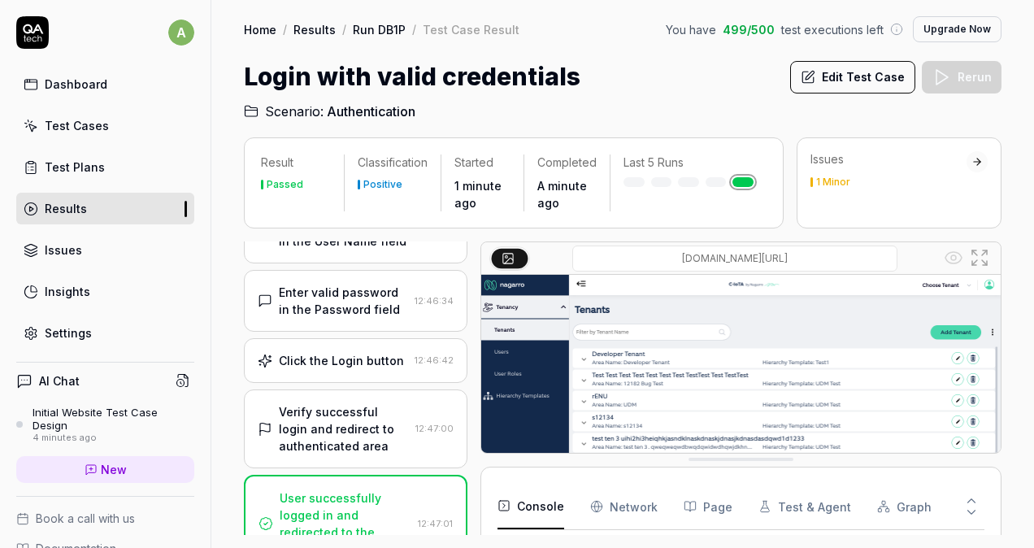
scroll to position [141, 0]
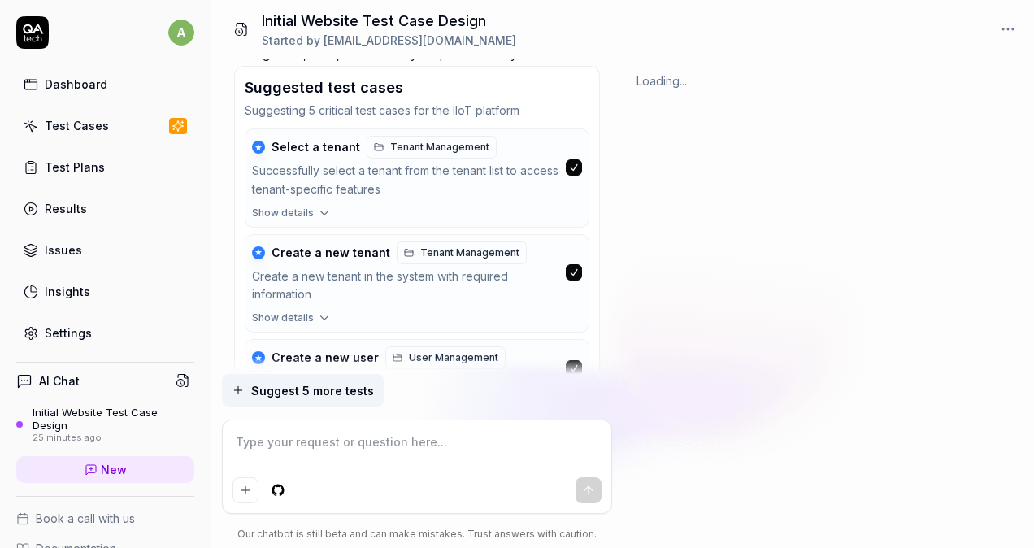
scroll to position [2007, 0]
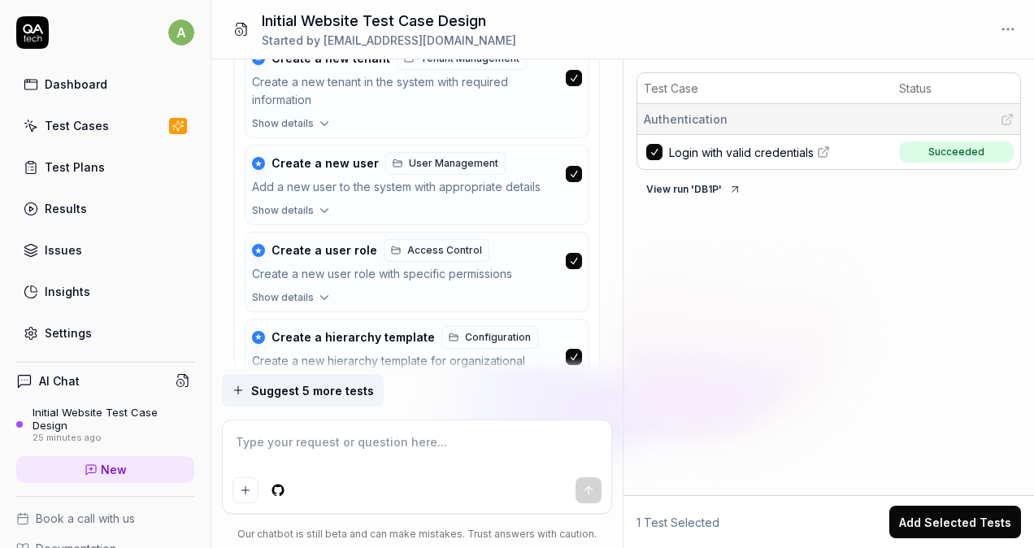
type textarea "*"
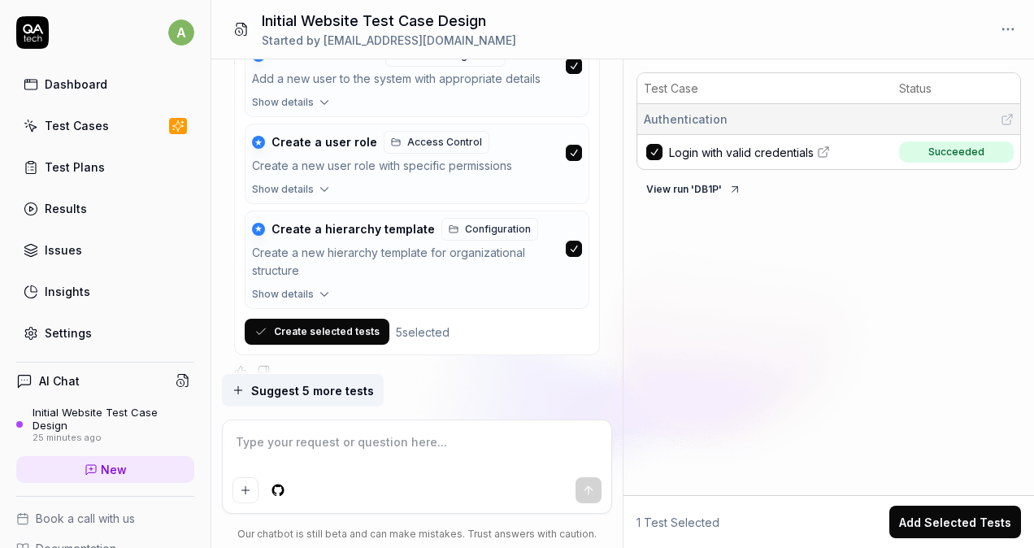
click at [72, 129] on div "Test Cases" at bounding box center [77, 125] width 64 height 17
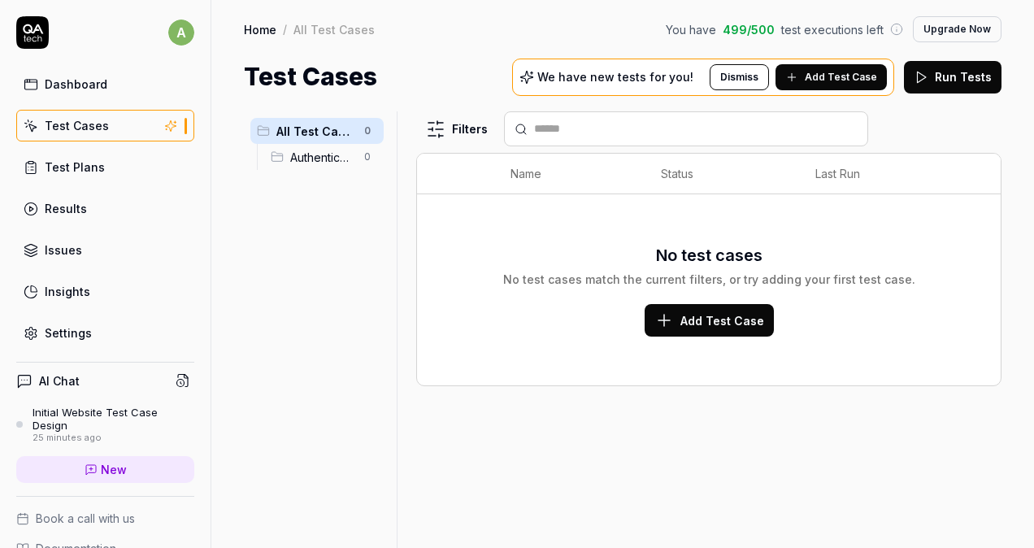
click at [91, 173] on div "Test Plans" at bounding box center [75, 166] width 60 height 17
